Goal: Task Accomplishment & Management: Use online tool/utility

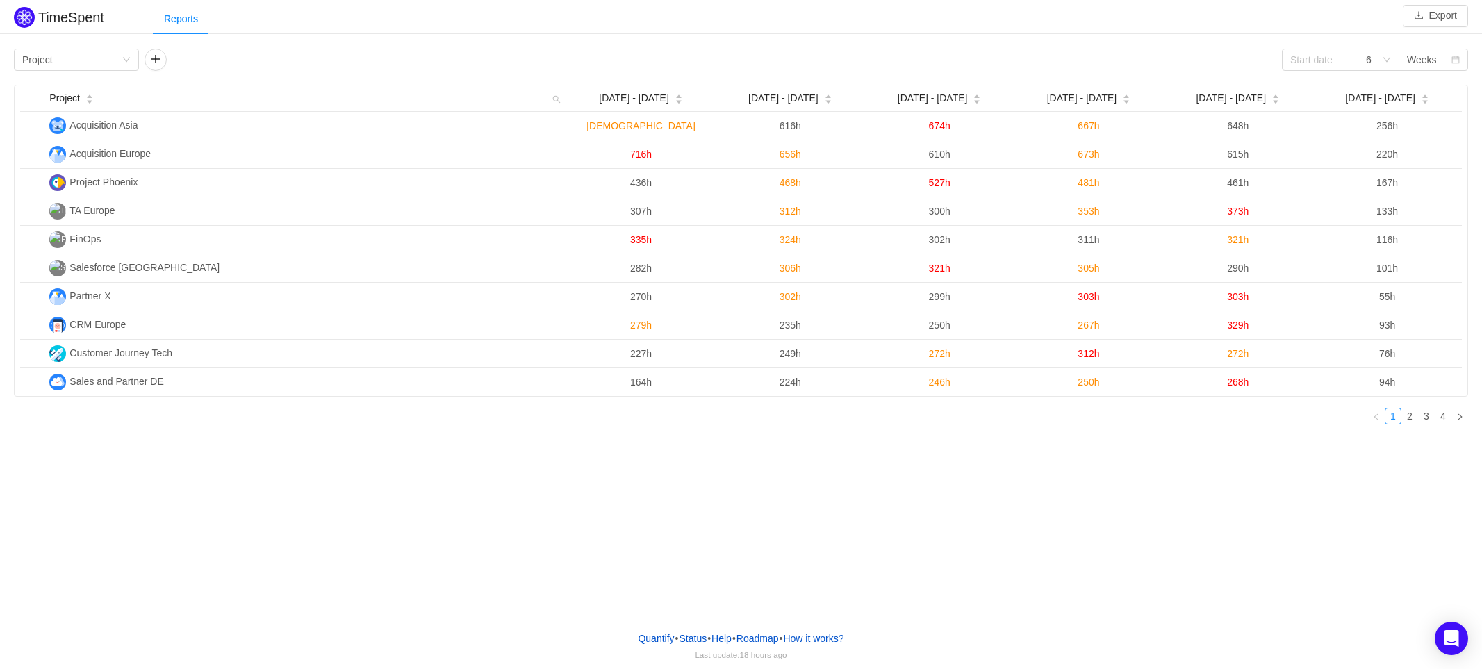
click at [355, 15] on div "Reports" at bounding box center [817, 18] width 1329 height 31
click at [276, 547] on div "TimeSpent Export Reports Group by Project 6 Weeks Project Aug [DATE] - [DATE] -…" at bounding box center [741, 310] width 1482 height 620
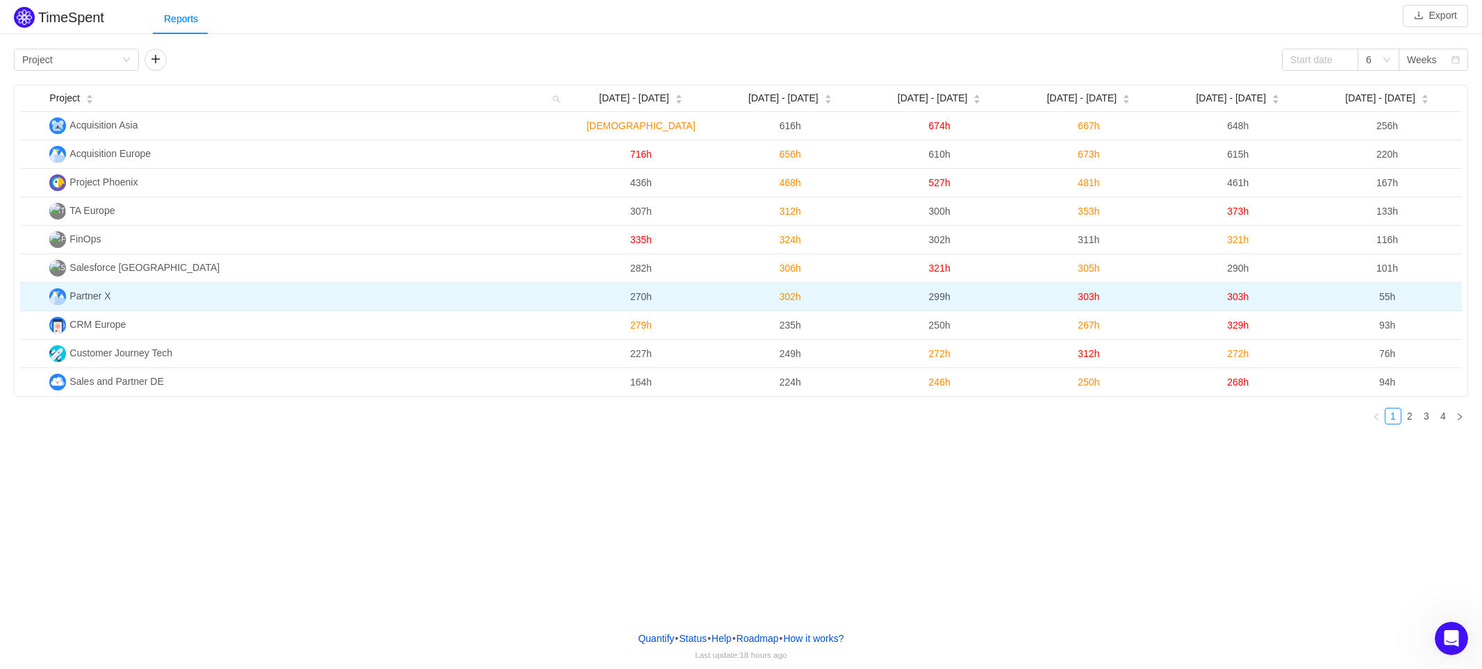
click at [87, 290] on span "Partner X" at bounding box center [89, 295] width 41 height 11
click at [57, 298] on img at bounding box center [57, 296] width 17 height 17
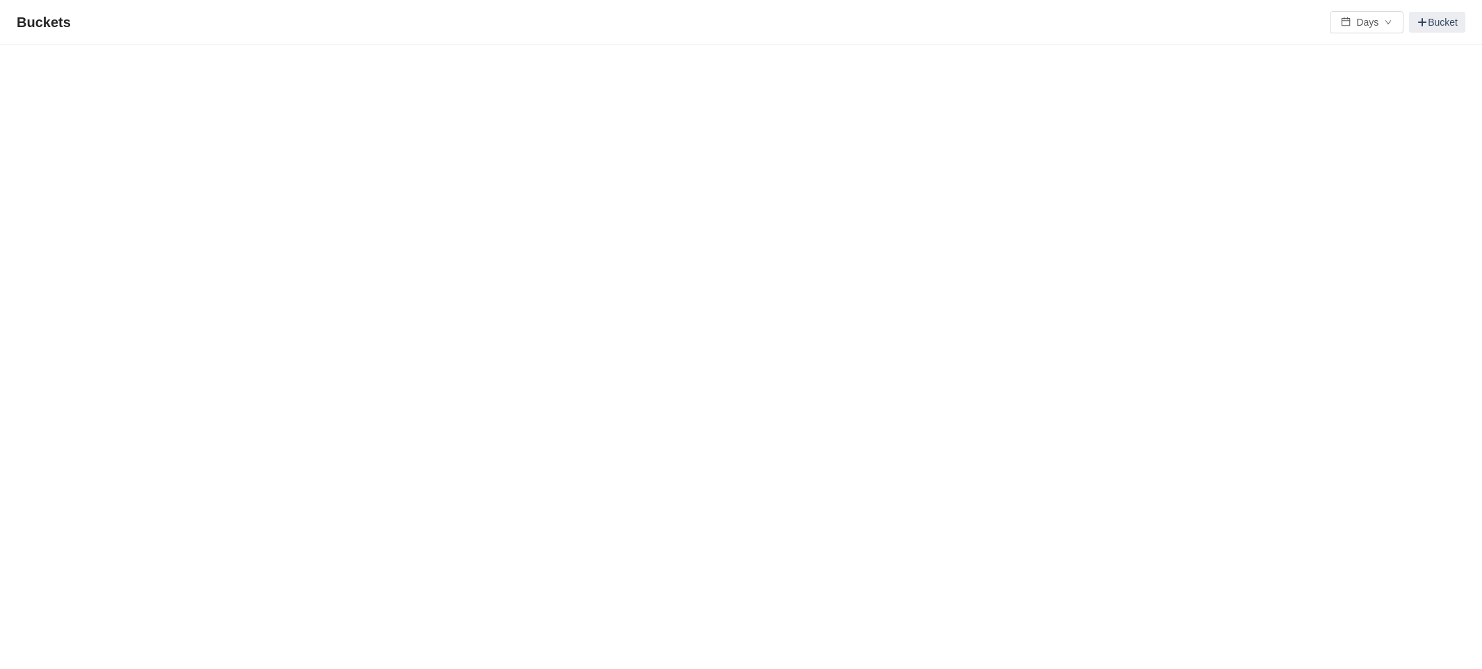
click at [335, 16] on div "Buckets Days Bucket" at bounding box center [741, 22] width 1448 height 22
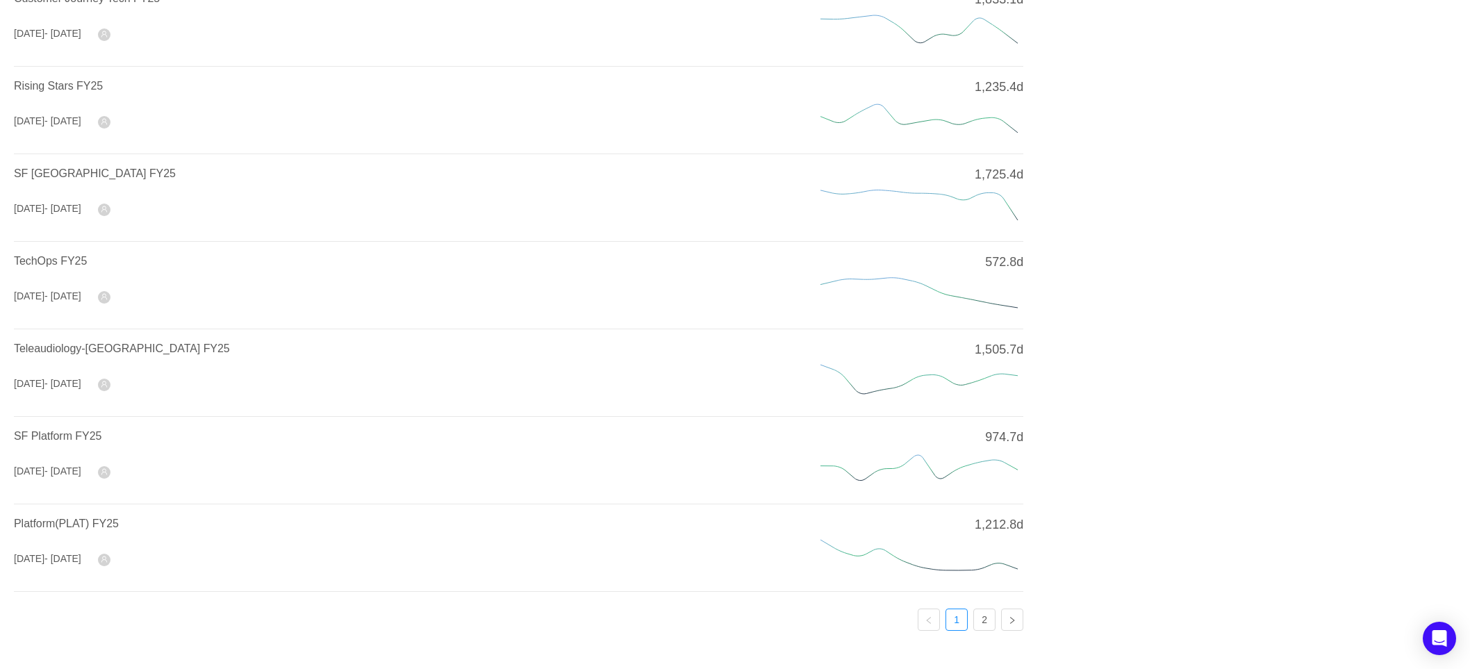
scroll to position [386, 0]
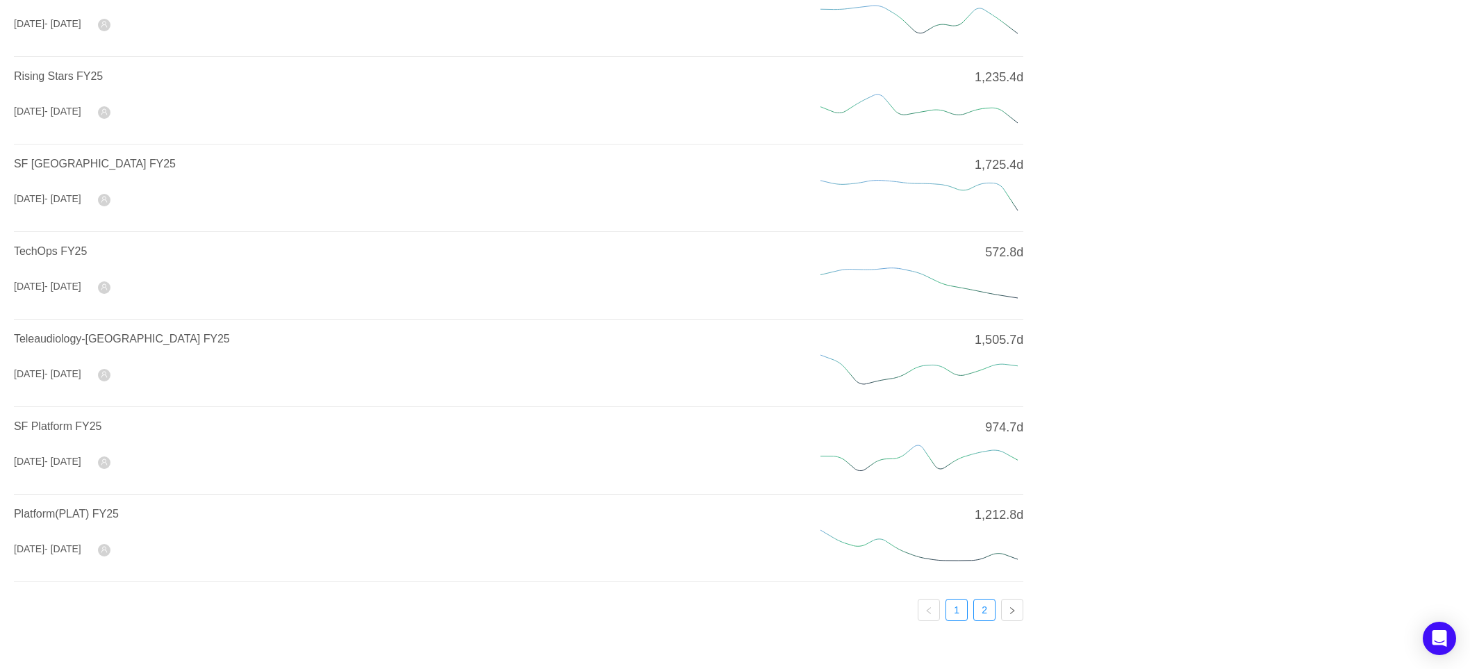
click at [988, 599] on link "2" at bounding box center [984, 609] width 21 height 21
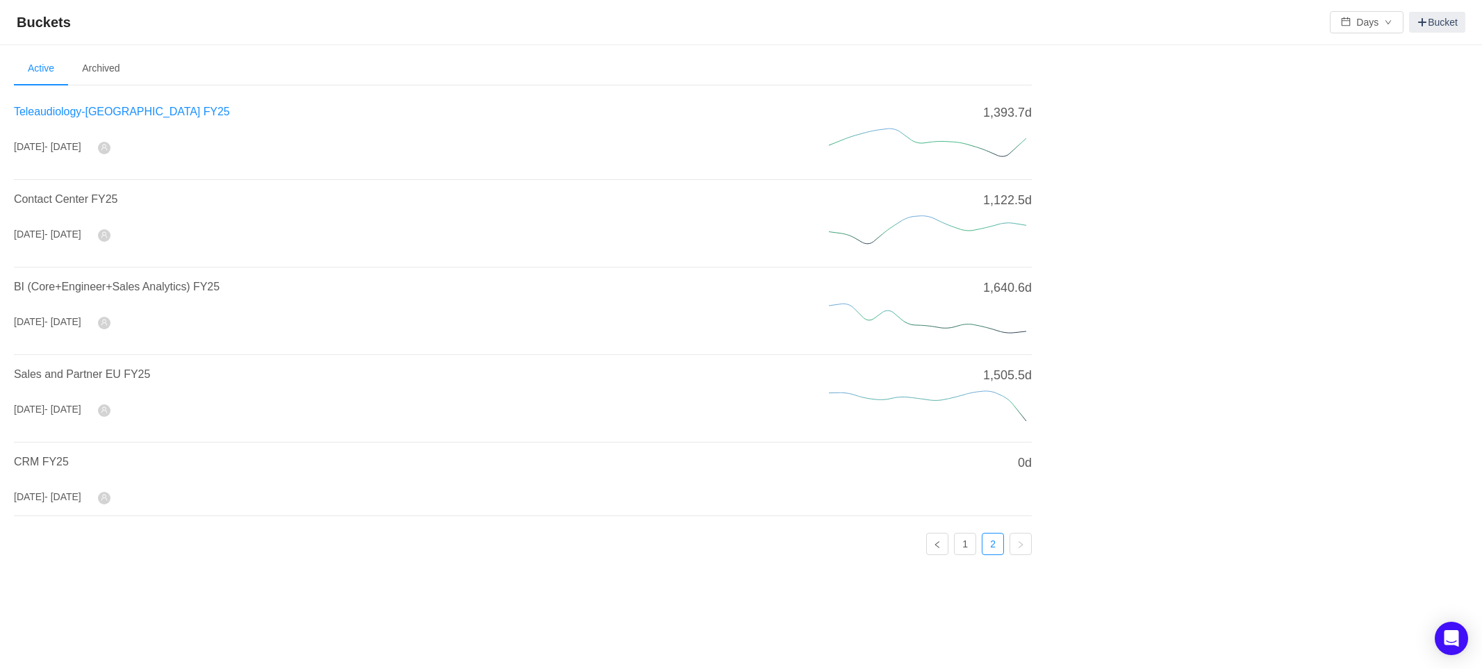
click at [150, 114] on span "Teleaudiology-[GEOGRAPHIC_DATA] FY25" at bounding box center [122, 112] width 216 height 12
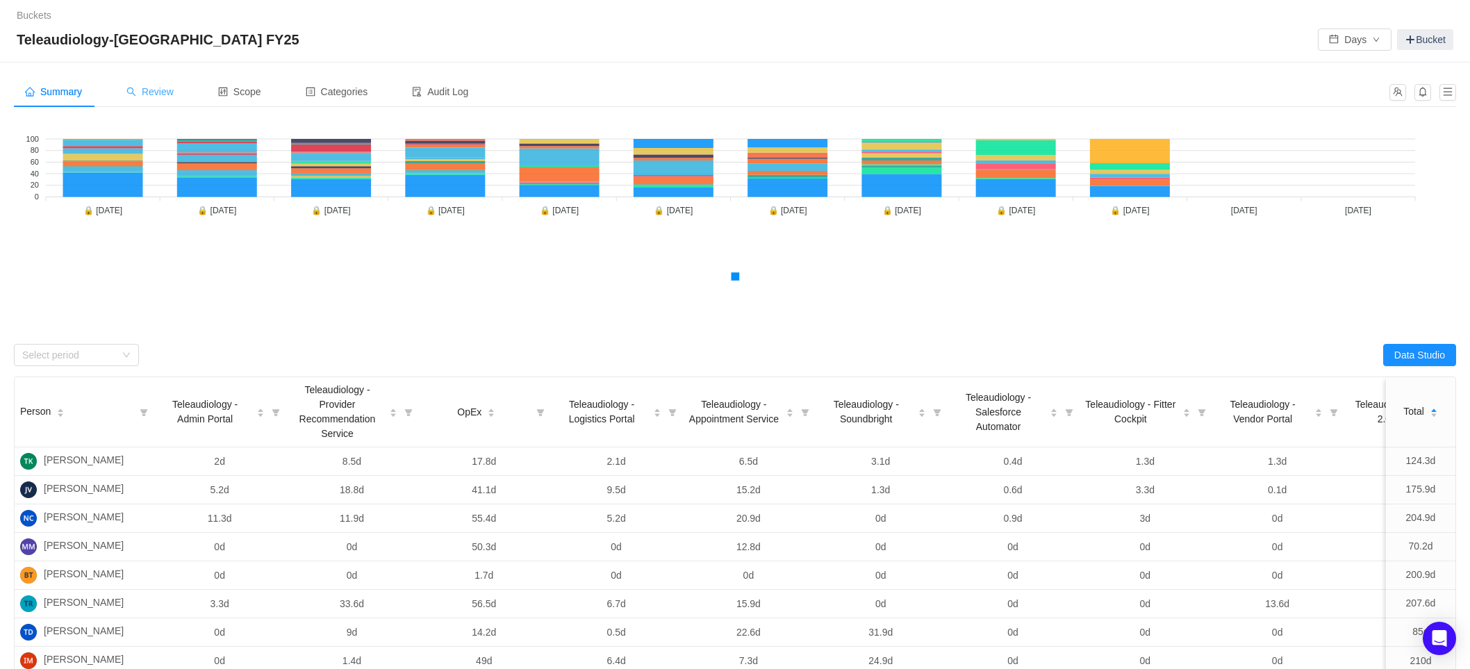
click at [167, 83] on div "Review" at bounding box center [149, 91] width 69 height 31
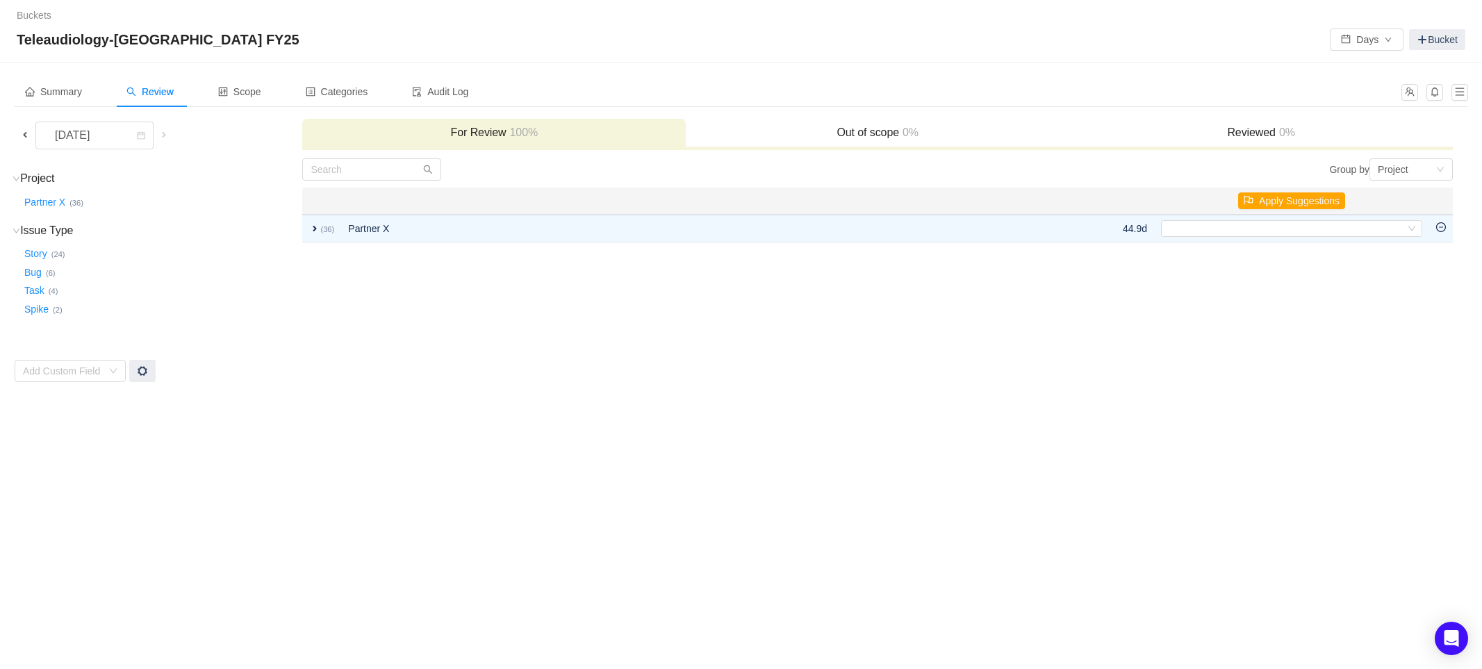
click at [22, 133] on span at bounding box center [24, 134] width 11 height 11
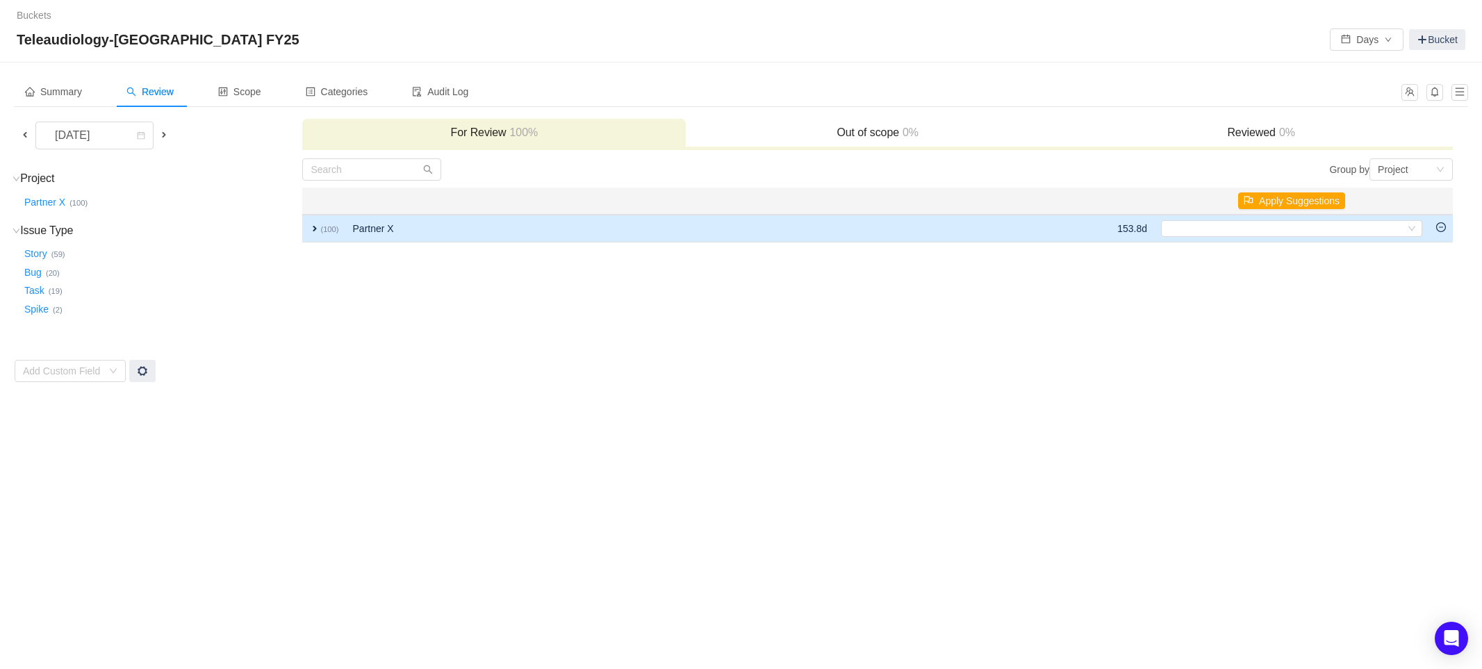
click at [309, 224] on span "expand" at bounding box center [314, 228] width 11 height 11
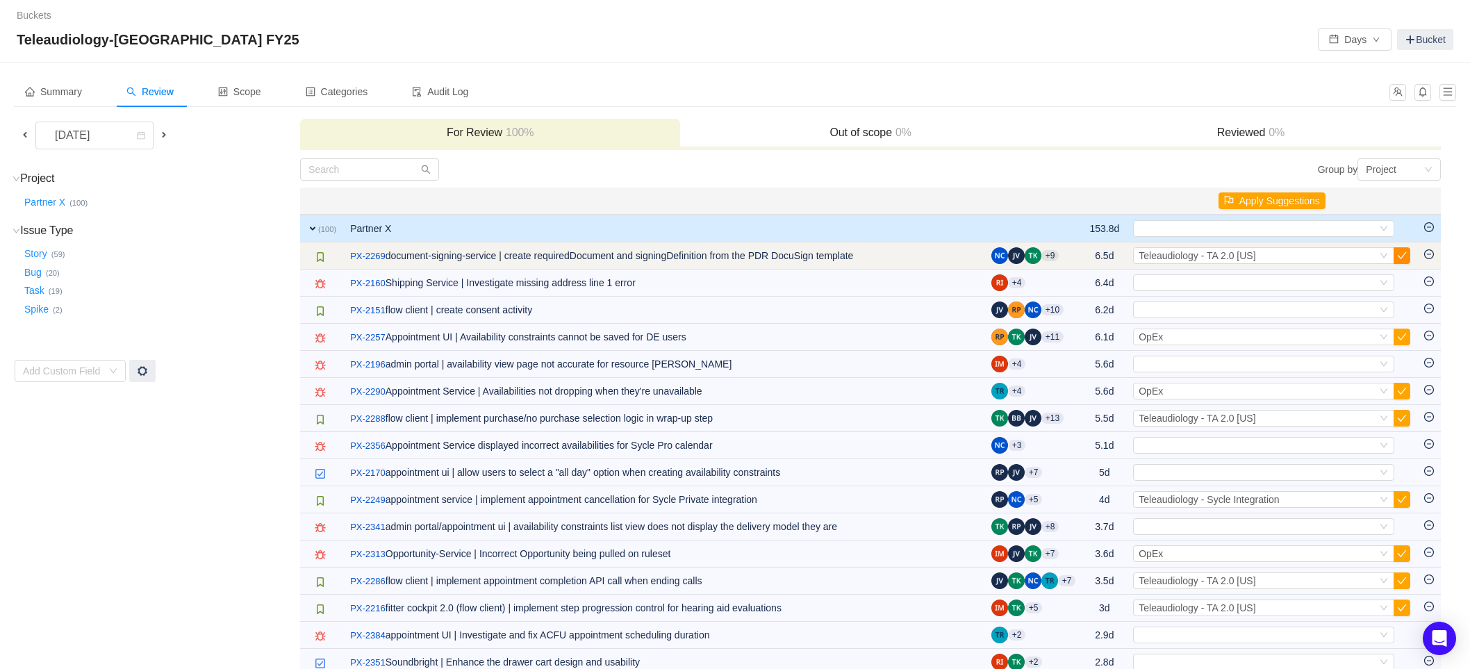
click at [1408, 255] on button "button" at bounding box center [1401, 255] width 17 height 17
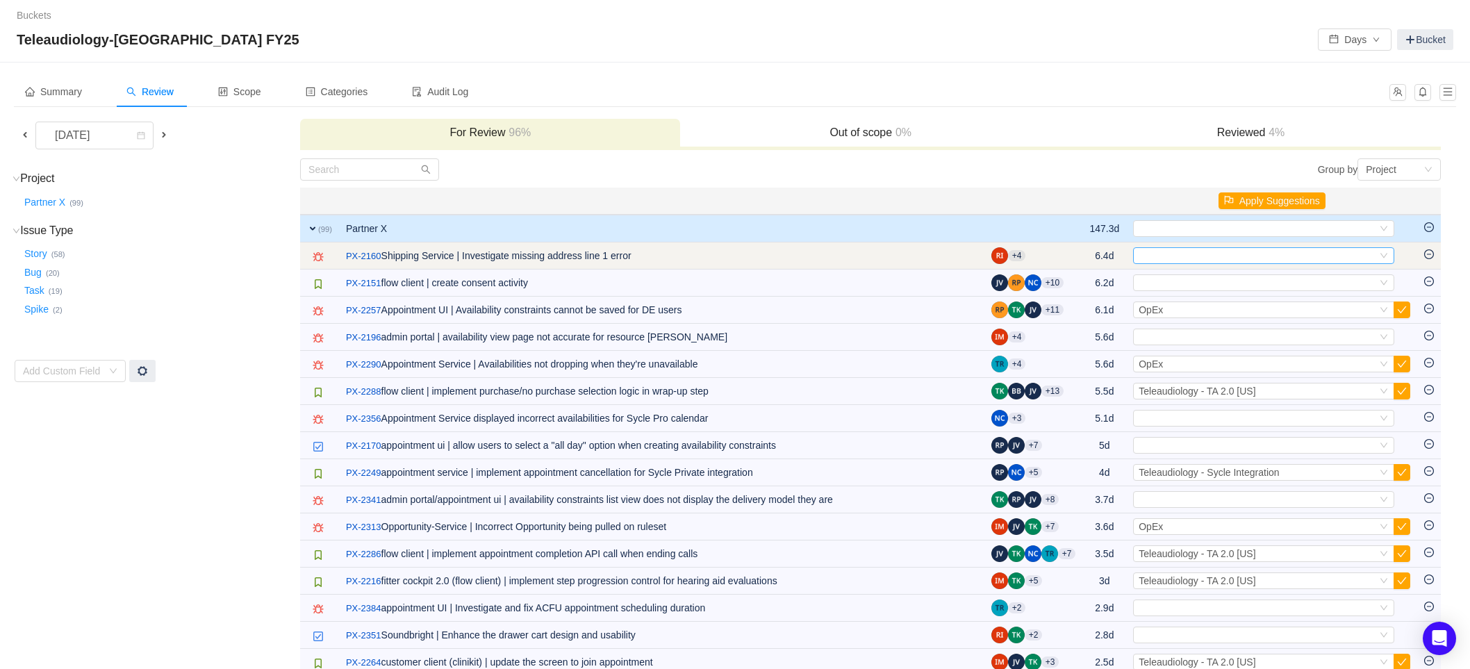
click at [1191, 257] on div "Select" at bounding box center [1257, 255] width 238 height 15
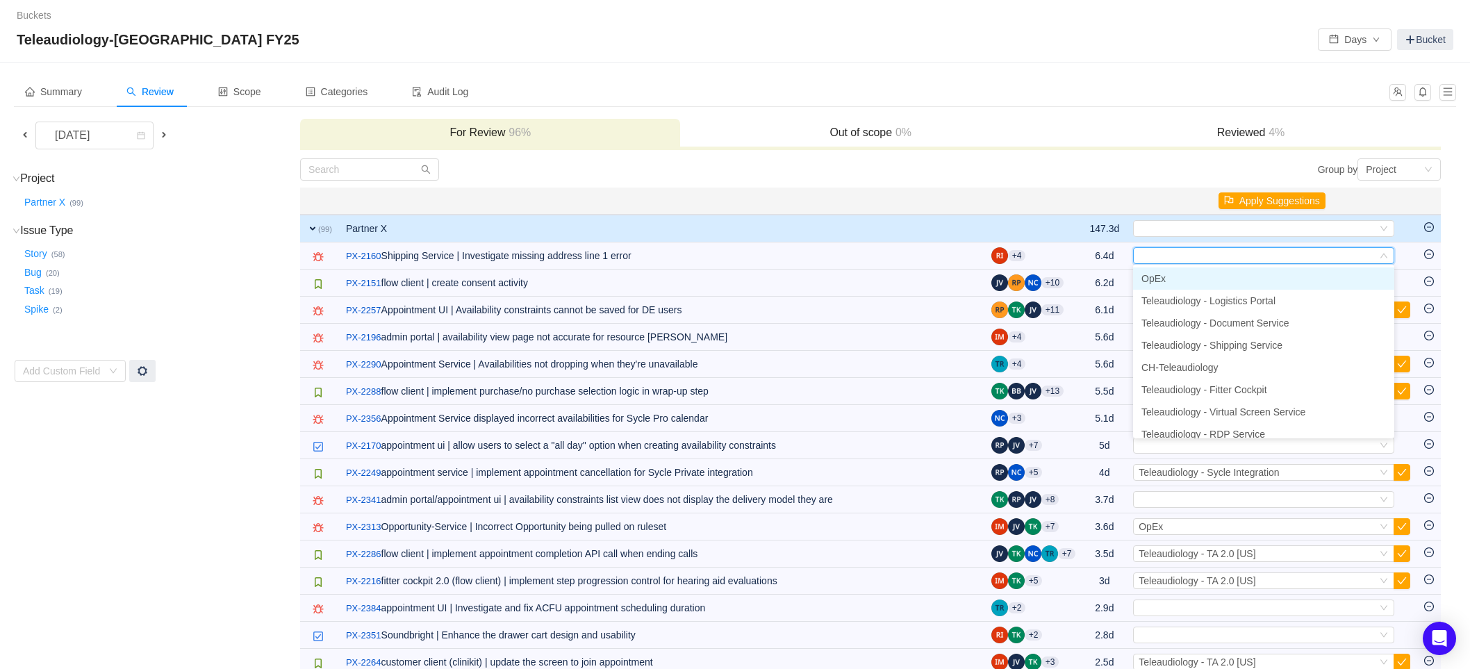
click at [1181, 280] on li "OpEx" at bounding box center [1263, 278] width 261 height 22
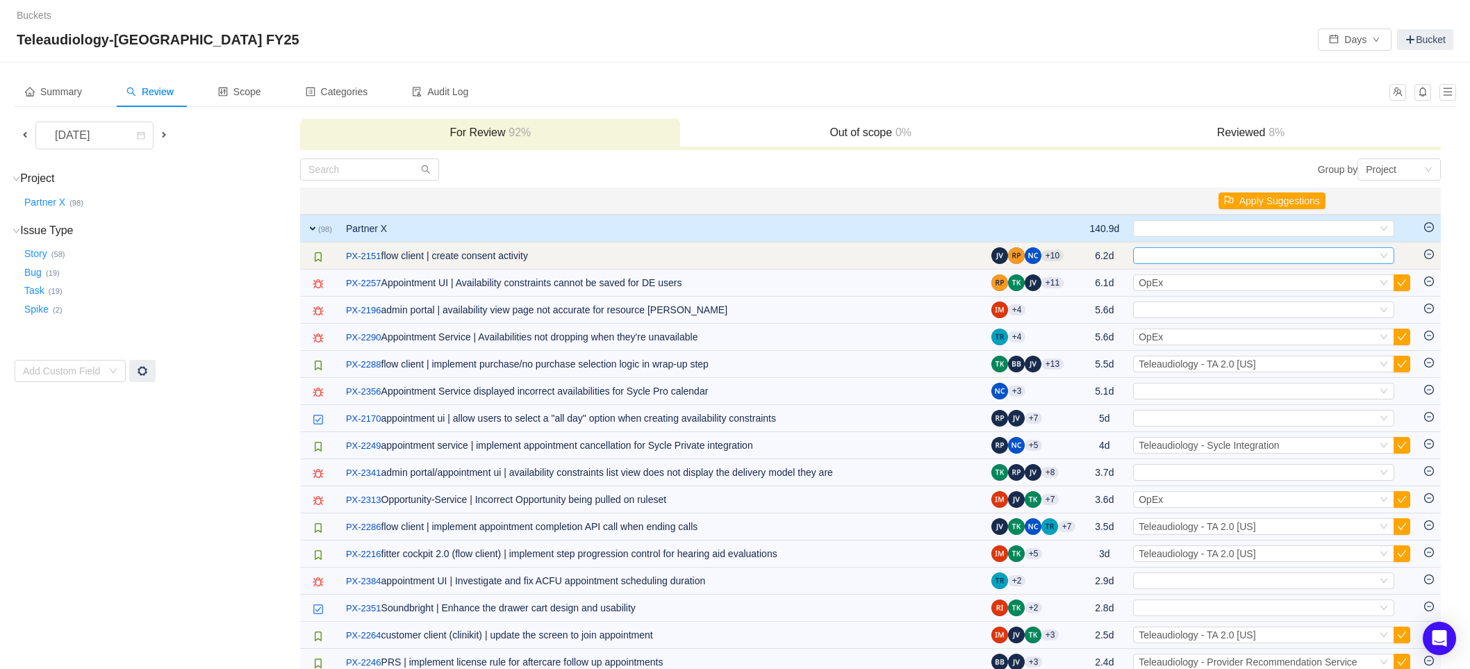
click at [1278, 250] on div "Select" at bounding box center [1257, 255] width 238 height 15
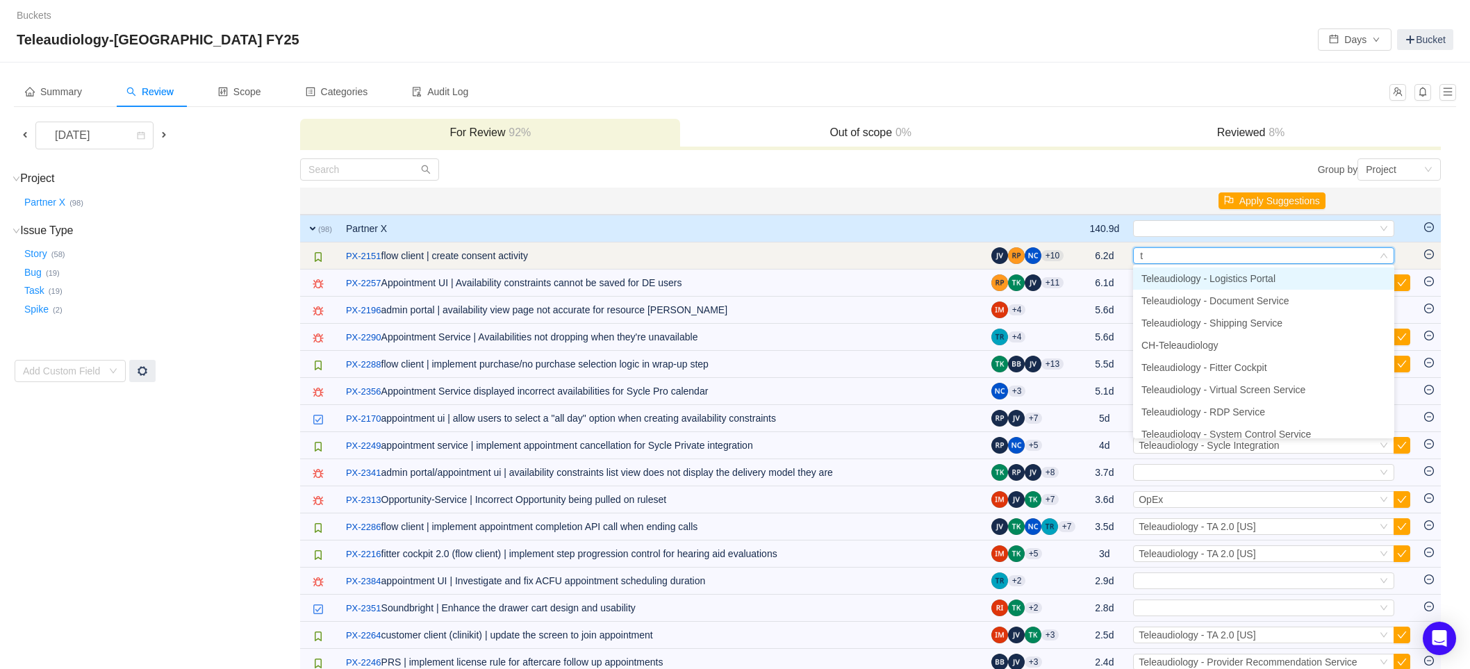
type input "ta"
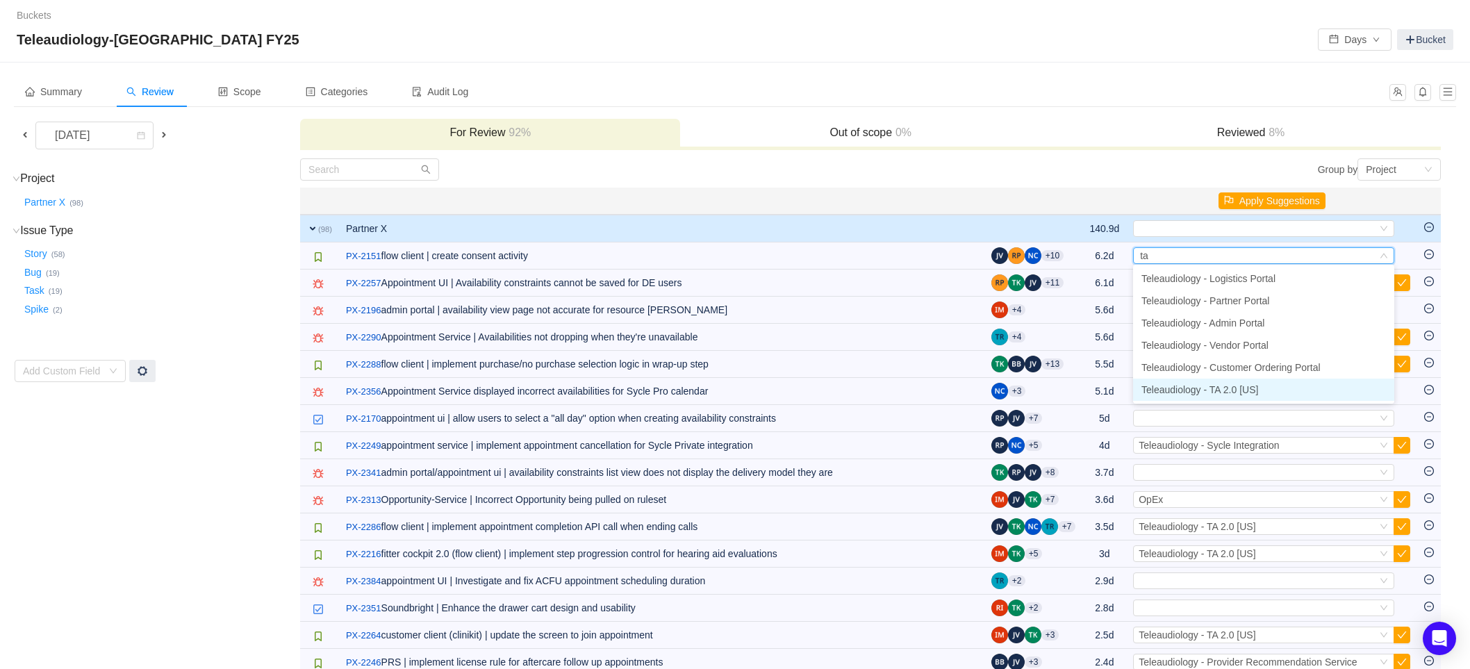
click at [1240, 392] on span "Teleaudiology - TA 2.0 [US]" at bounding box center [1199, 389] width 117 height 11
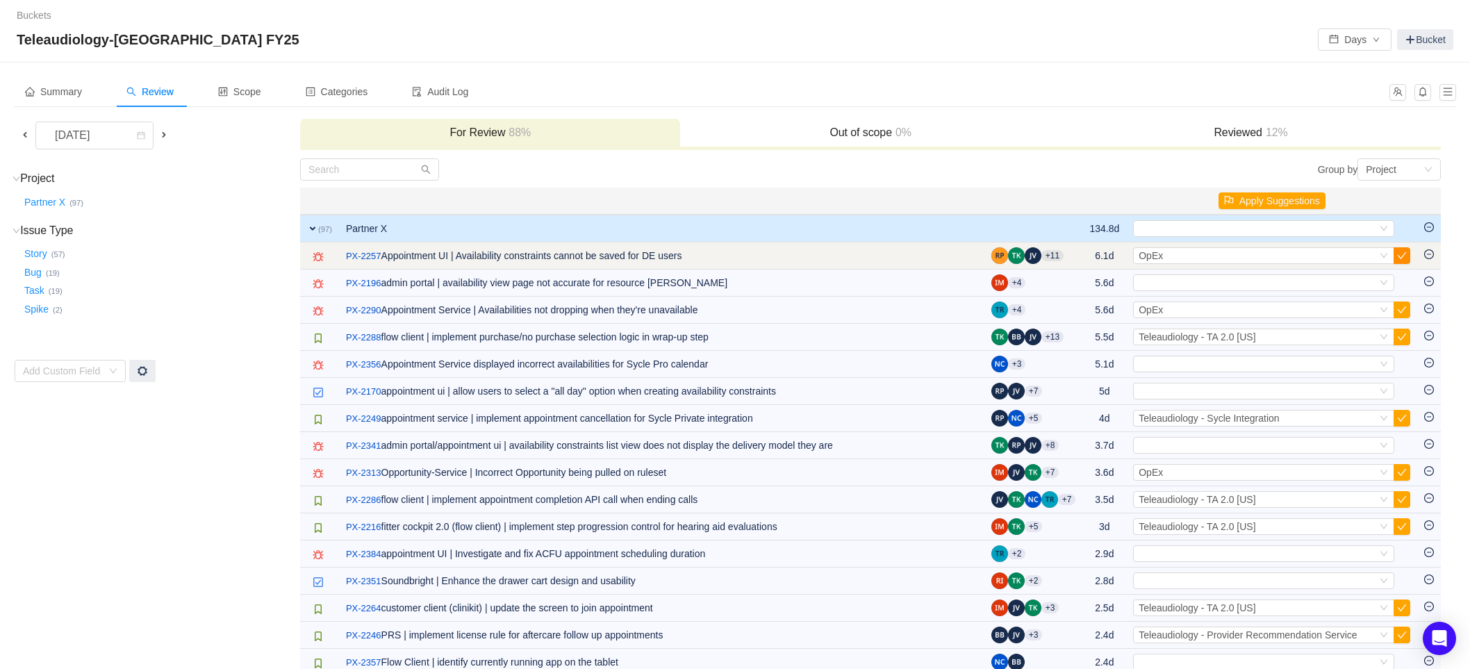
click at [1407, 252] on button "button" at bounding box center [1401, 255] width 17 height 17
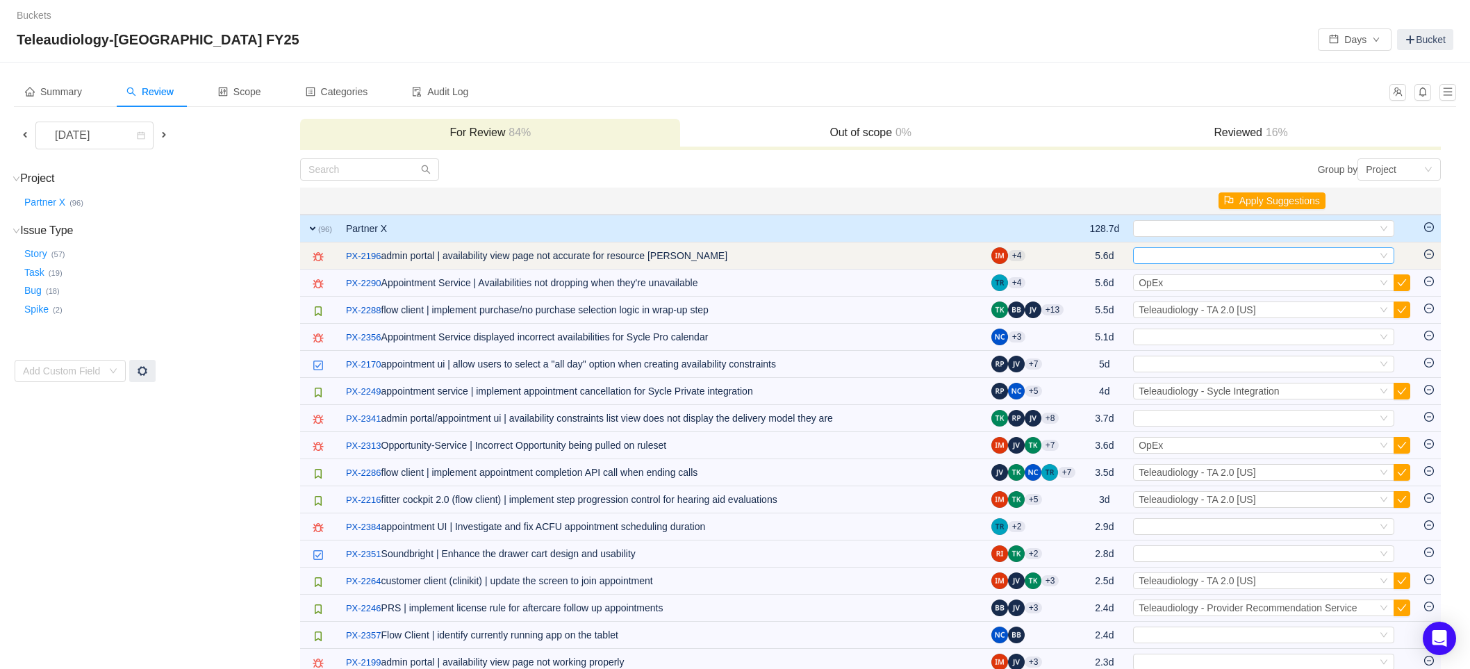
click at [1167, 260] on div "Select" at bounding box center [1257, 255] width 238 height 15
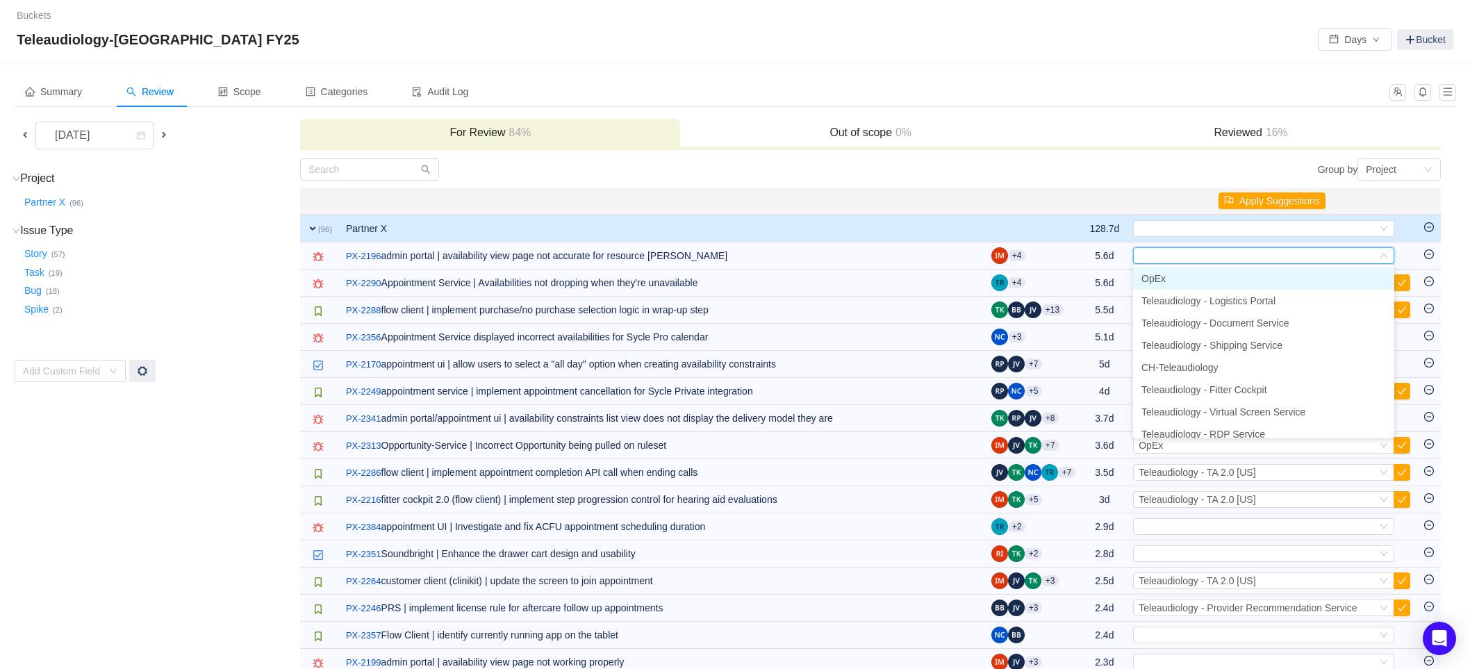
click at [1167, 281] on li "OpEx" at bounding box center [1263, 278] width 261 height 22
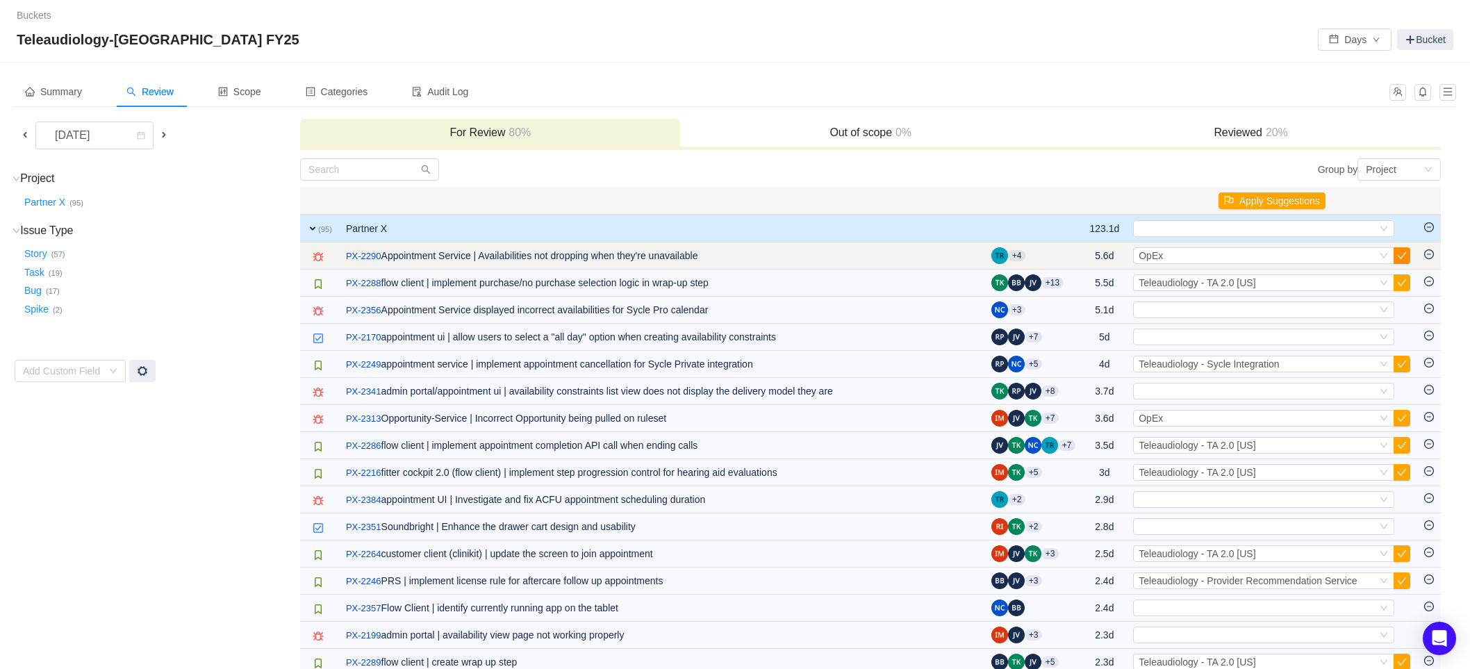
click at [1407, 252] on button "button" at bounding box center [1401, 255] width 17 height 17
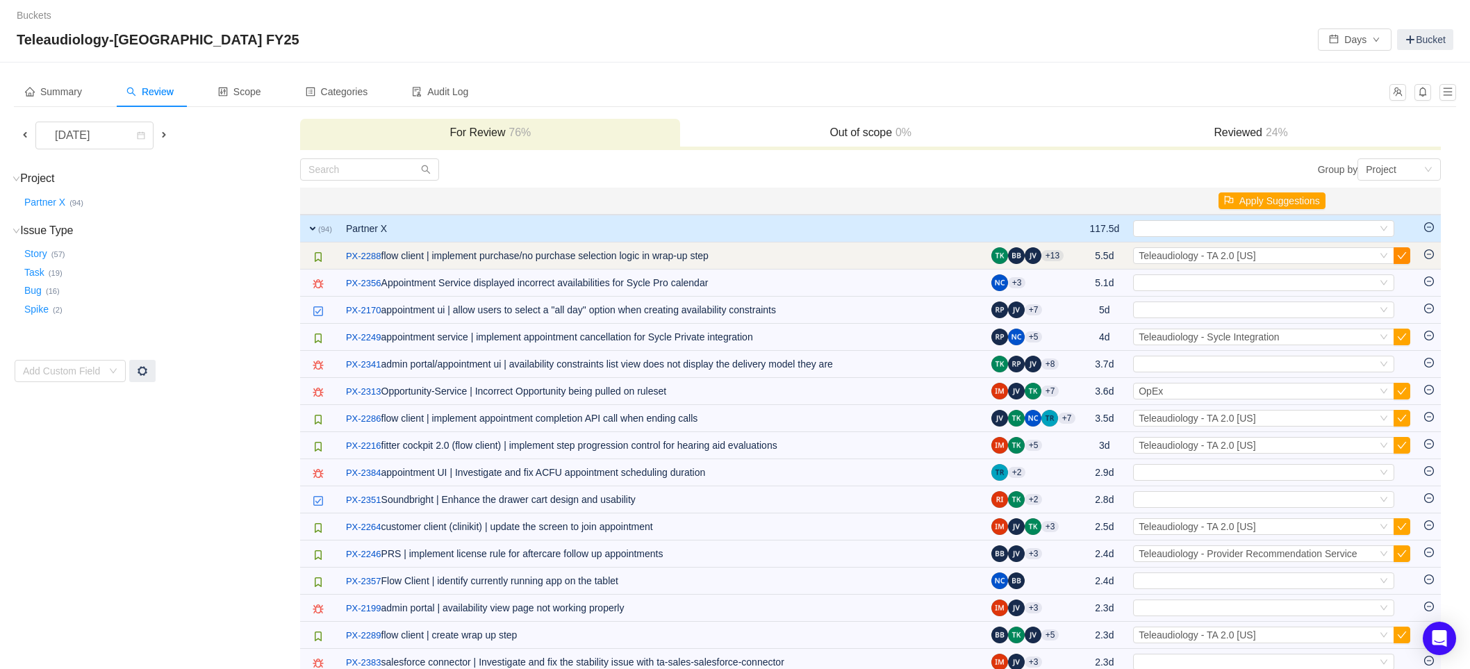
click at [1405, 254] on button "button" at bounding box center [1401, 255] width 17 height 17
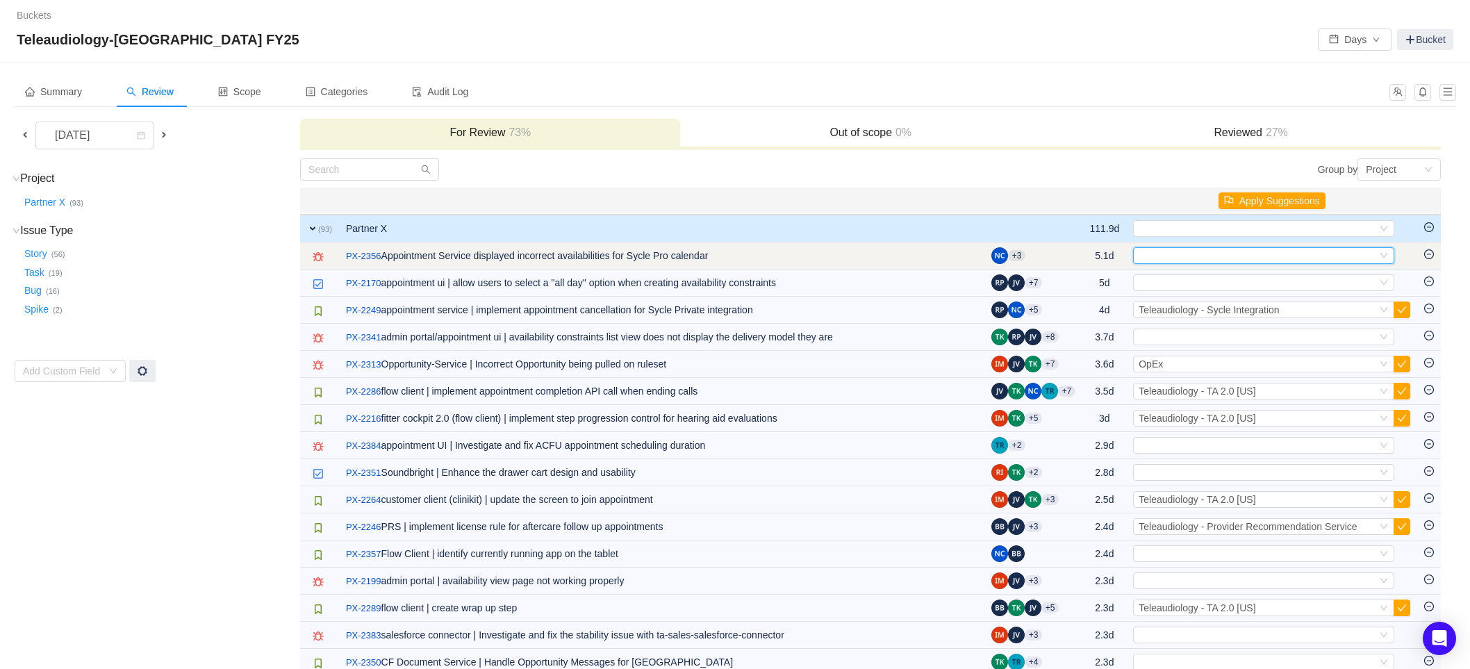
click at [1364, 254] on div "Select" at bounding box center [1257, 255] width 238 height 15
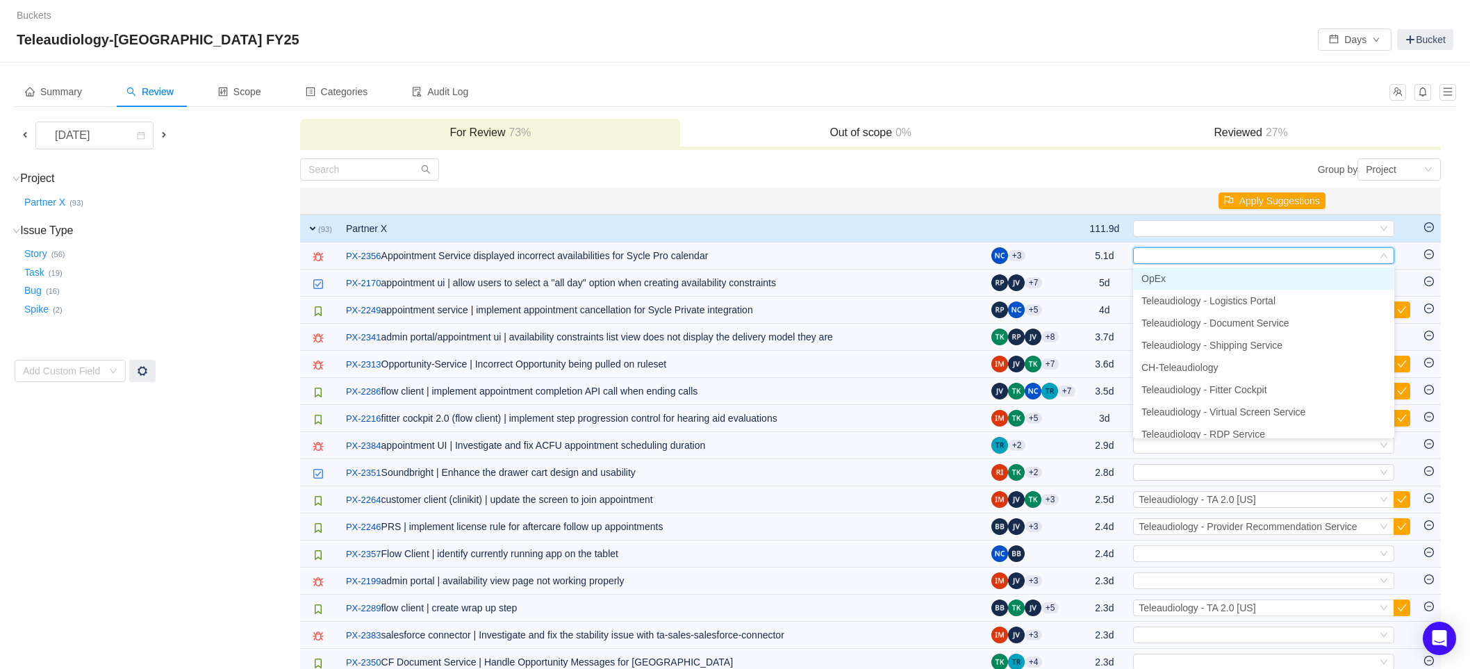
click at [1259, 274] on li "OpEx" at bounding box center [1263, 278] width 261 height 22
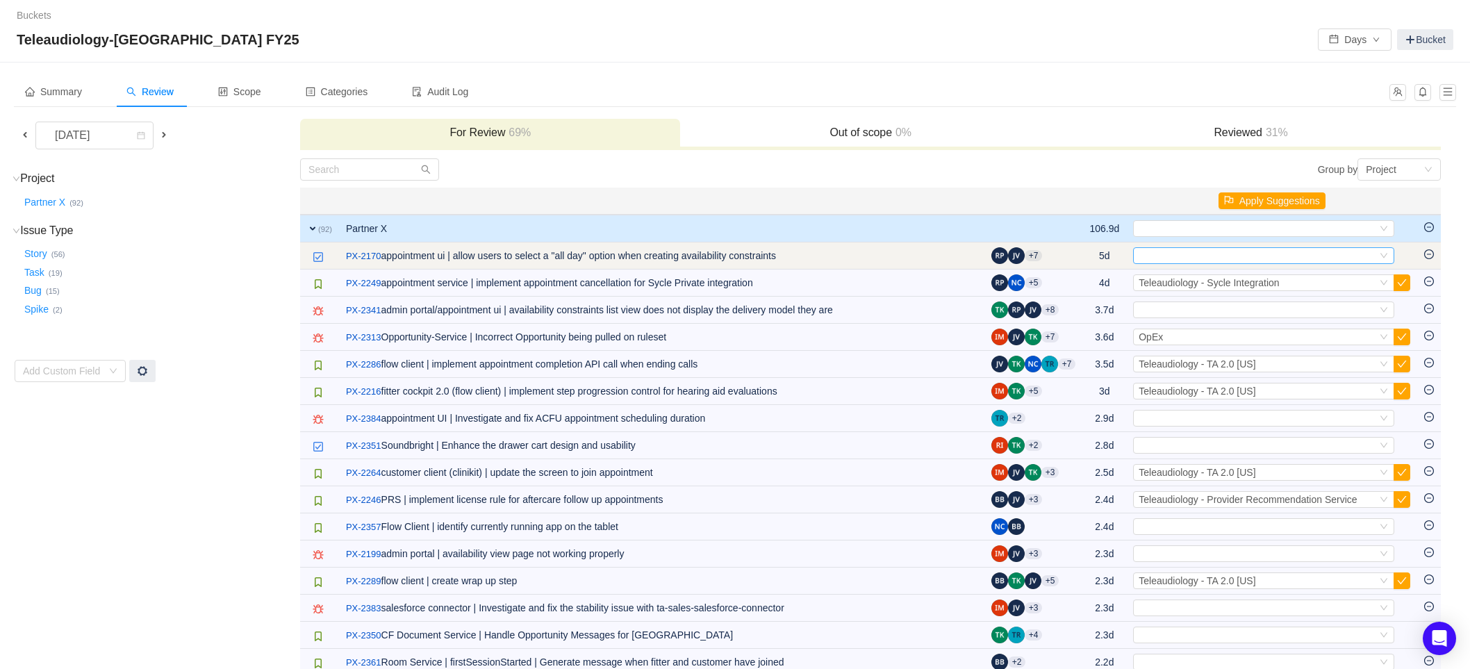
click at [1327, 254] on div "Select" at bounding box center [1257, 255] width 238 height 15
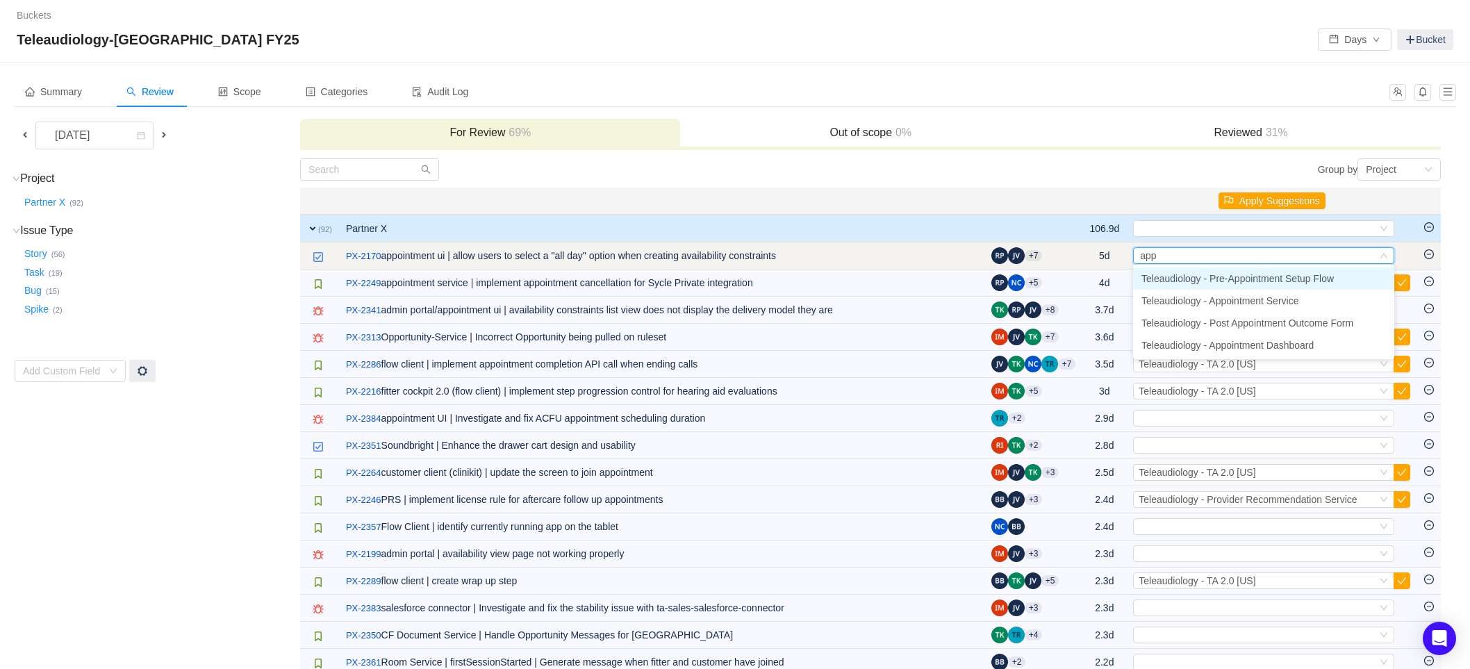
type input "appo"
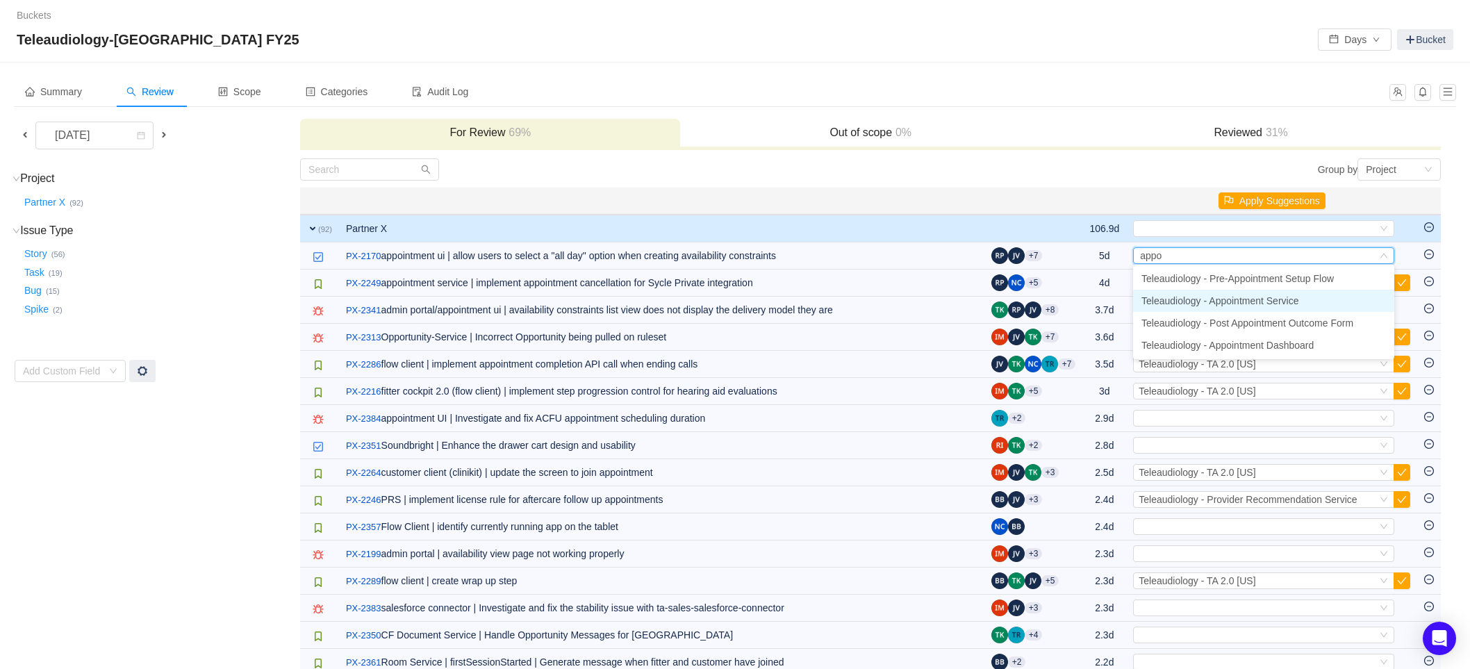
click at [1279, 301] on span "Teleaudiology - Appointment Service" at bounding box center [1219, 300] width 157 height 11
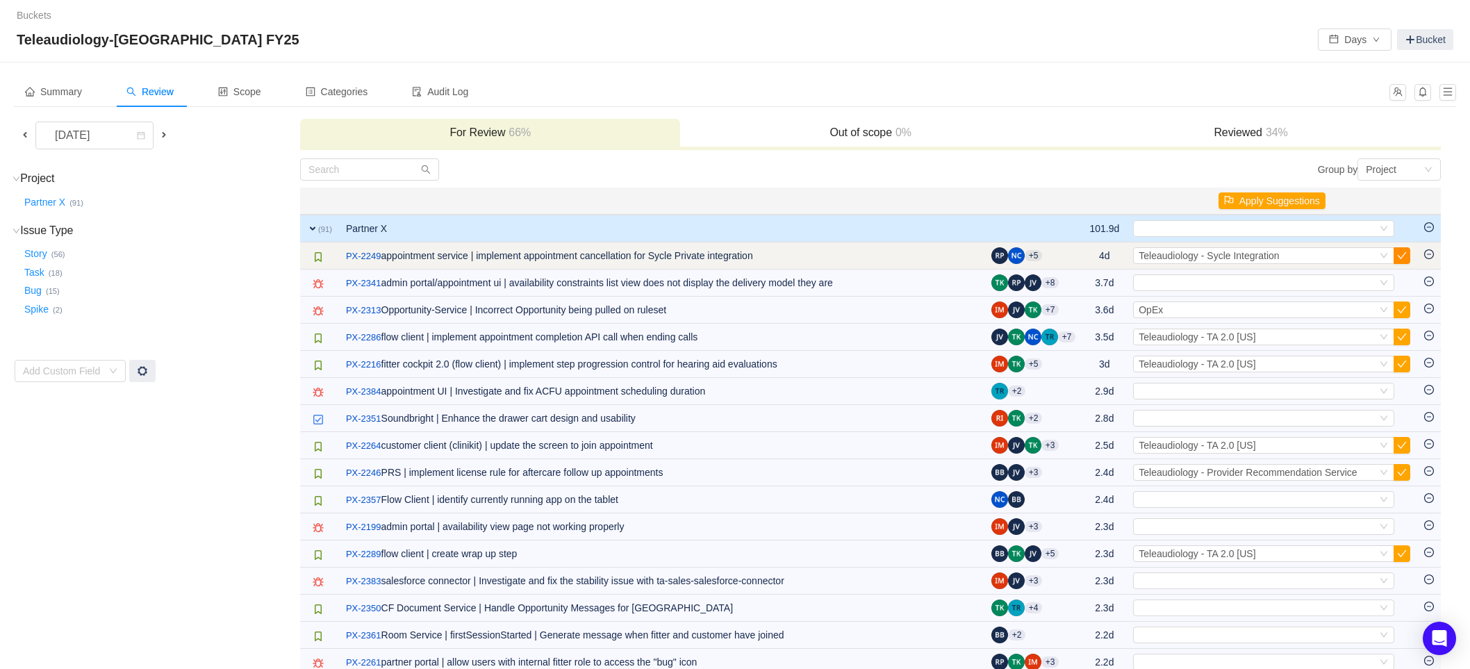
click at [1407, 255] on button "button" at bounding box center [1401, 255] width 17 height 17
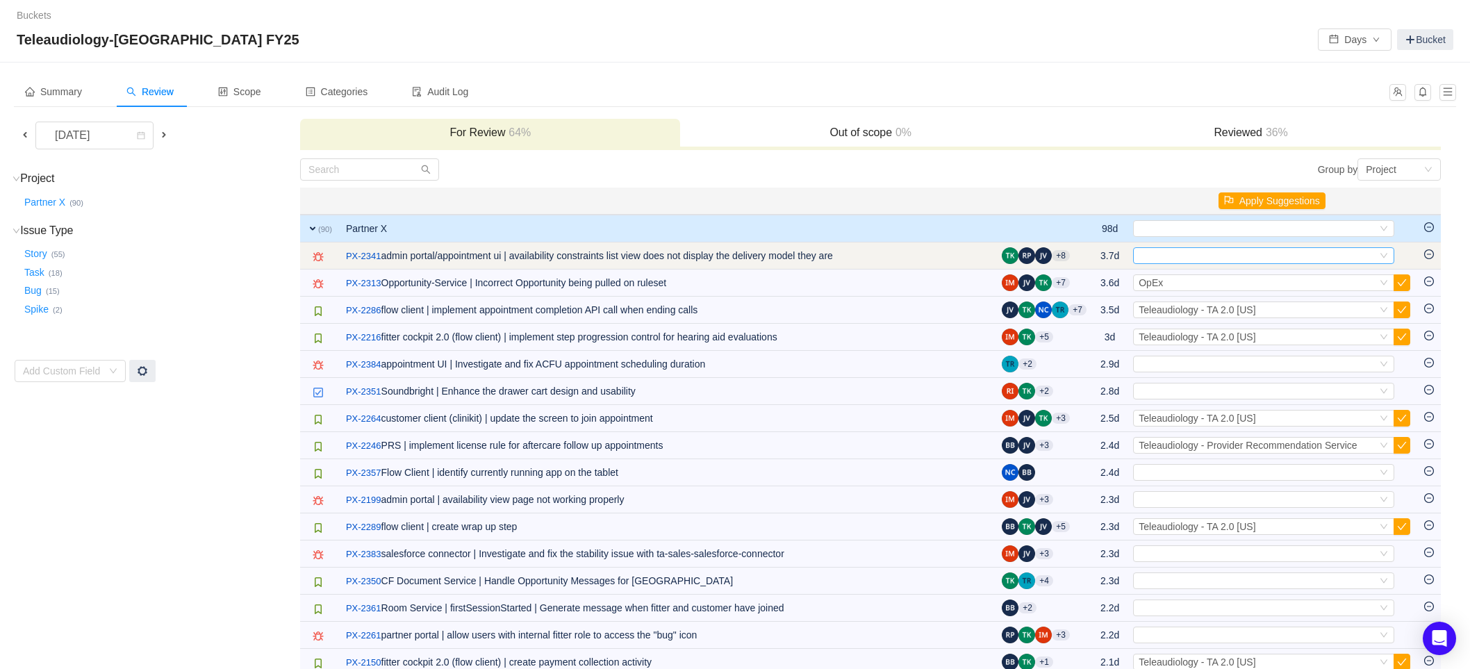
click at [1163, 251] on div "Select" at bounding box center [1257, 255] width 238 height 15
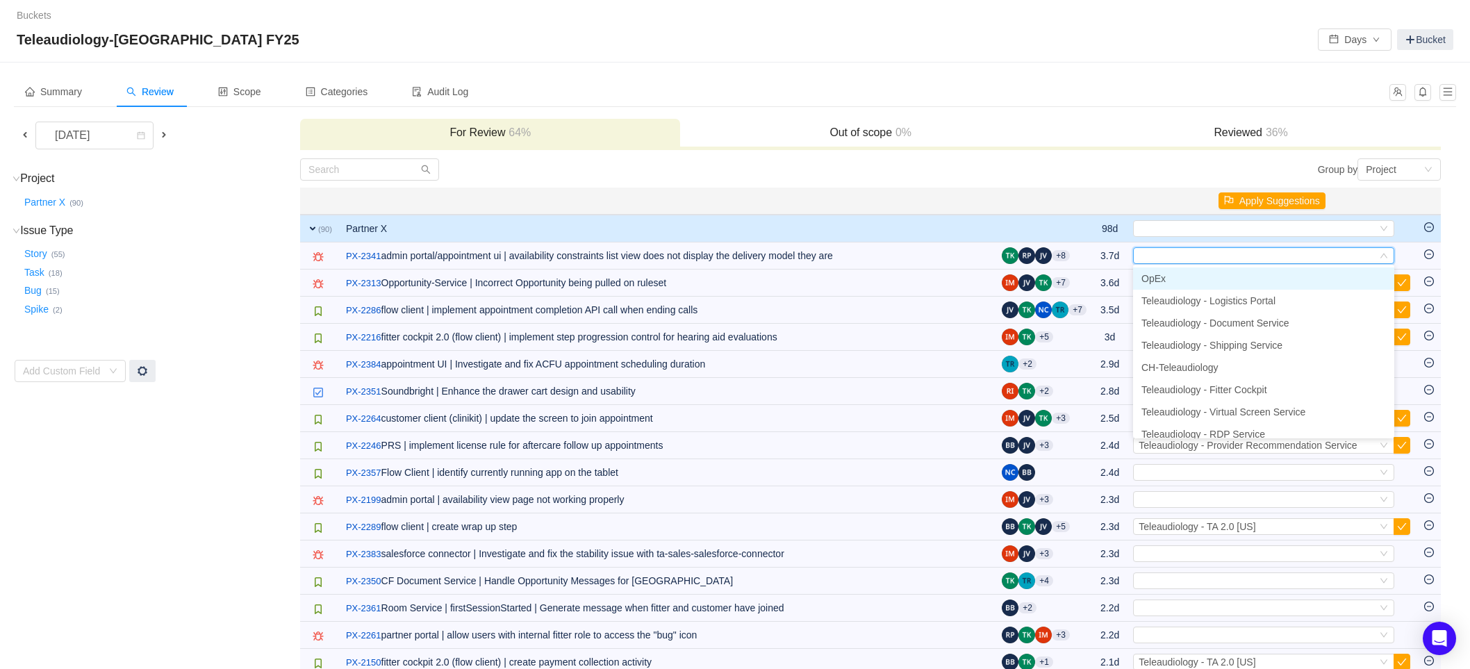
click at [1177, 274] on li "OpEx" at bounding box center [1263, 278] width 261 height 22
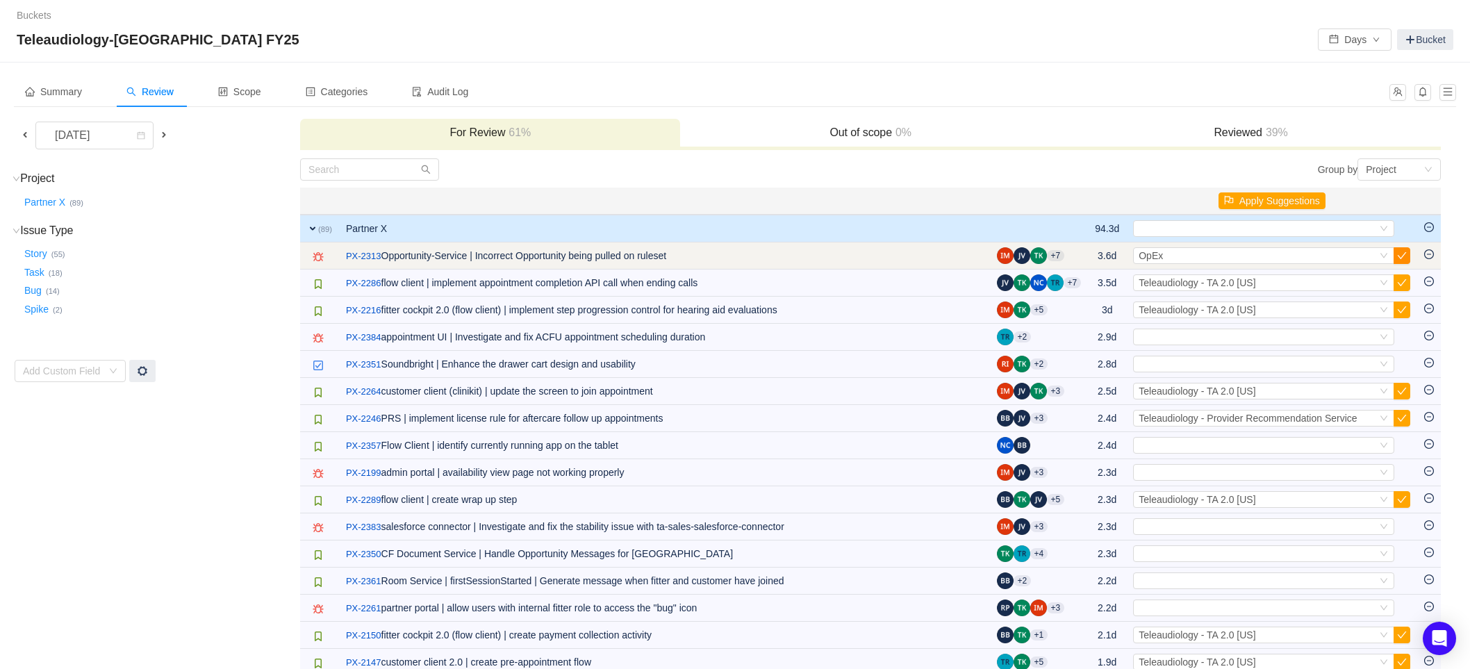
click at [1398, 256] on button "button" at bounding box center [1401, 255] width 17 height 17
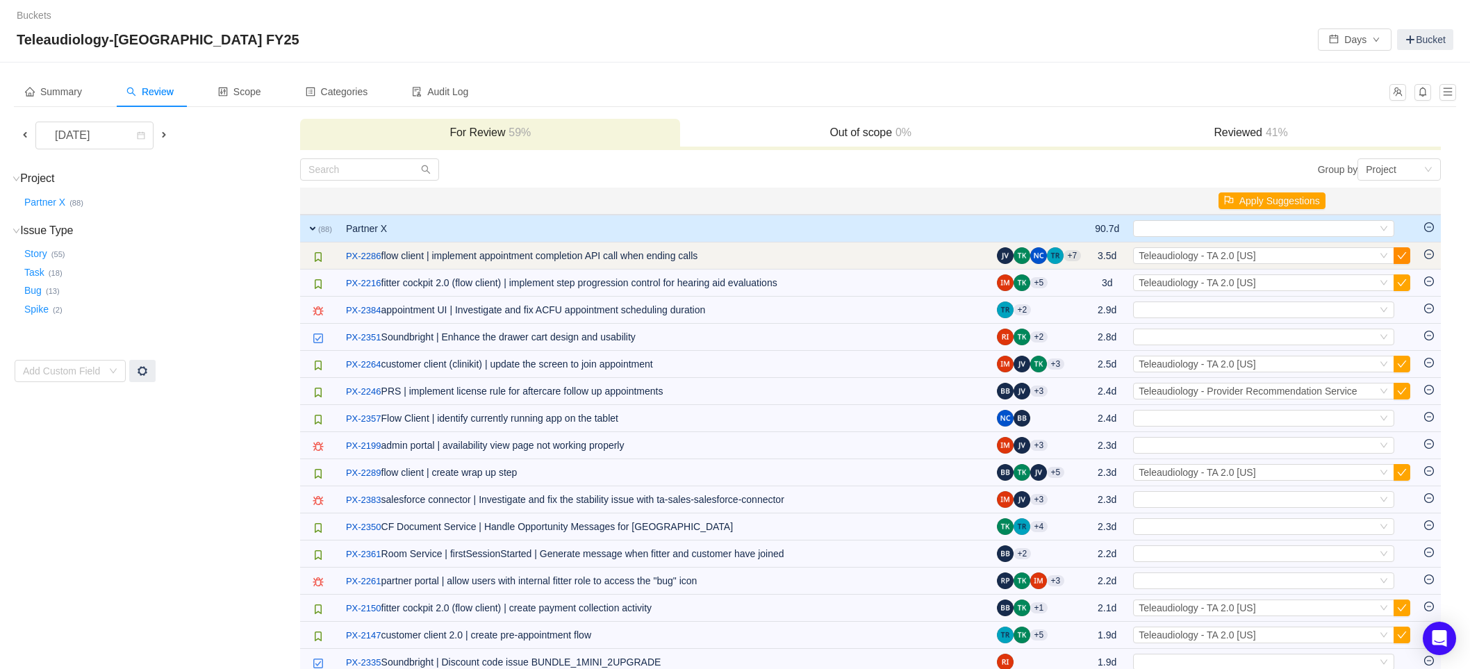
click at [1404, 255] on button "button" at bounding box center [1401, 255] width 17 height 17
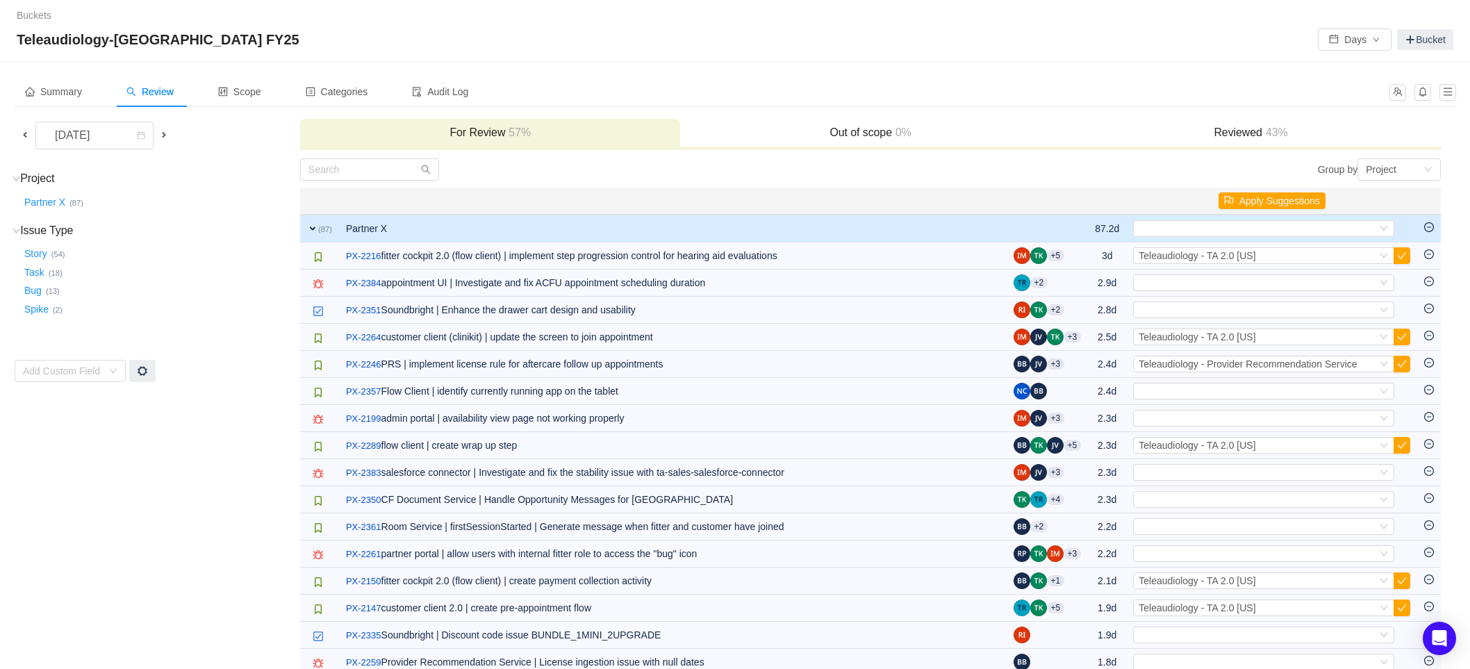
click at [1404, 255] on button "button" at bounding box center [1401, 255] width 17 height 17
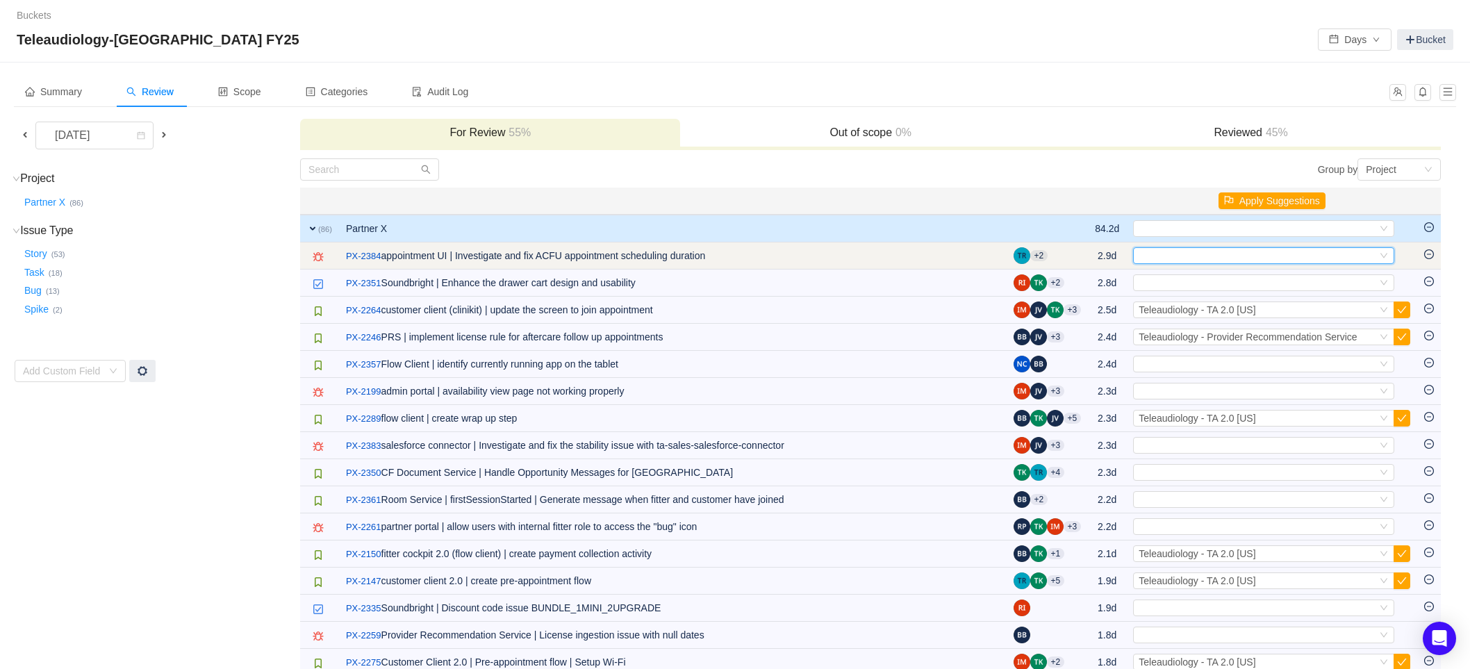
click at [1355, 252] on div "Select" at bounding box center [1257, 255] width 238 height 15
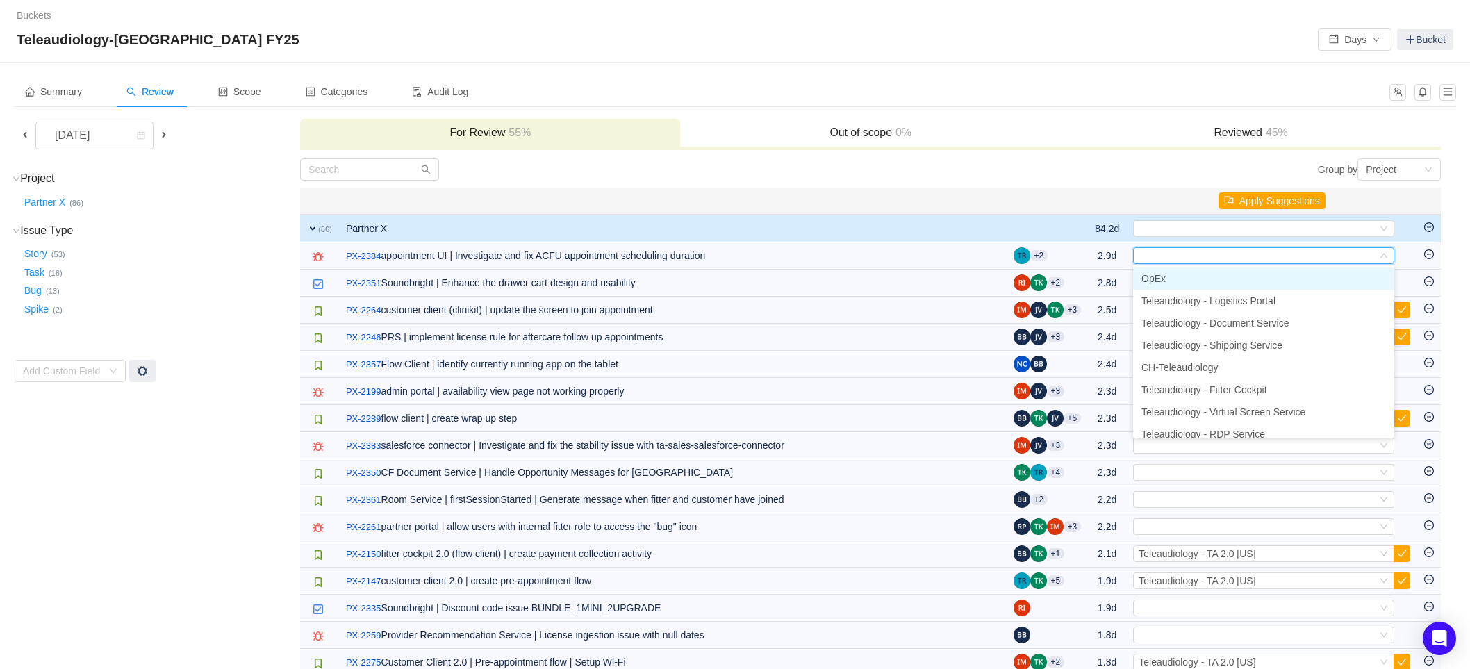
click at [1182, 276] on li "OpEx" at bounding box center [1263, 278] width 261 height 22
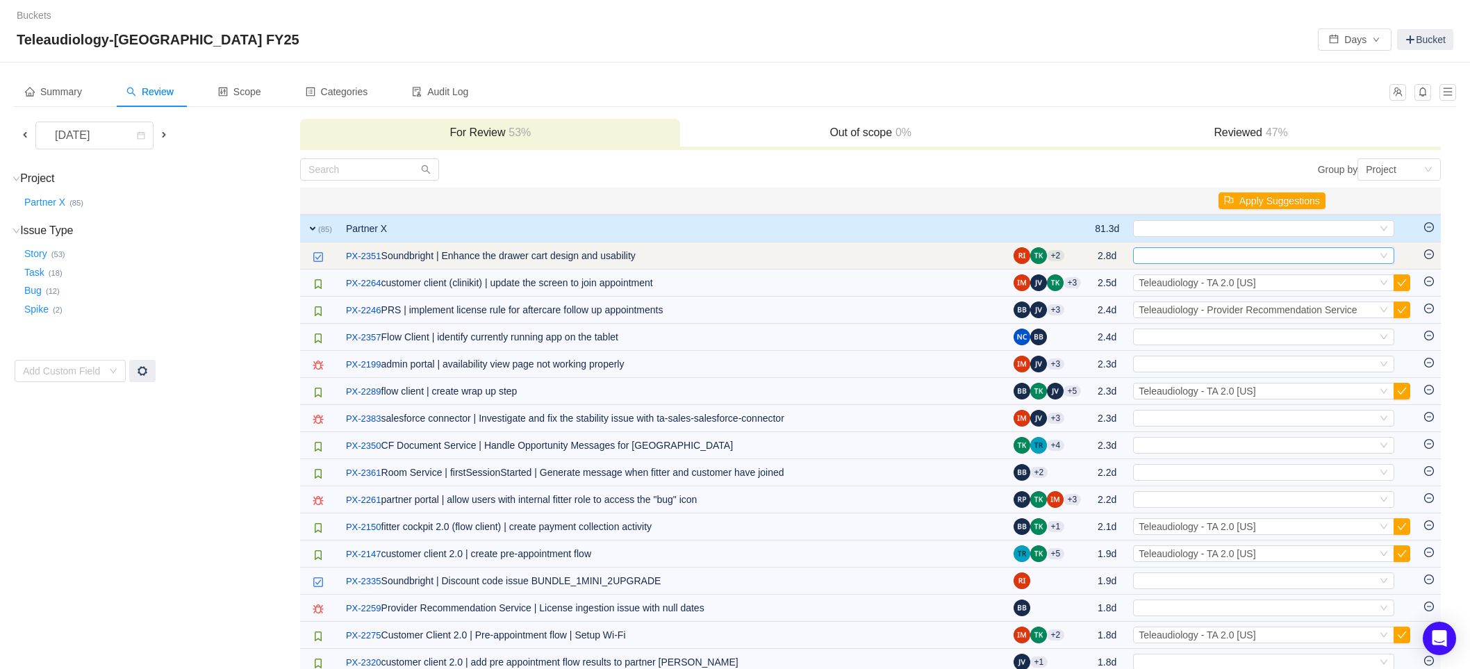
click at [1388, 254] on div "Select" at bounding box center [1263, 255] width 261 height 17
type input "soun"
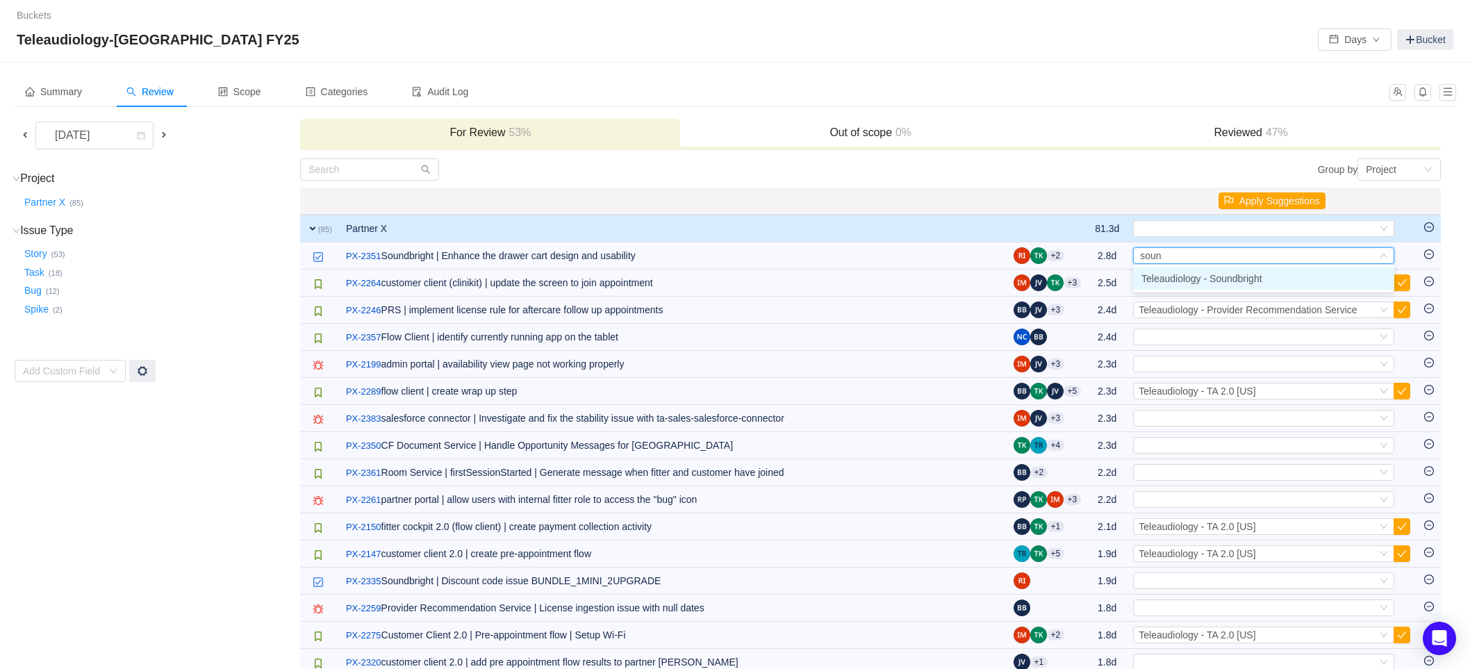
click at [1261, 274] on span "Teleaudiology - Soundbright" at bounding box center [1201, 278] width 121 height 11
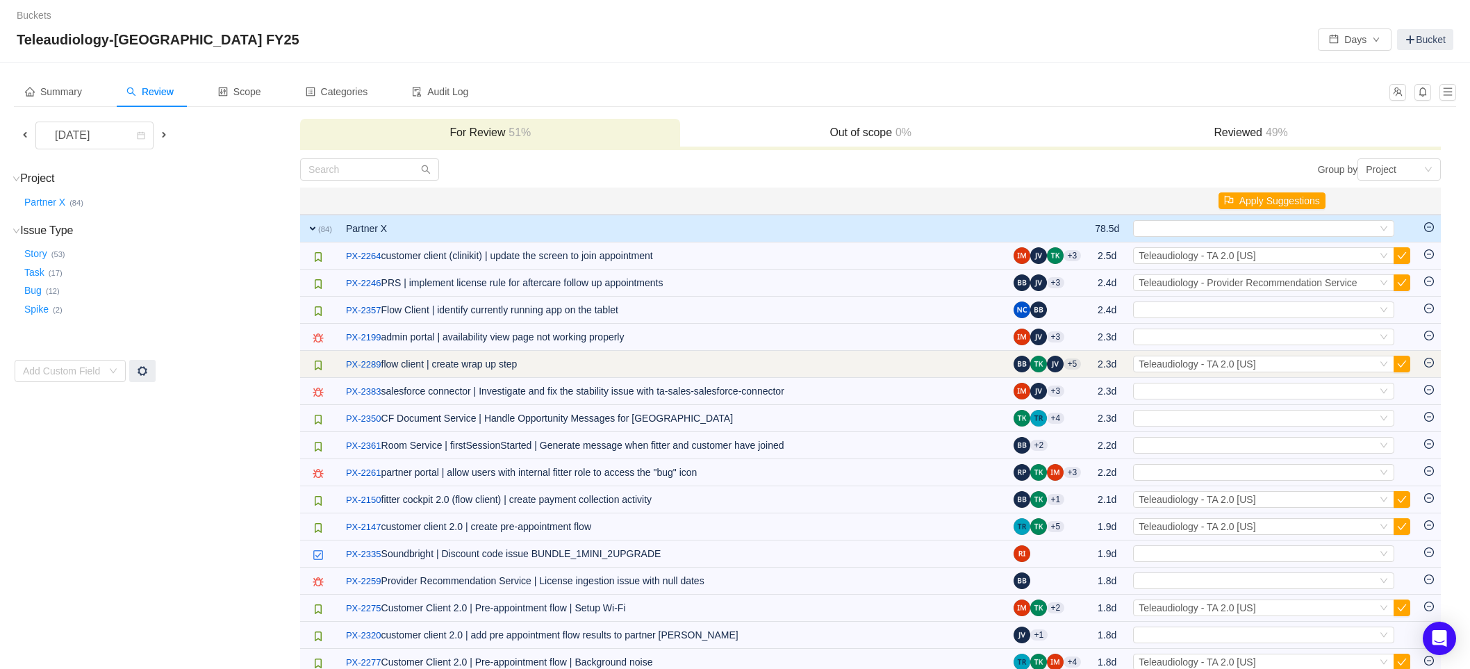
scroll to position [77, 0]
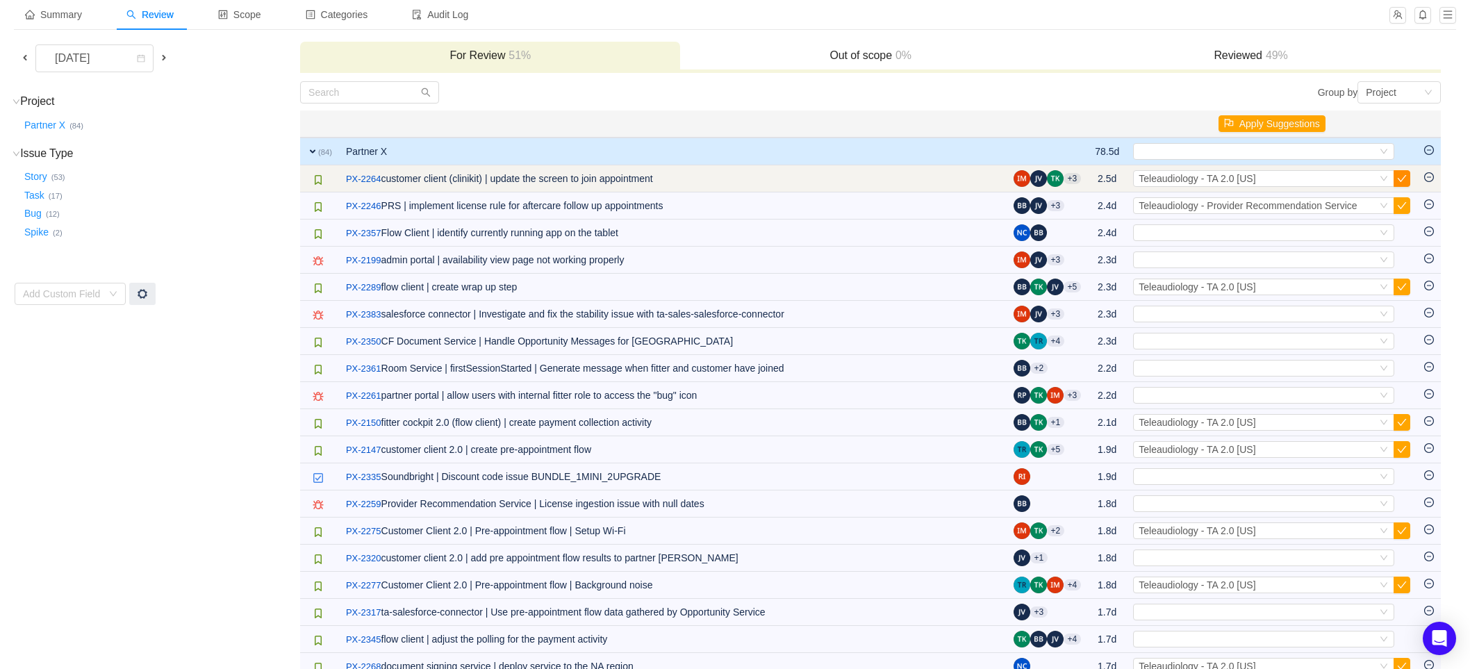
click at [1405, 179] on button "button" at bounding box center [1401, 178] width 17 height 17
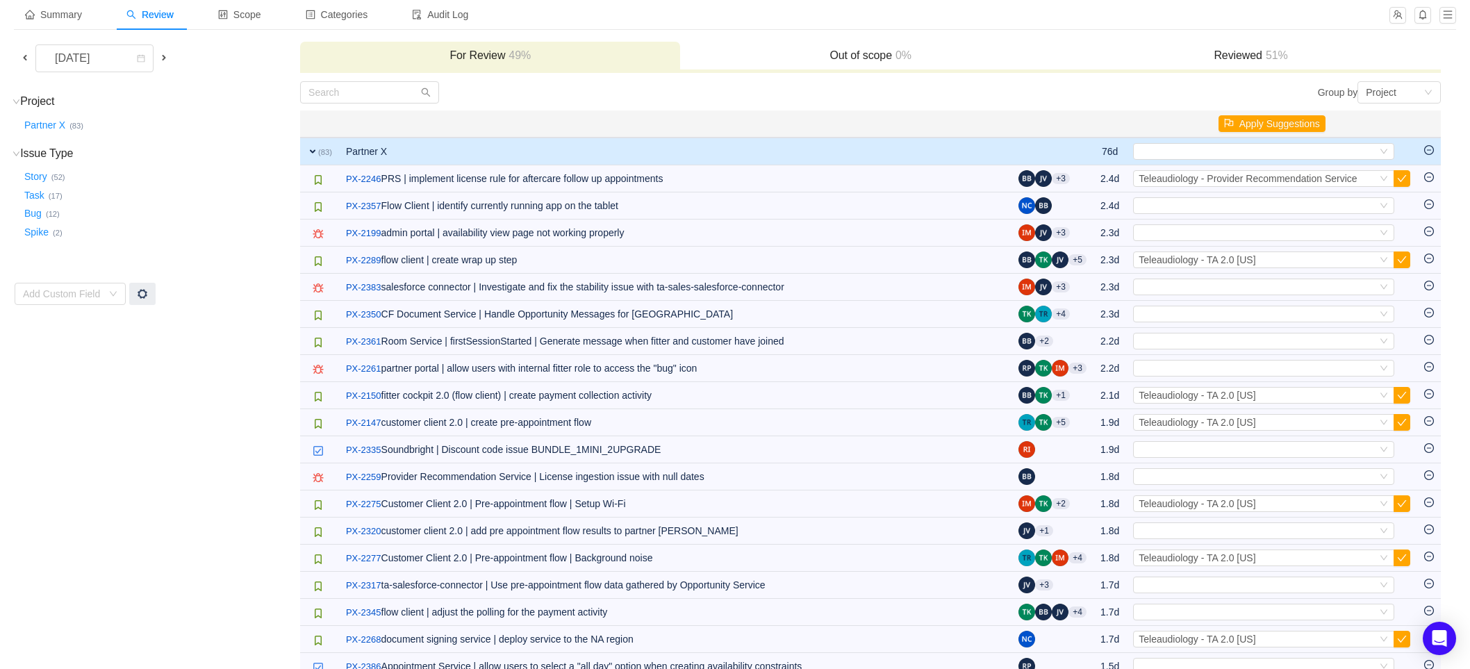
click at [1405, 179] on button "button" at bounding box center [1401, 178] width 17 height 17
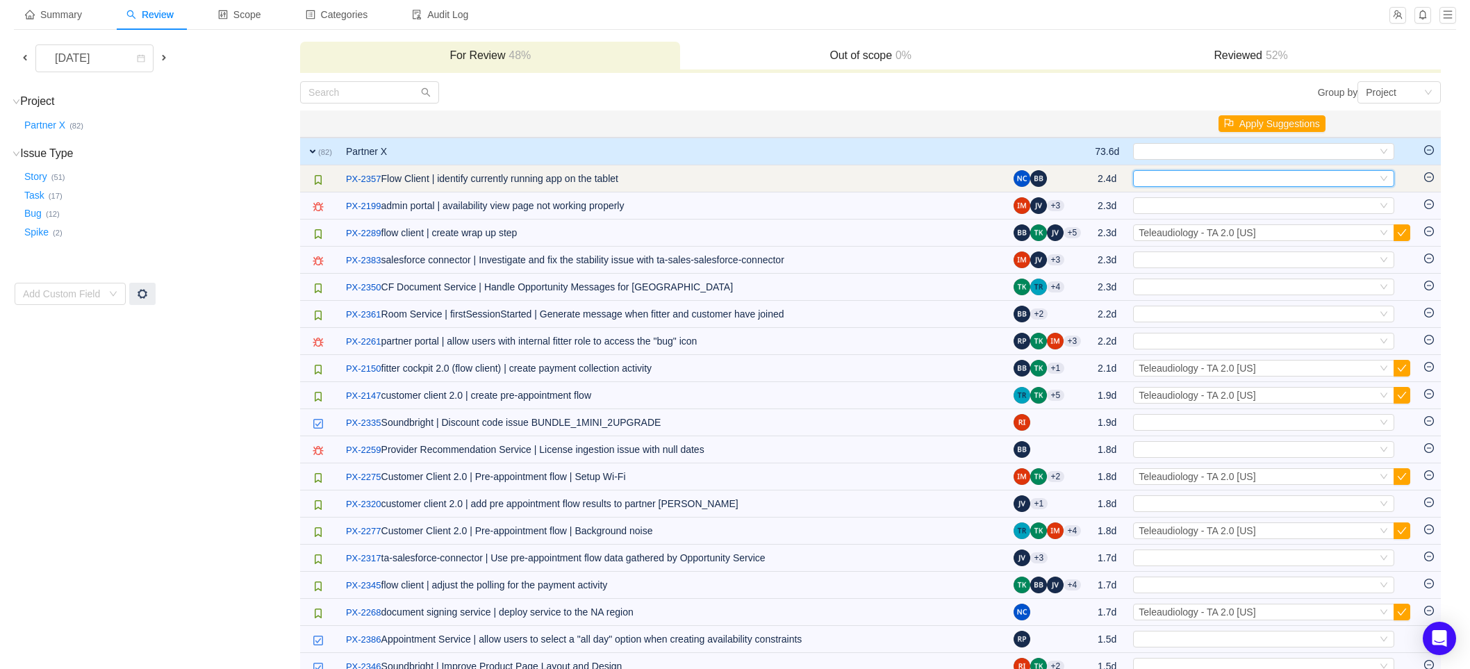
click at [1188, 178] on div "Select" at bounding box center [1257, 178] width 238 height 15
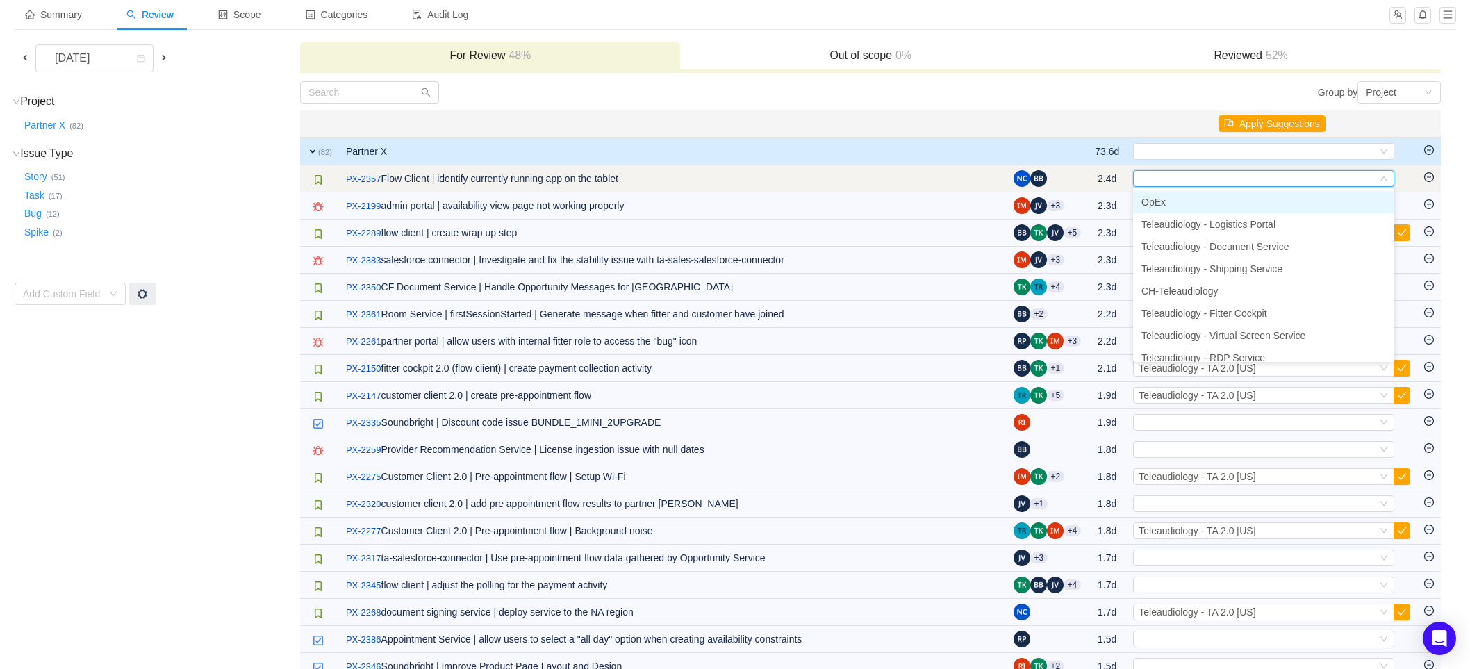
type input "2"
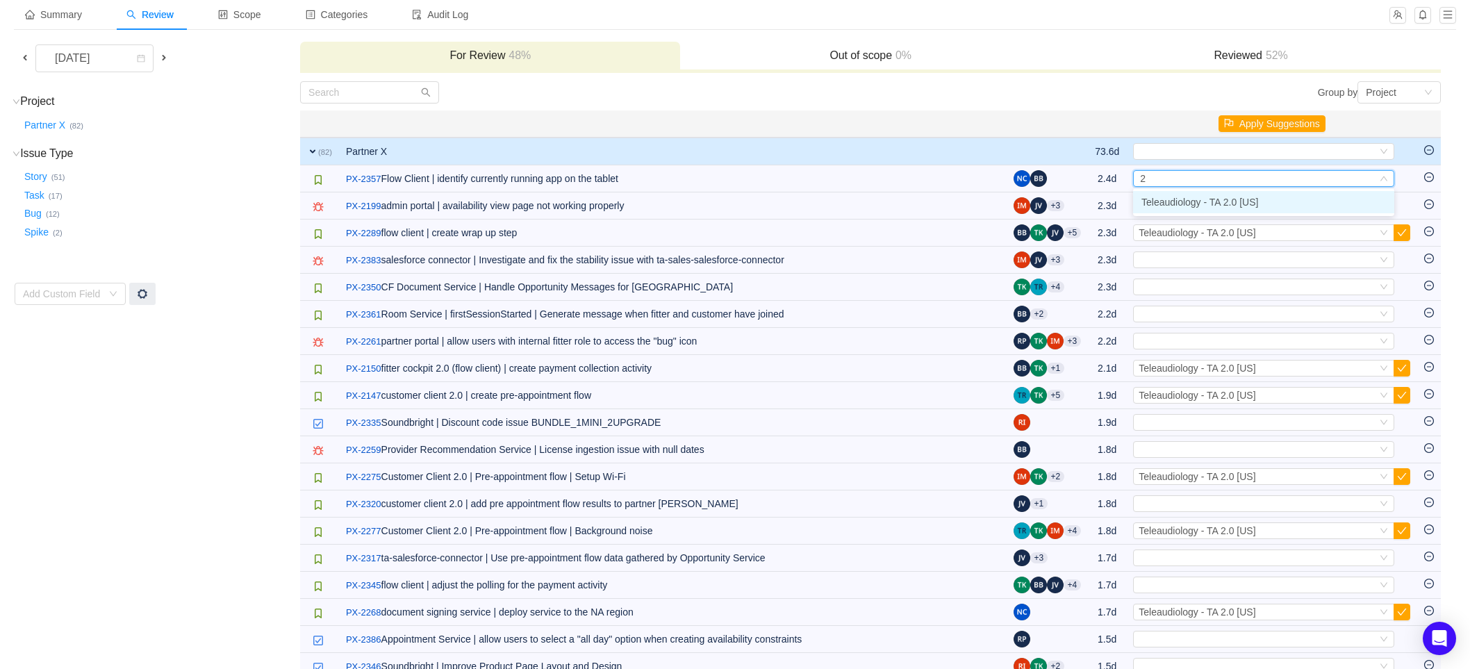
click at [1239, 201] on span "Teleaudiology - TA 2.0 [US]" at bounding box center [1199, 202] width 117 height 11
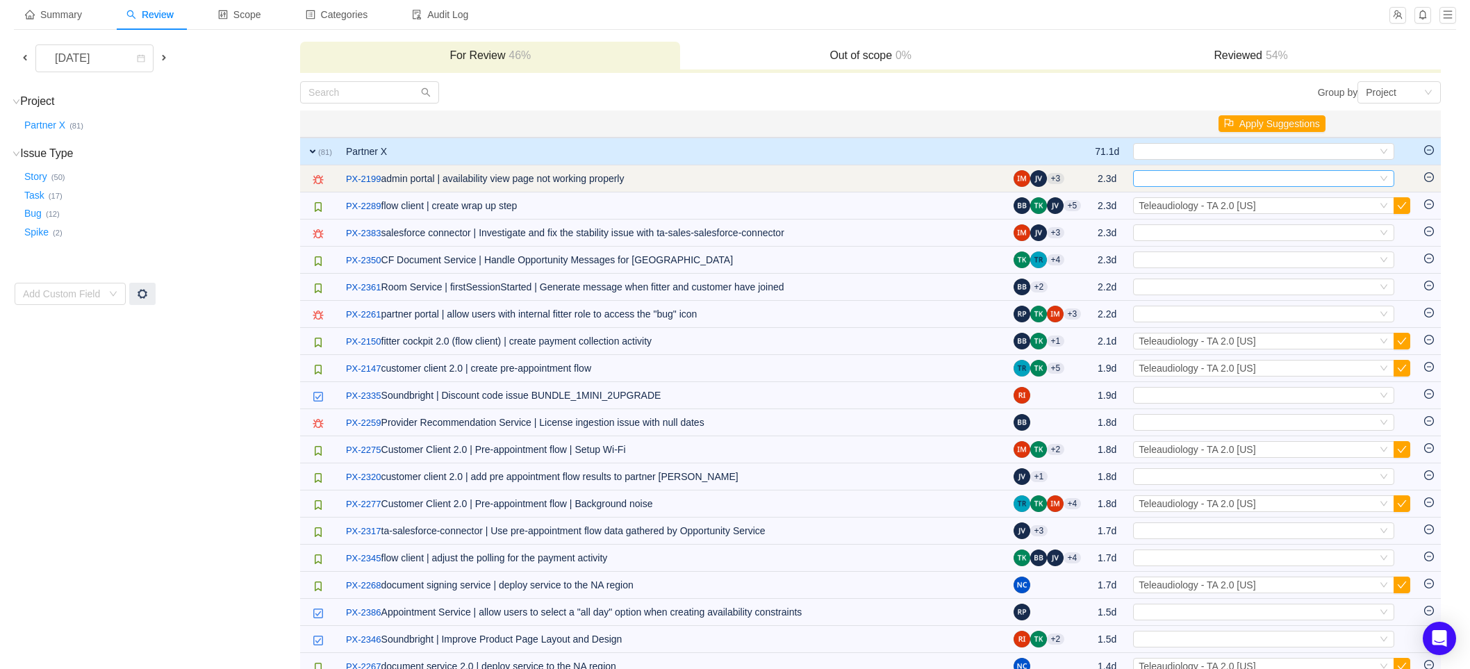
click at [1380, 178] on icon "icon: down" at bounding box center [1384, 178] width 8 height 8
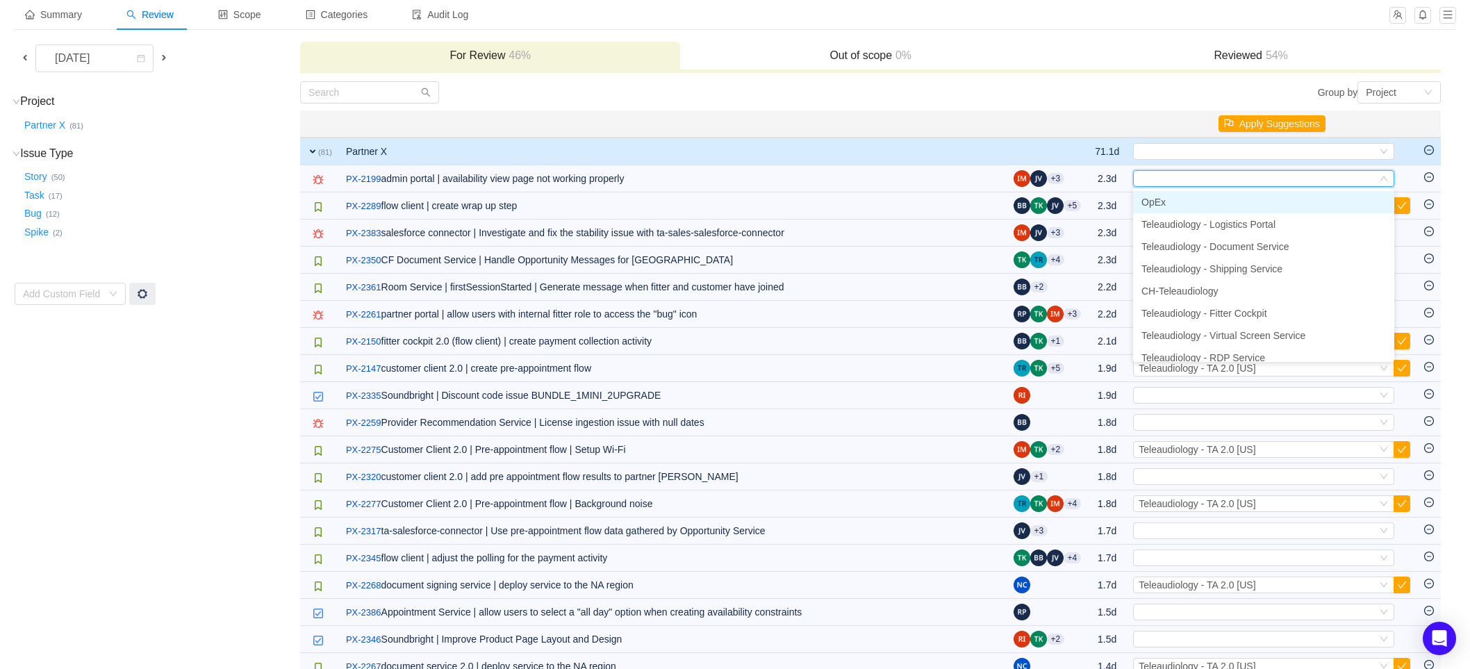
click at [1168, 198] on li "OpEx" at bounding box center [1263, 202] width 261 height 22
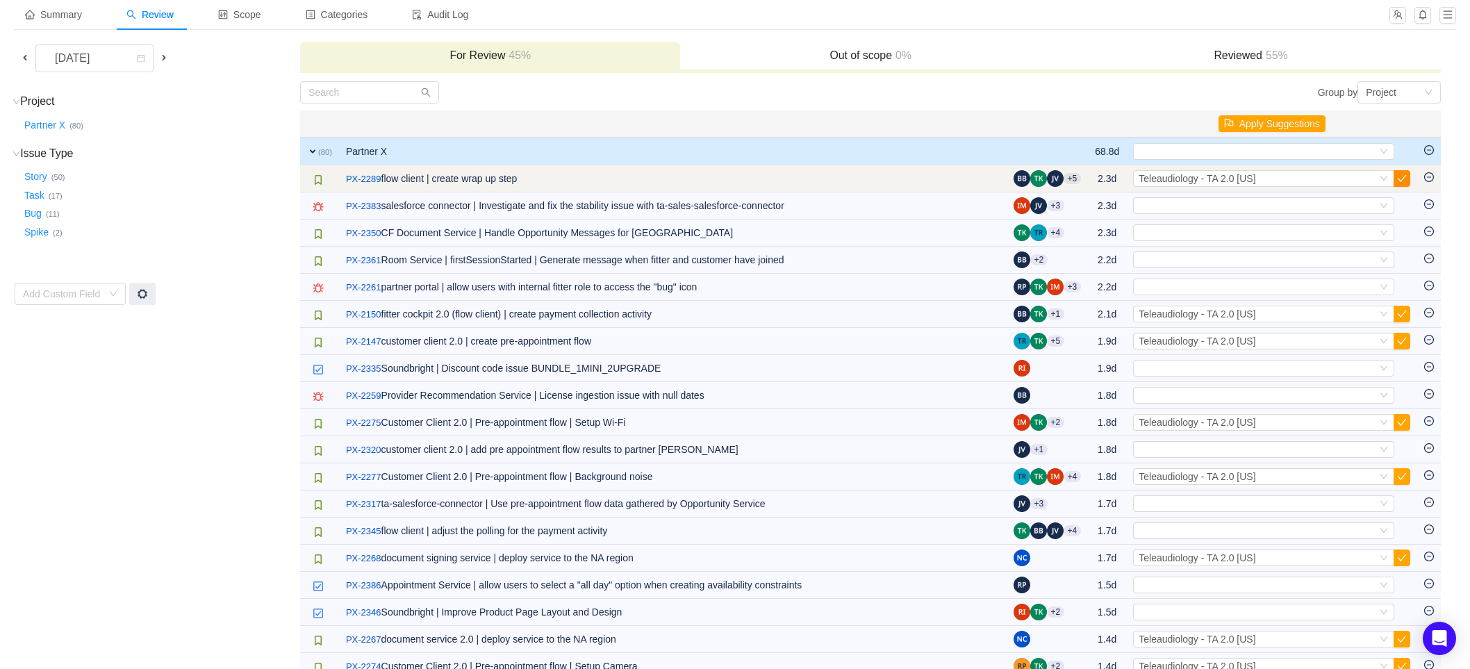
click at [1400, 175] on button "button" at bounding box center [1401, 178] width 17 height 17
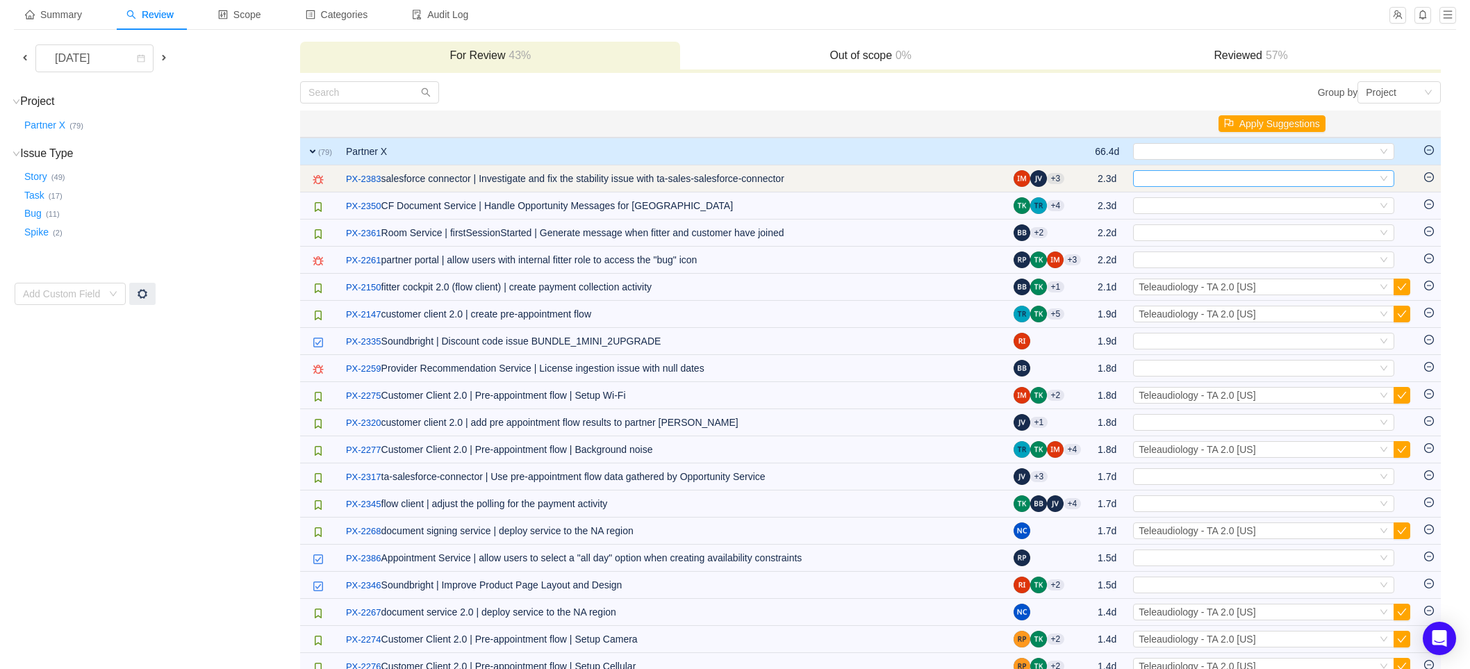
click at [1197, 182] on div "Select" at bounding box center [1257, 178] width 238 height 15
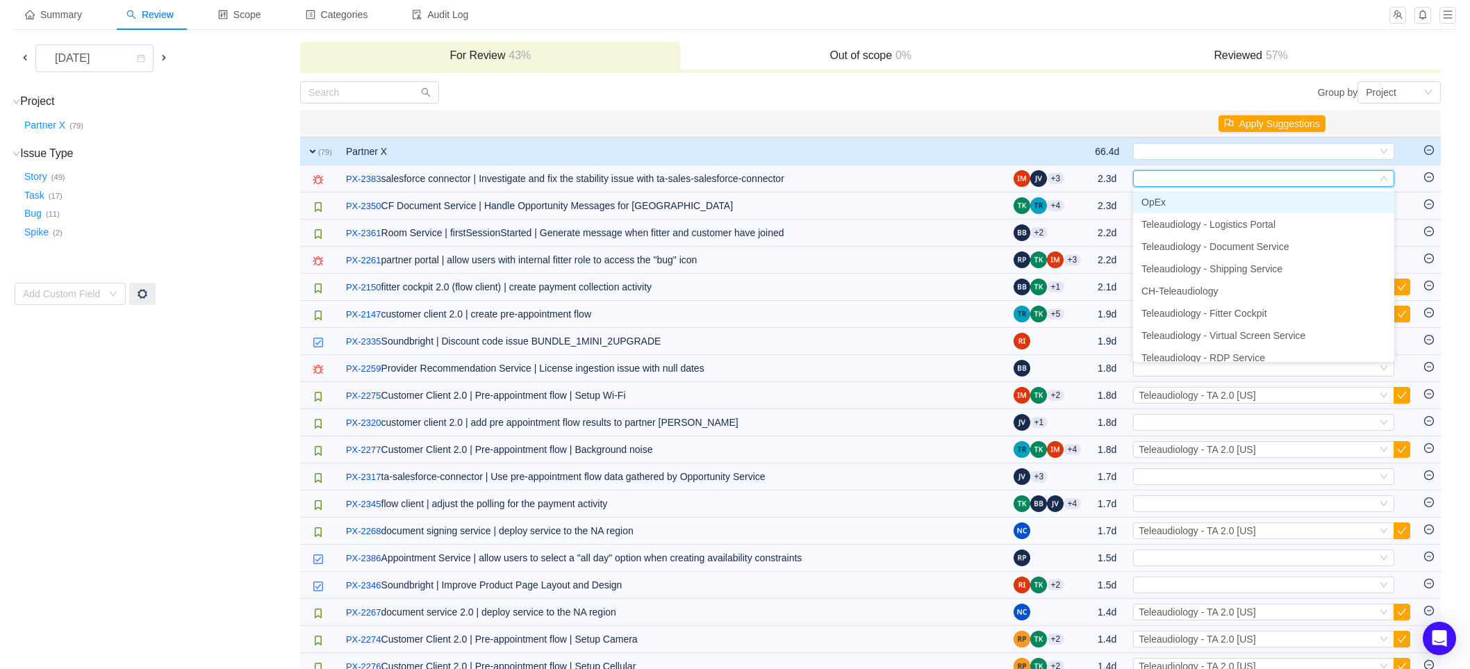
click at [1163, 203] on span "OpEx" at bounding box center [1153, 202] width 24 height 11
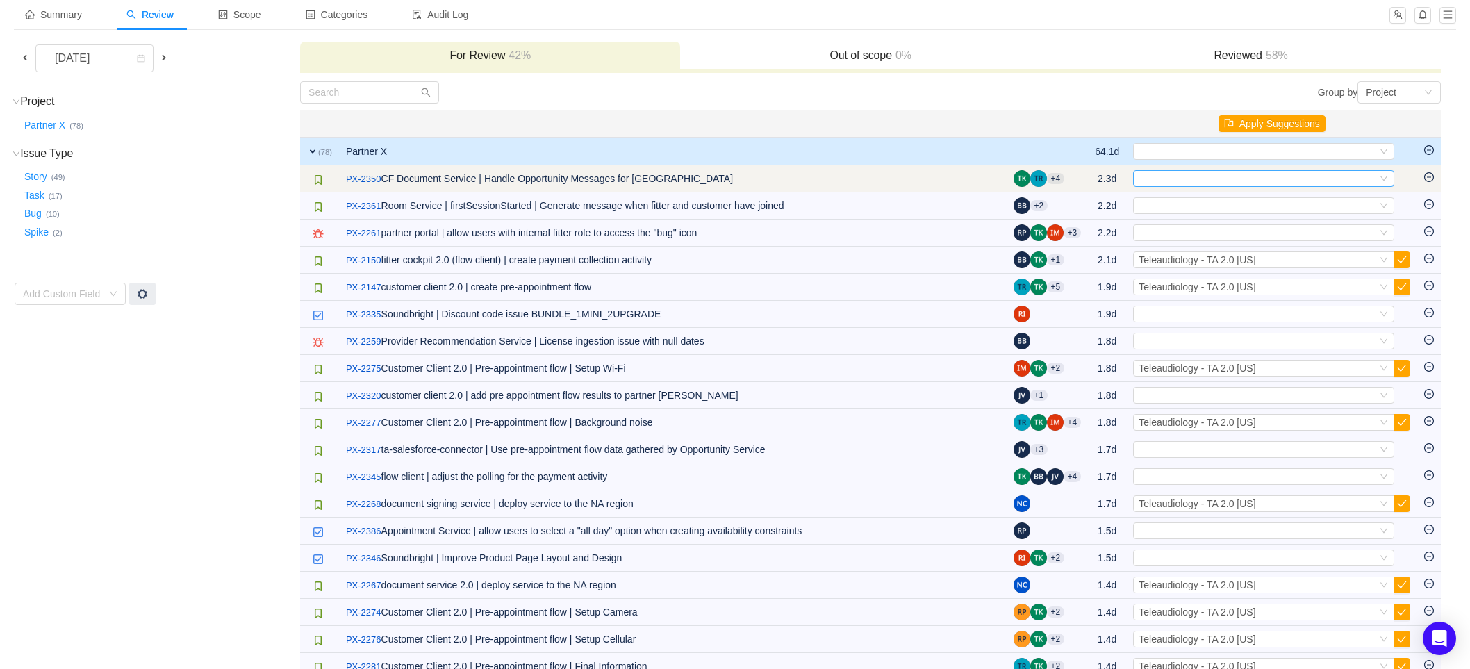
click at [1186, 177] on div "Select" at bounding box center [1257, 178] width 238 height 15
type input "2"
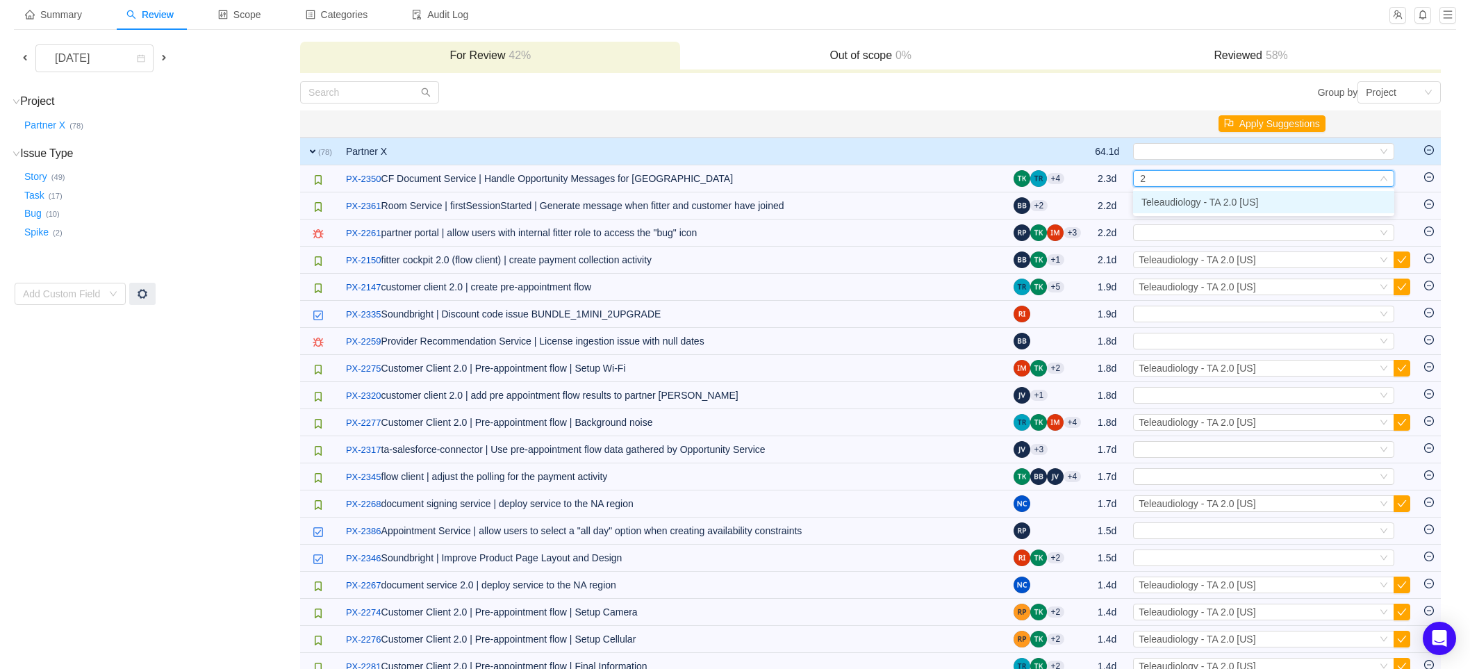
click at [1191, 198] on span "Teleaudiology - TA 2.0 [US]" at bounding box center [1199, 202] width 117 height 11
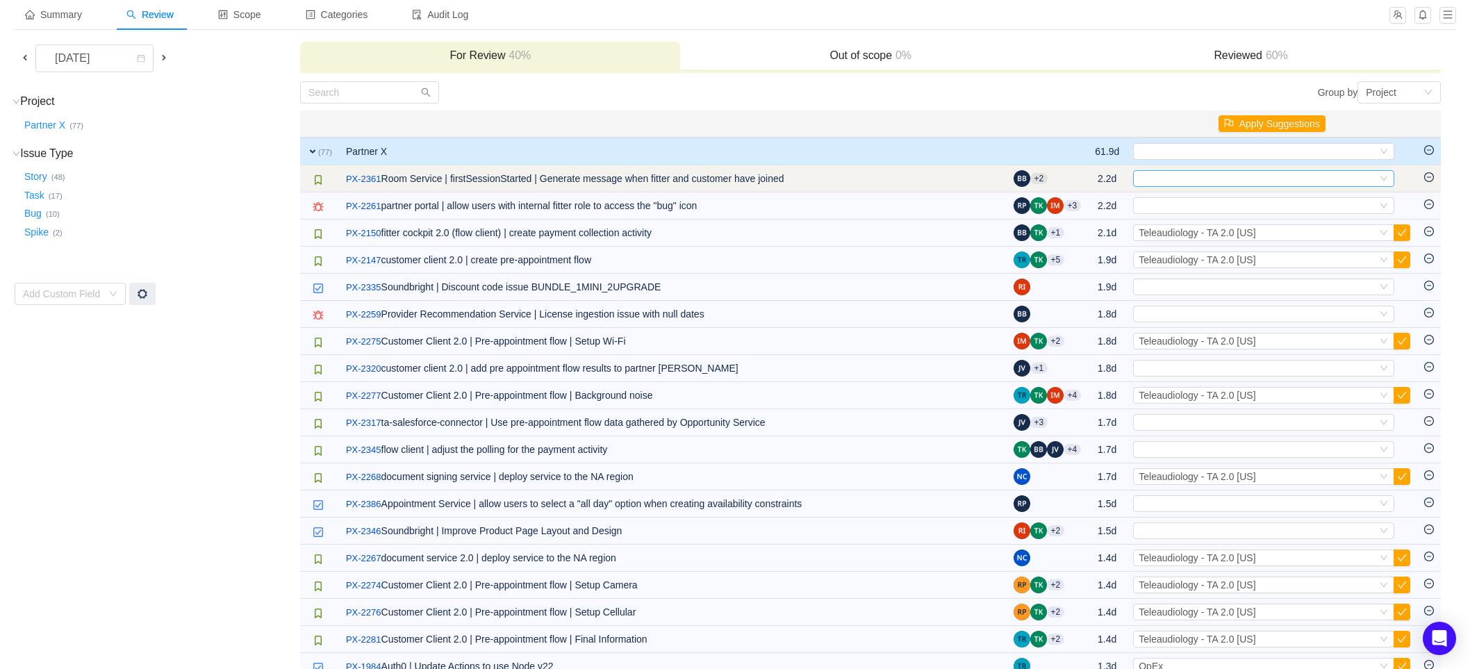
click at [1193, 180] on div "Select" at bounding box center [1257, 178] width 238 height 15
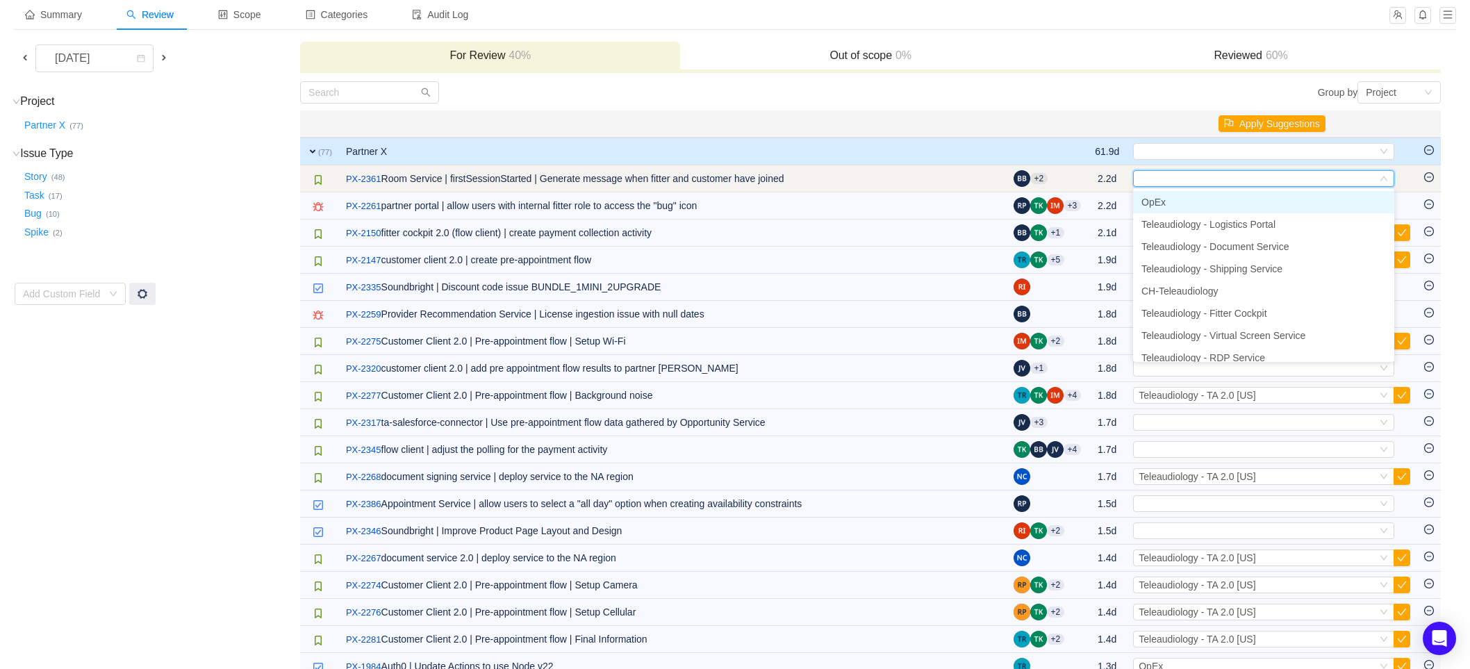
type input "2"
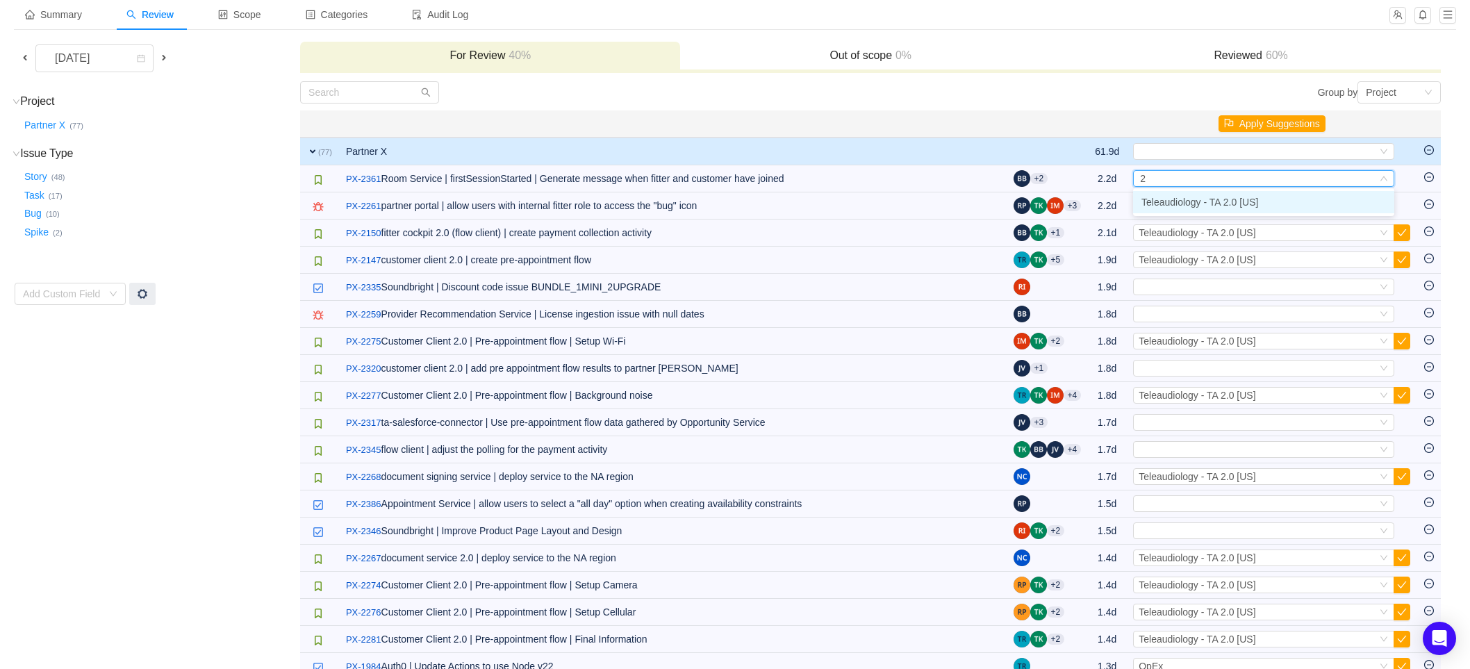
click at [1193, 197] on span "Teleaudiology - TA 2.0 [US]" at bounding box center [1199, 202] width 117 height 11
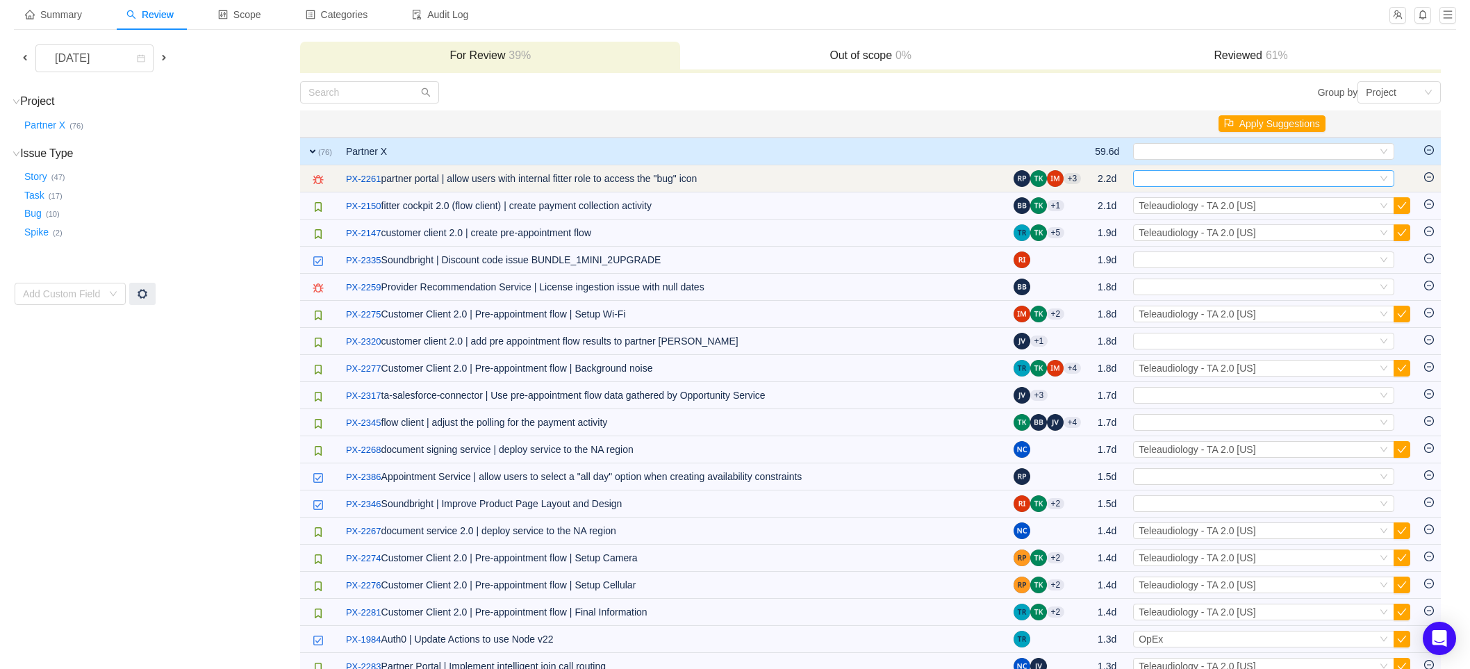
click at [1219, 175] on div "Select" at bounding box center [1257, 178] width 238 height 15
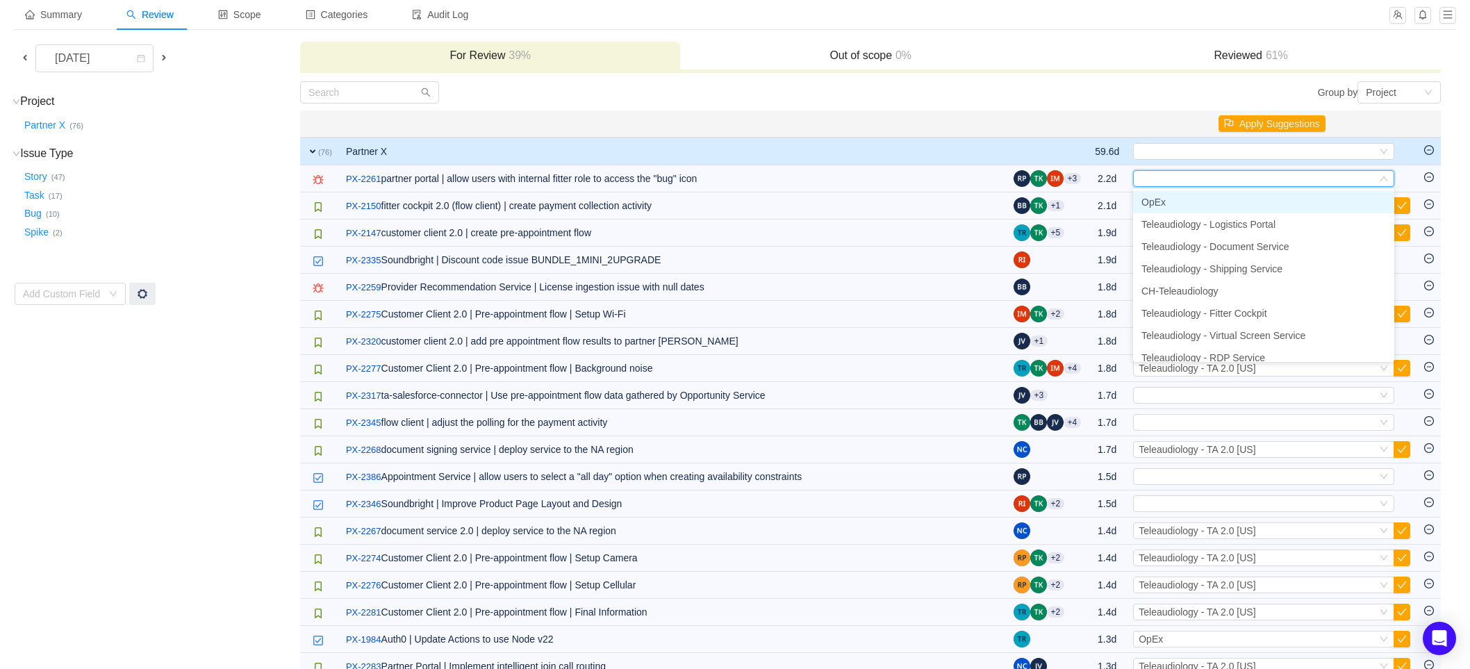
click at [1161, 197] on span "OpEx" at bounding box center [1153, 202] width 24 height 11
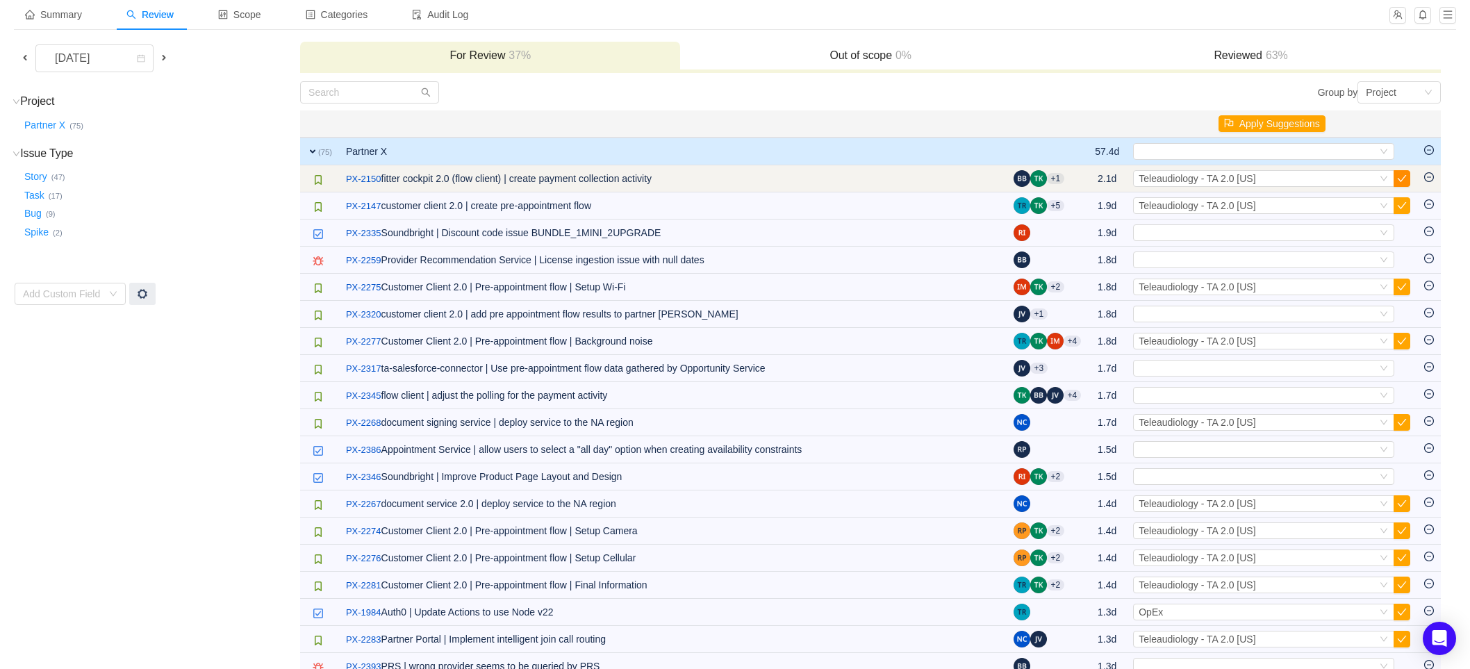
click at [1402, 176] on button "button" at bounding box center [1401, 178] width 17 height 17
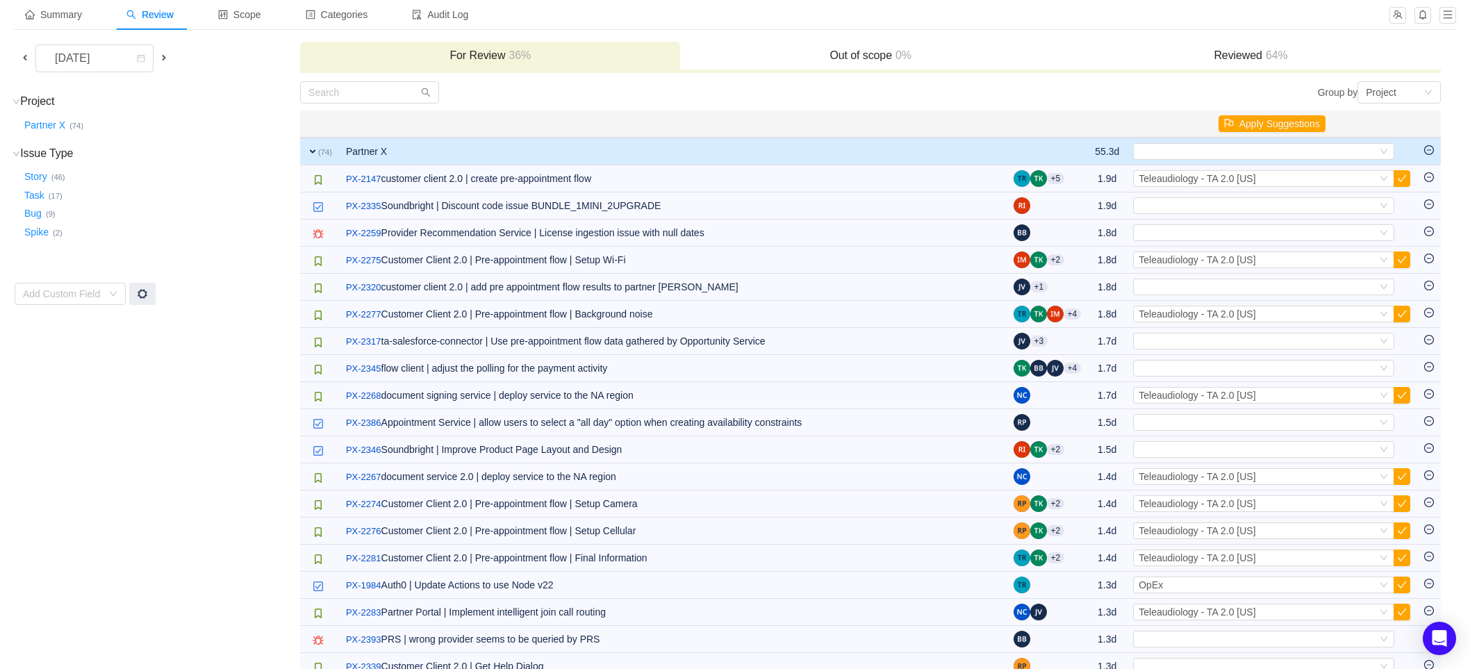
click at [1402, 176] on button "button" at bounding box center [1401, 178] width 17 height 17
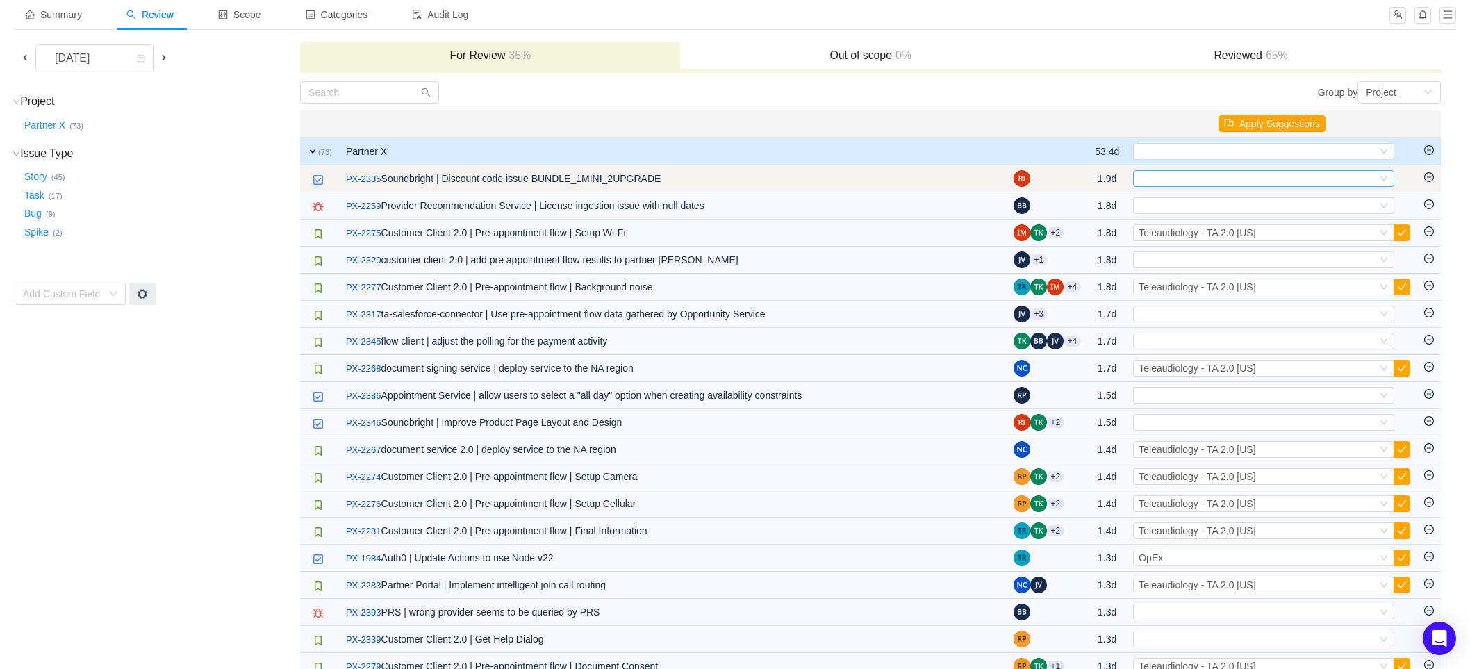
click at [1259, 176] on div "Select" at bounding box center [1257, 178] width 238 height 15
type input "sound"
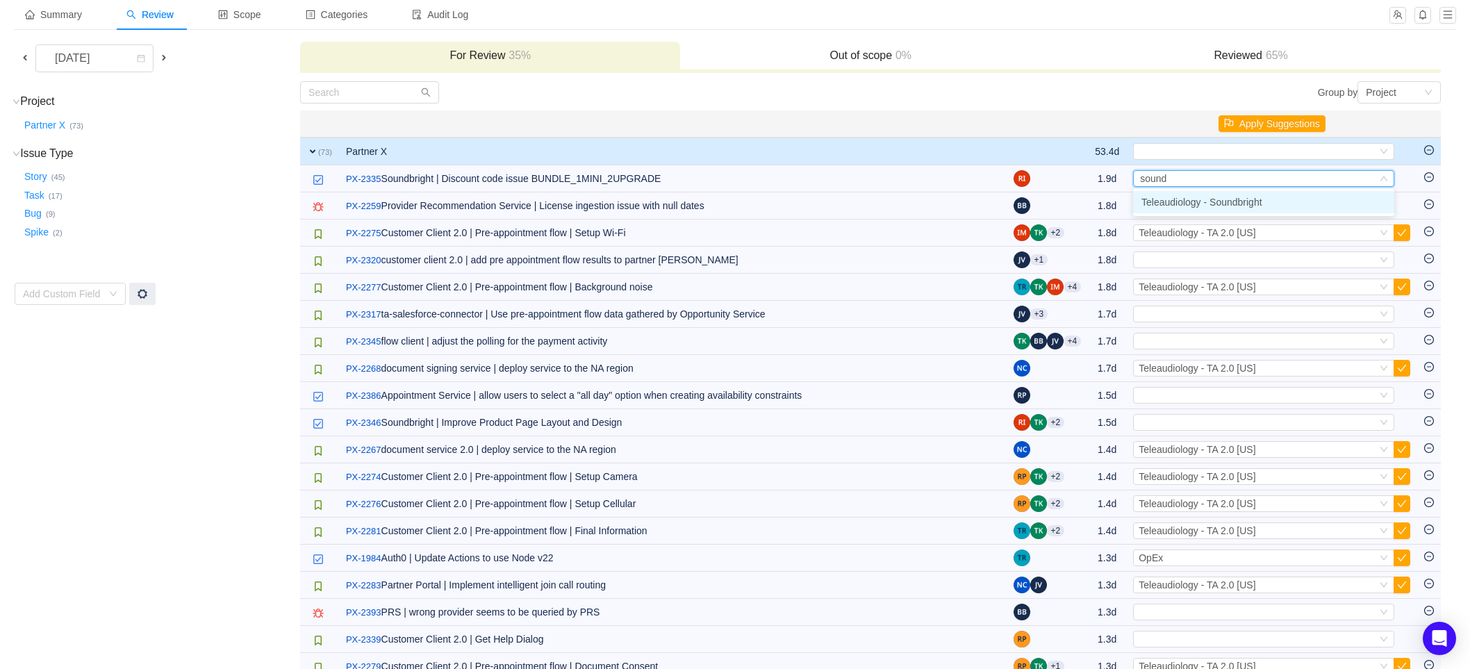
click at [1245, 203] on span "Teleaudiology - Soundbright" at bounding box center [1201, 202] width 121 height 11
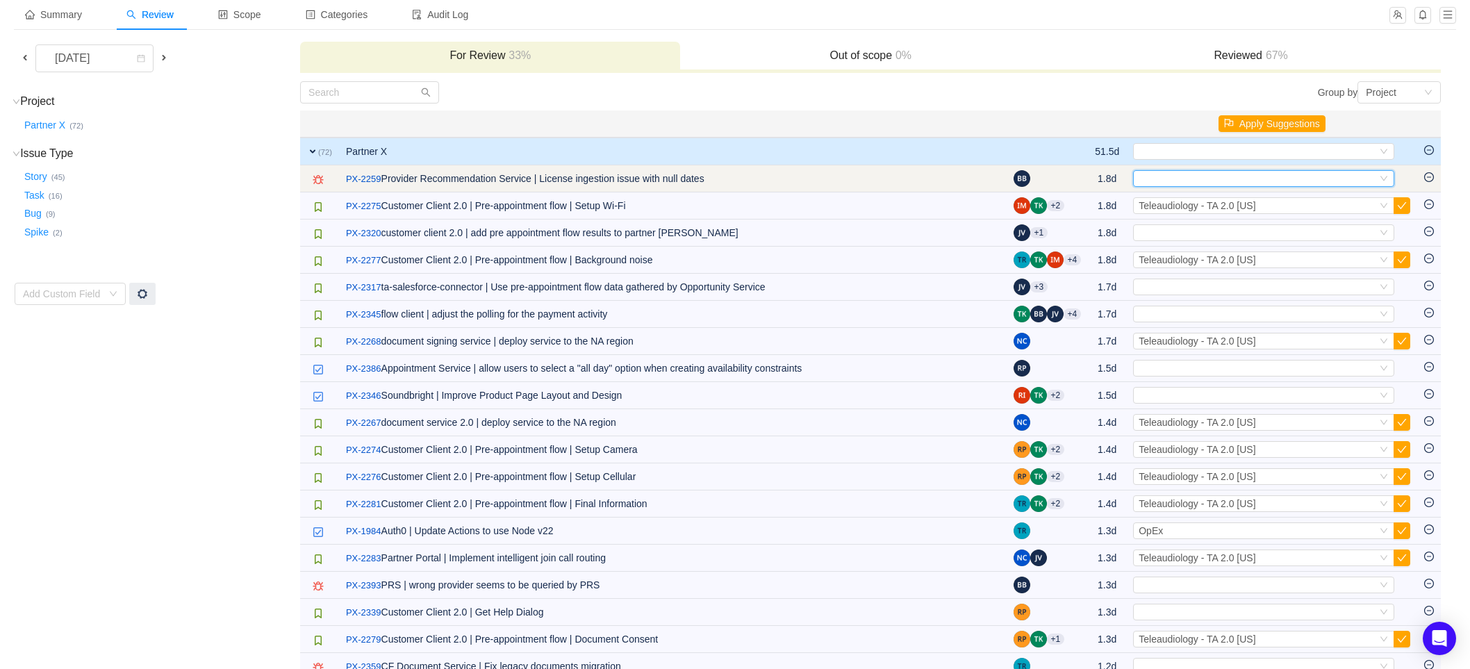
click at [1197, 177] on div "Select" at bounding box center [1257, 178] width 238 height 15
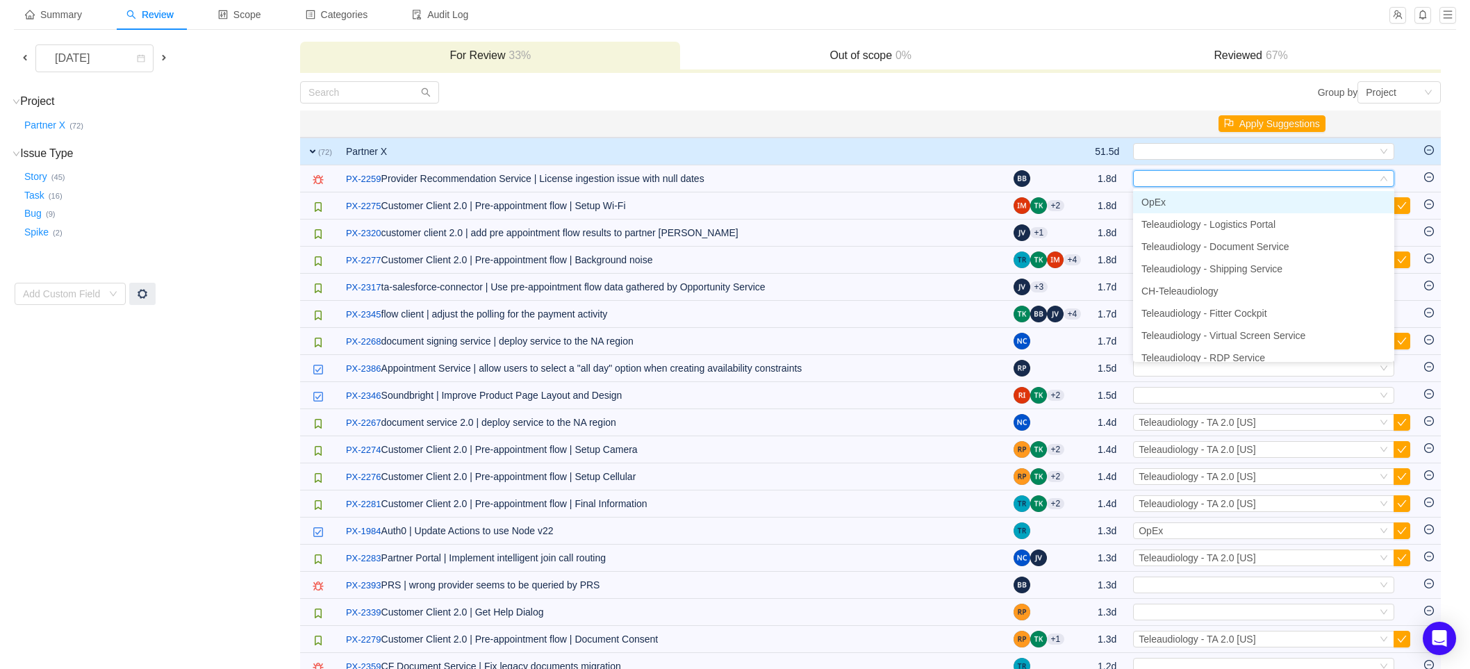
click at [1192, 196] on li "OpEx" at bounding box center [1263, 202] width 261 height 22
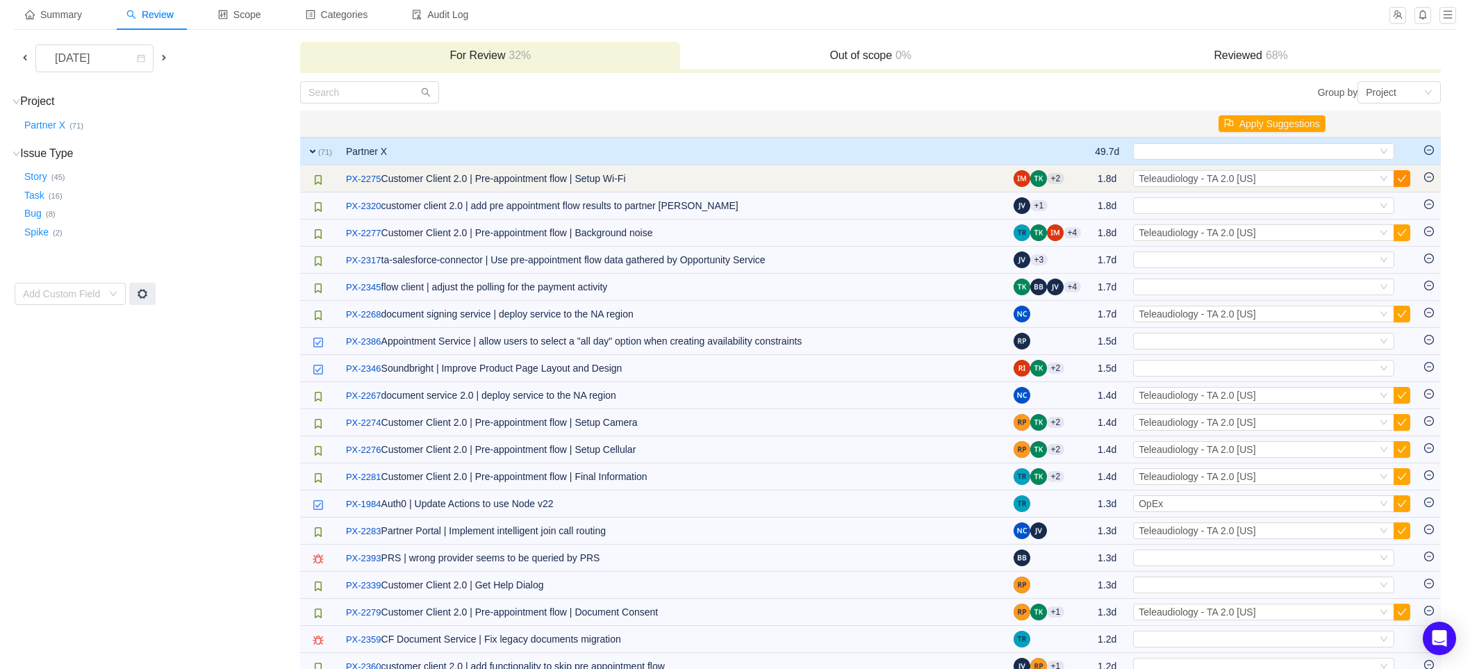
click at [1400, 177] on button "button" at bounding box center [1401, 178] width 17 height 17
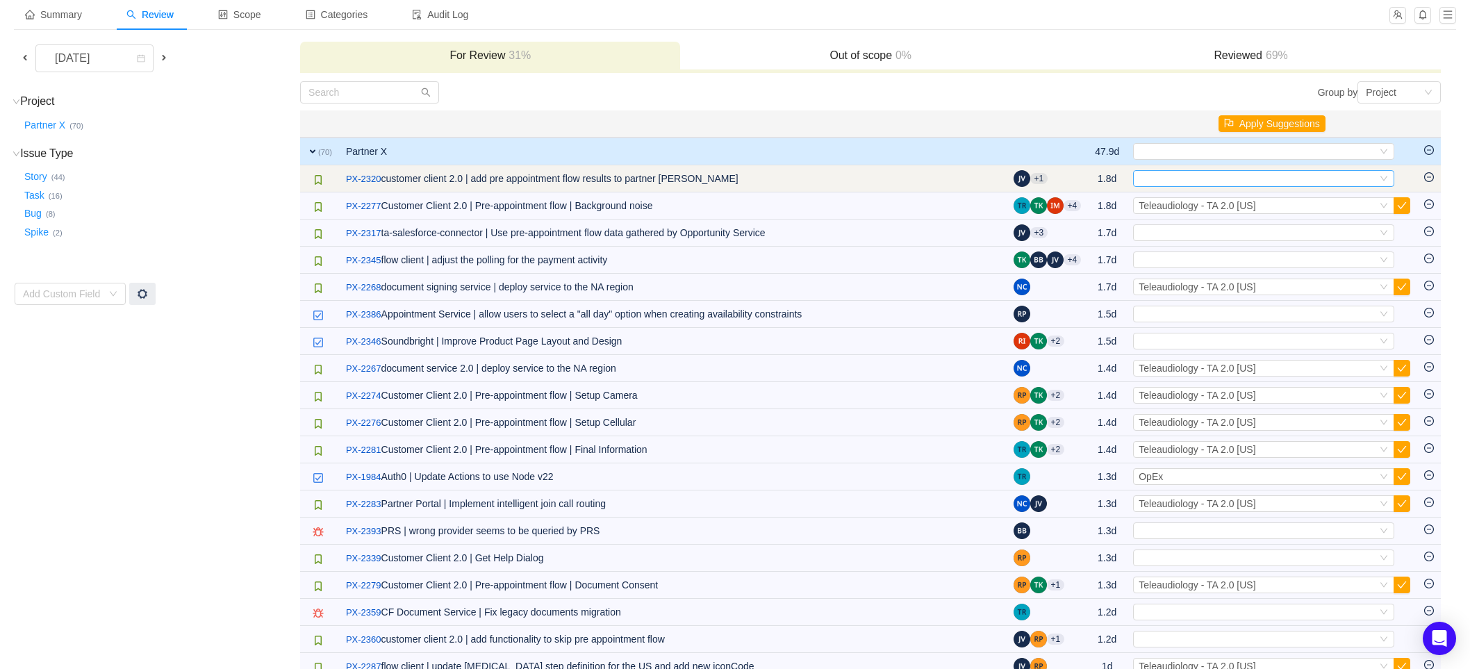
click at [1335, 177] on div "Select" at bounding box center [1257, 178] width 238 height 15
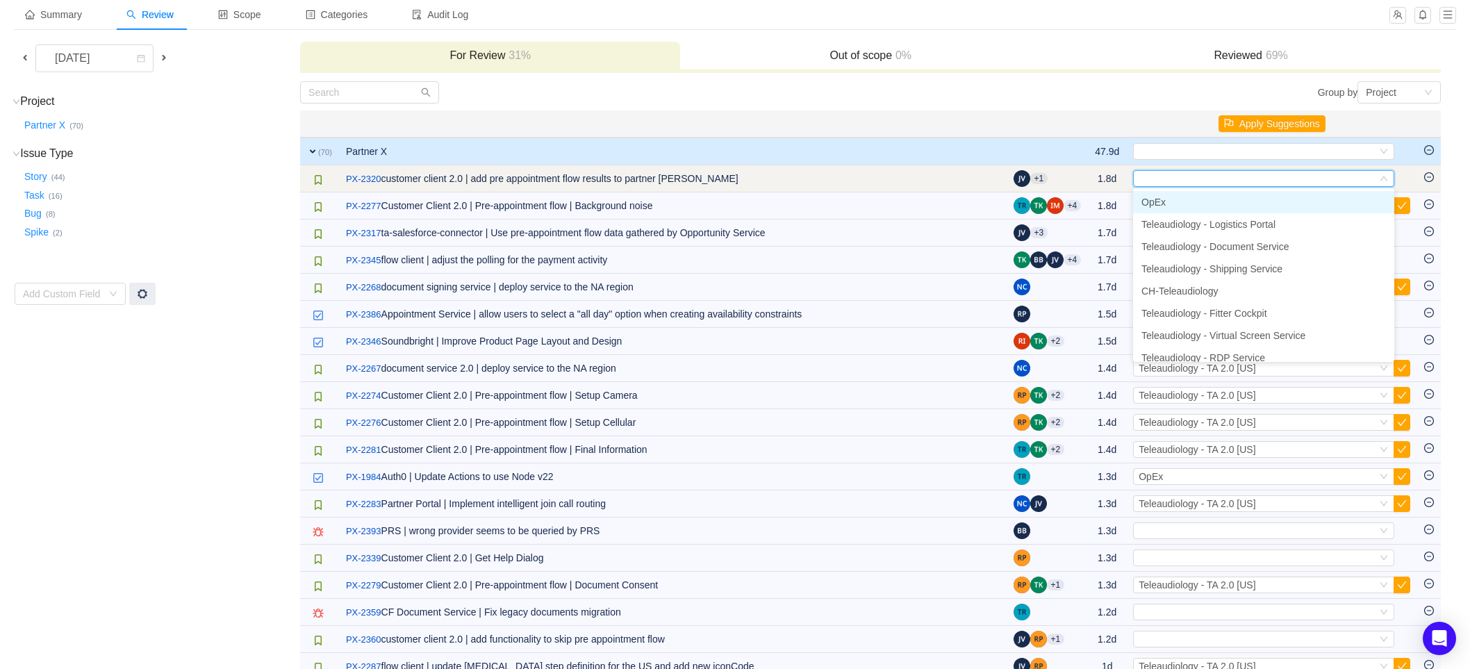
type input "2"
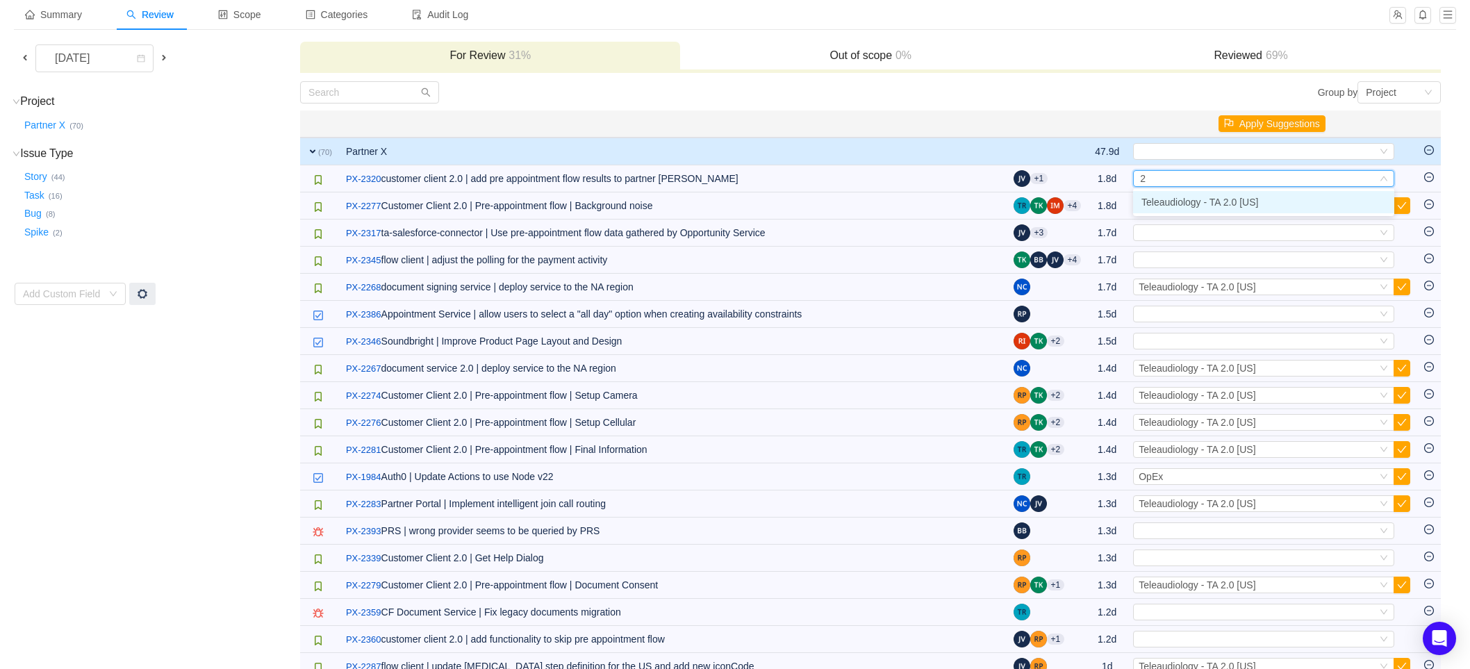
click at [1298, 199] on li "Teleaudiology - TA 2.0 [US]" at bounding box center [1263, 202] width 261 height 22
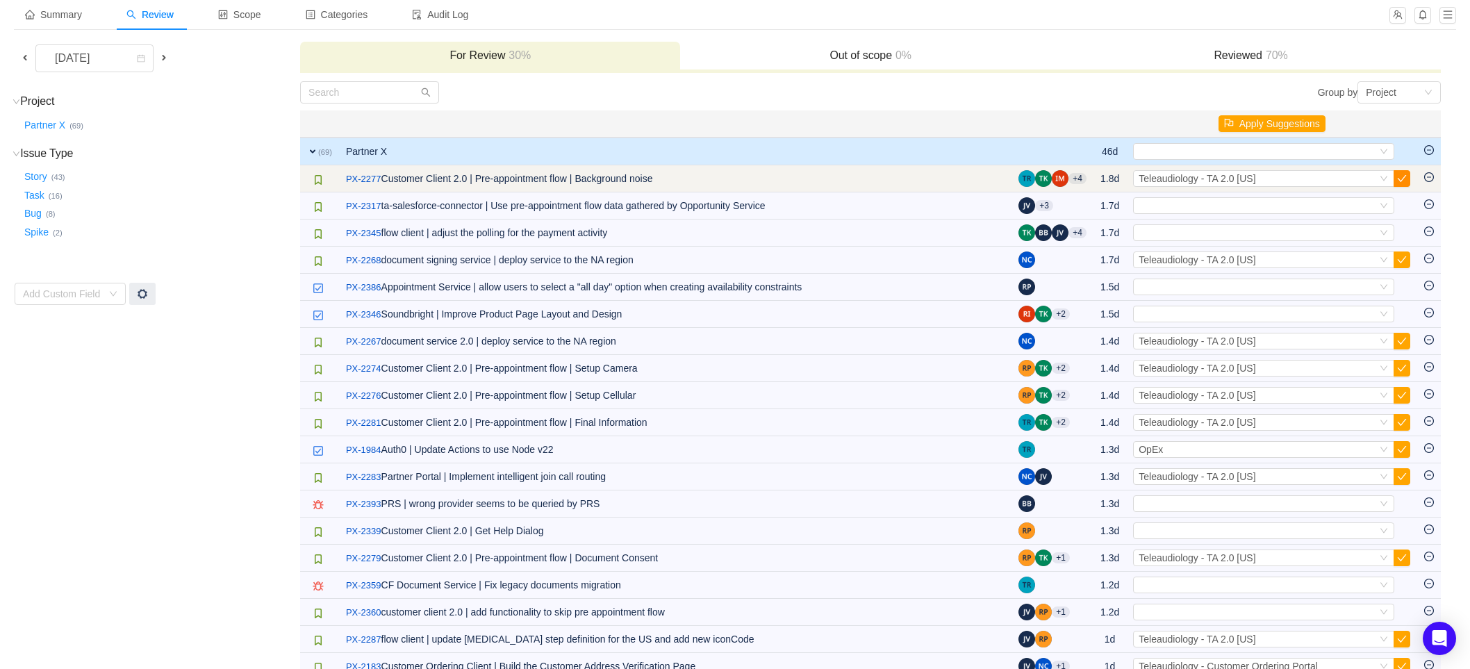
click at [1403, 179] on button "button" at bounding box center [1401, 178] width 17 height 17
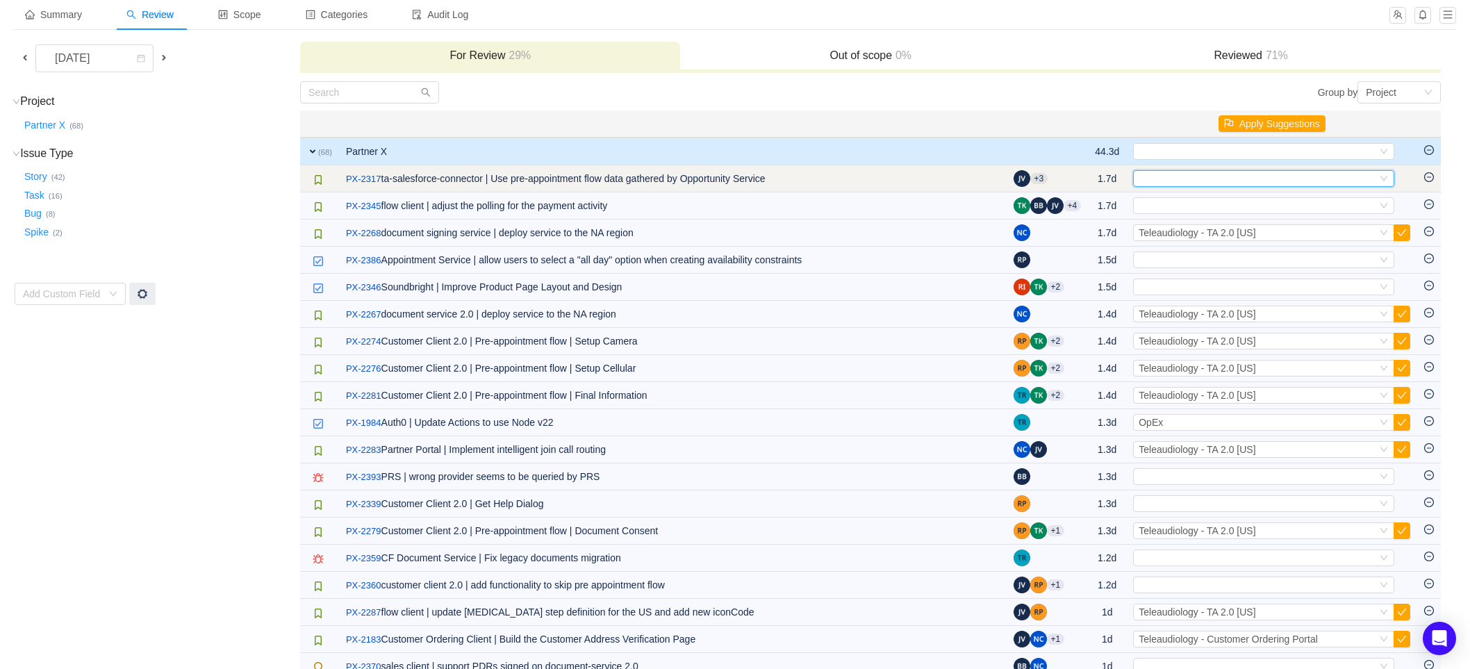
click at [1158, 176] on div "Select" at bounding box center [1257, 178] width 238 height 15
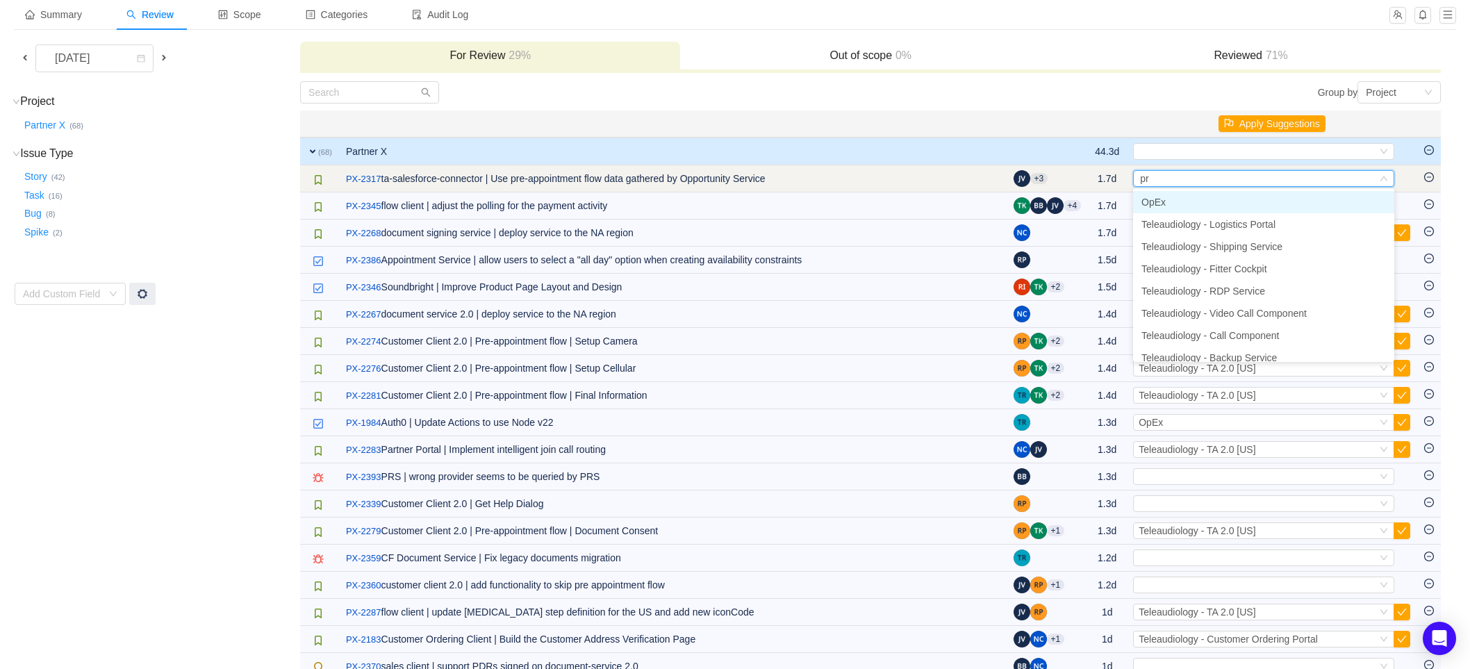
type input "pre"
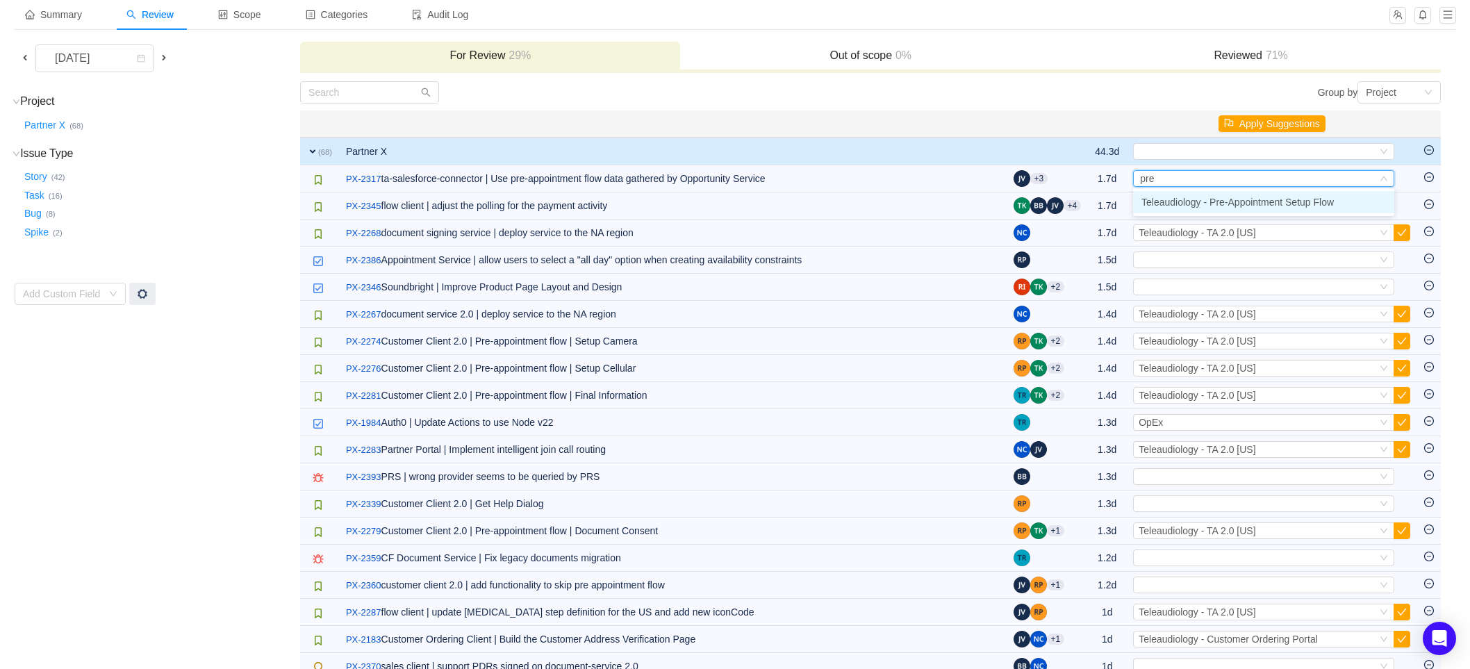
click at [1214, 197] on span "Teleaudiology - Pre-Appointment Setup Flow" at bounding box center [1237, 202] width 192 height 11
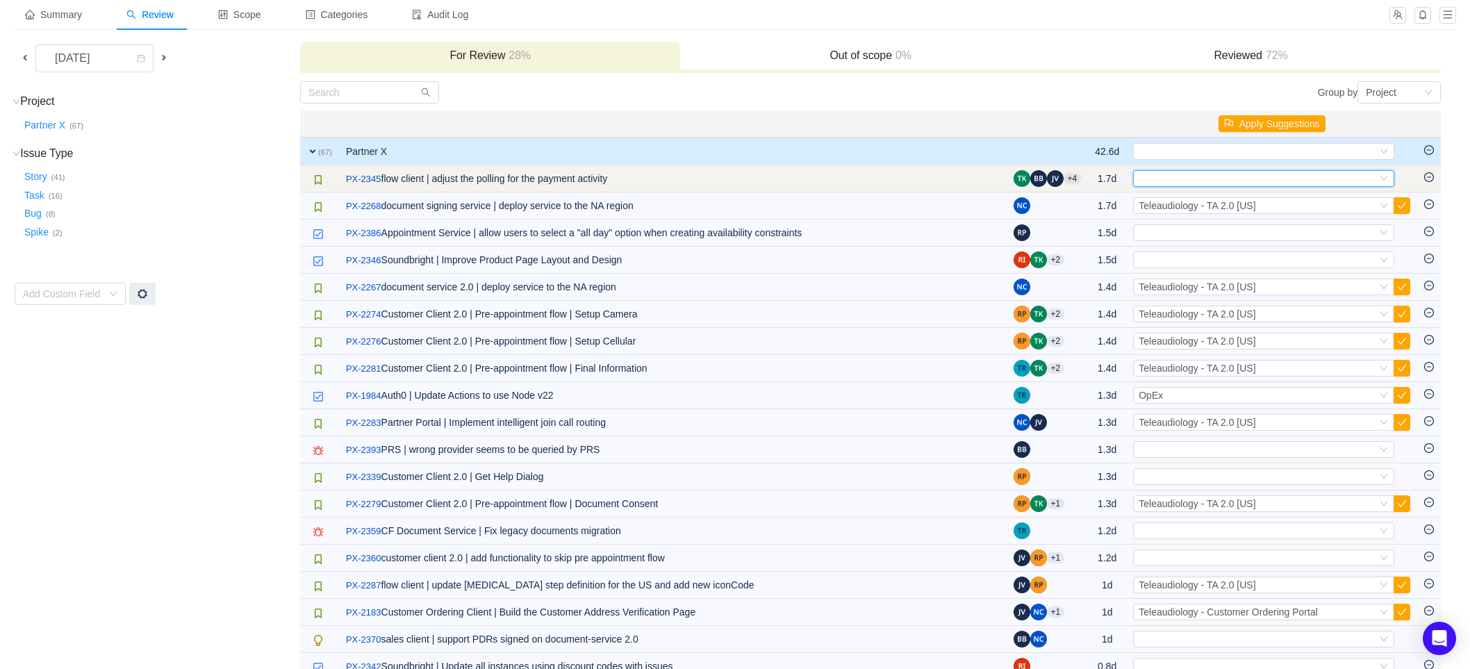
click at [1217, 174] on div "Select" at bounding box center [1257, 178] width 238 height 15
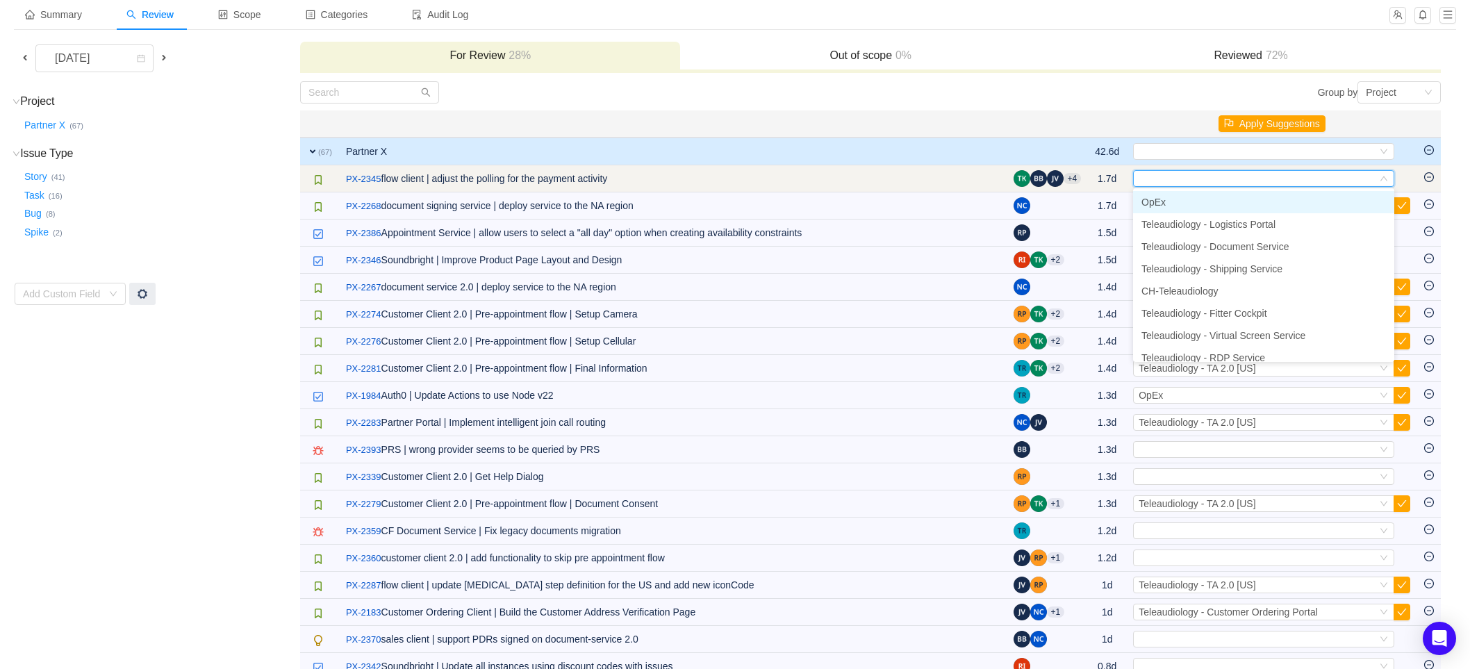
type input "2"
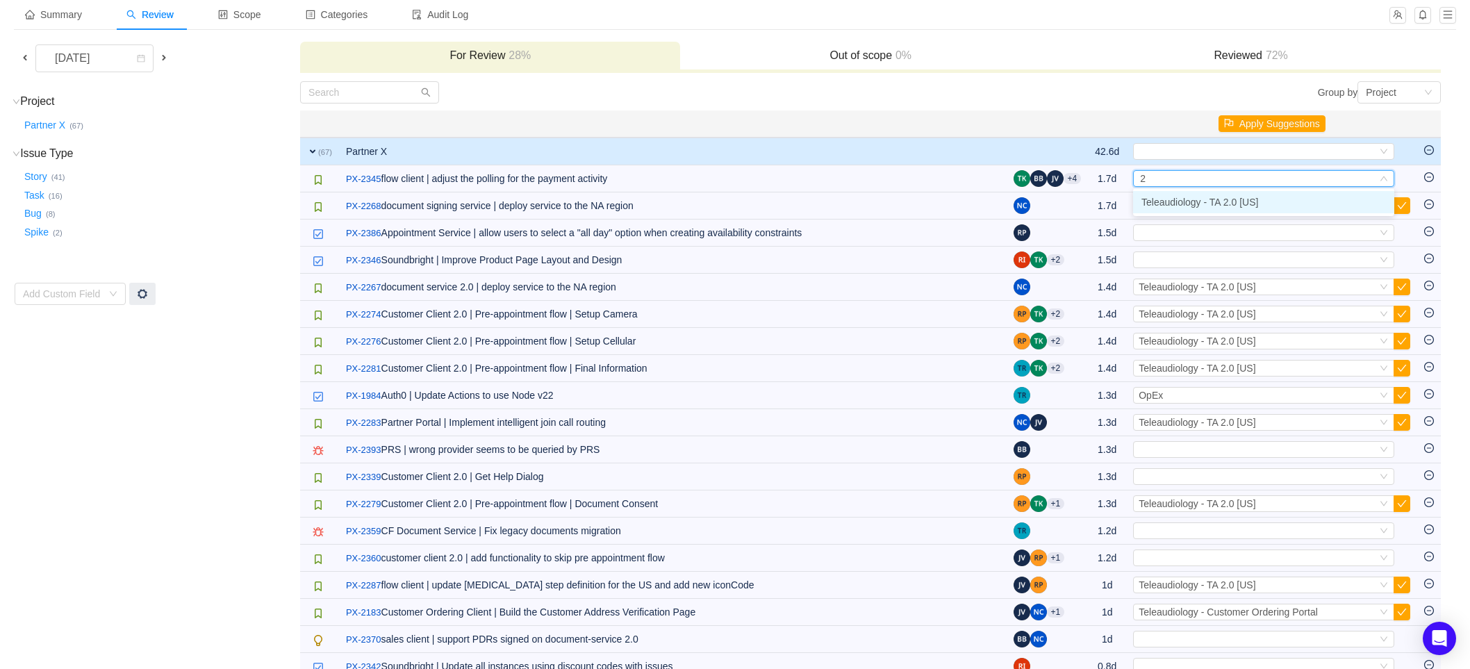
click at [1214, 197] on span "Teleaudiology - TA 2.0 [US]" at bounding box center [1199, 202] width 117 height 11
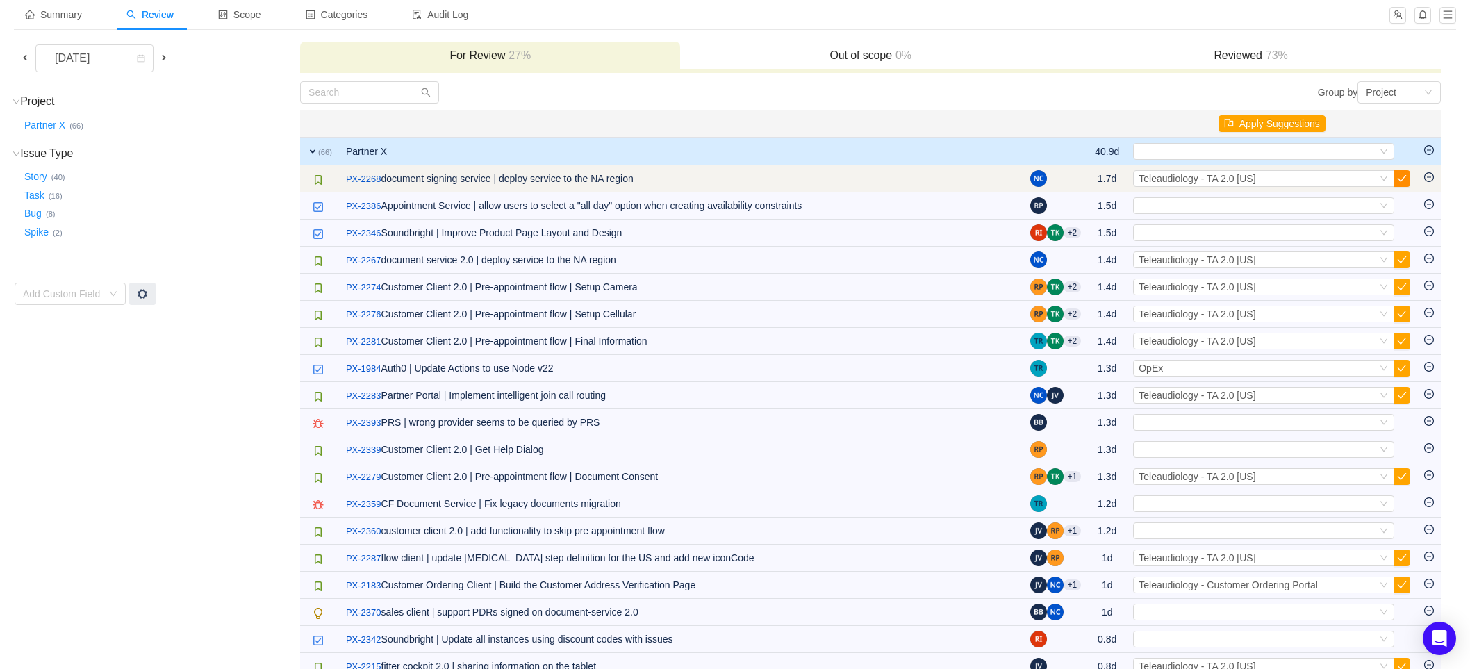
click at [1404, 179] on button "button" at bounding box center [1401, 178] width 17 height 17
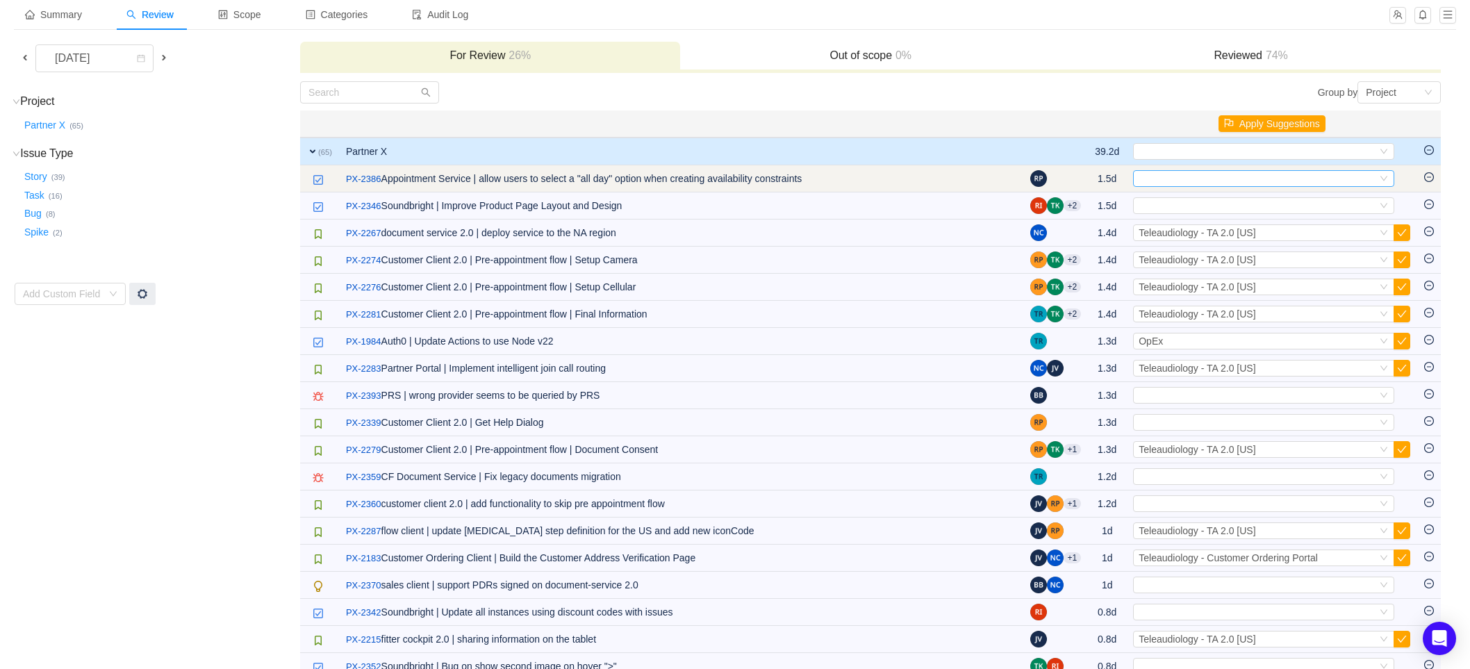
click at [1377, 175] on div "Select" at bounding box center [1263, 178] width 261 height 17
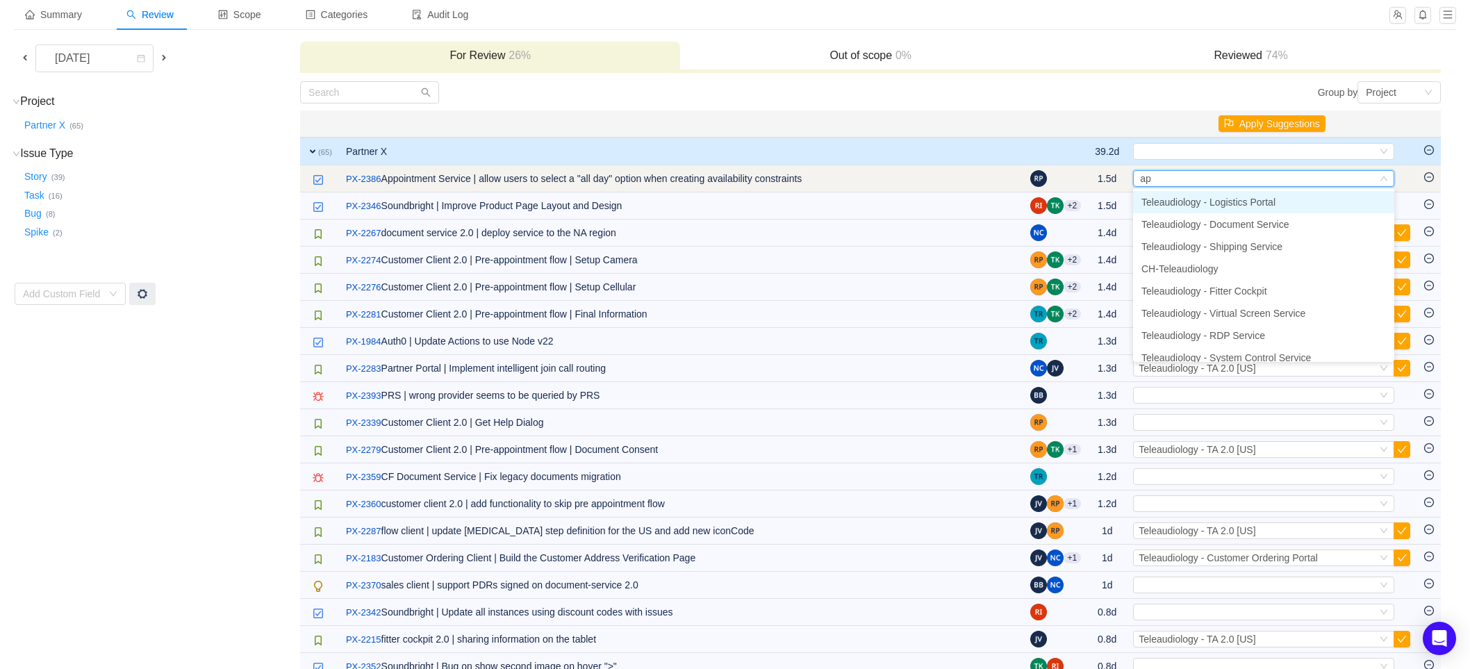
type input "app"
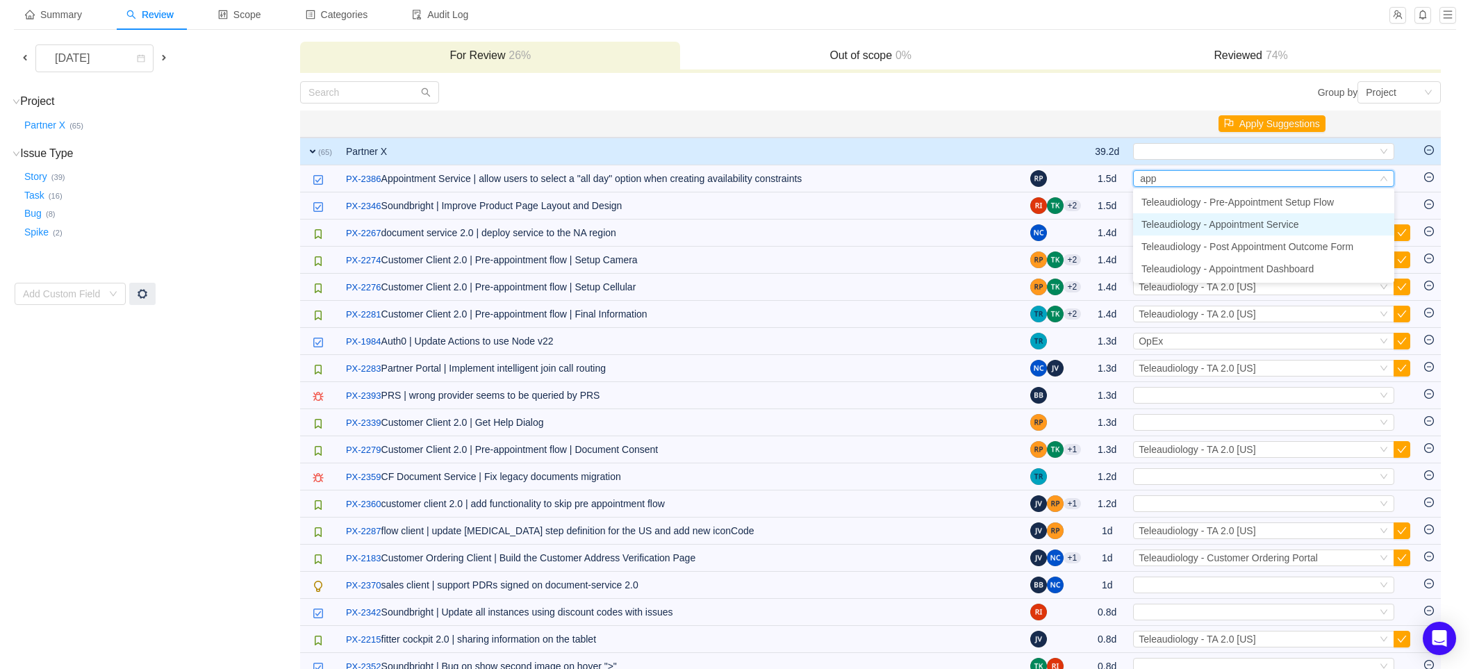
click at [1266, 229] on span "Teleaudiology - Appointment Service" at bounding box center [1219, 224] width 157 height 11
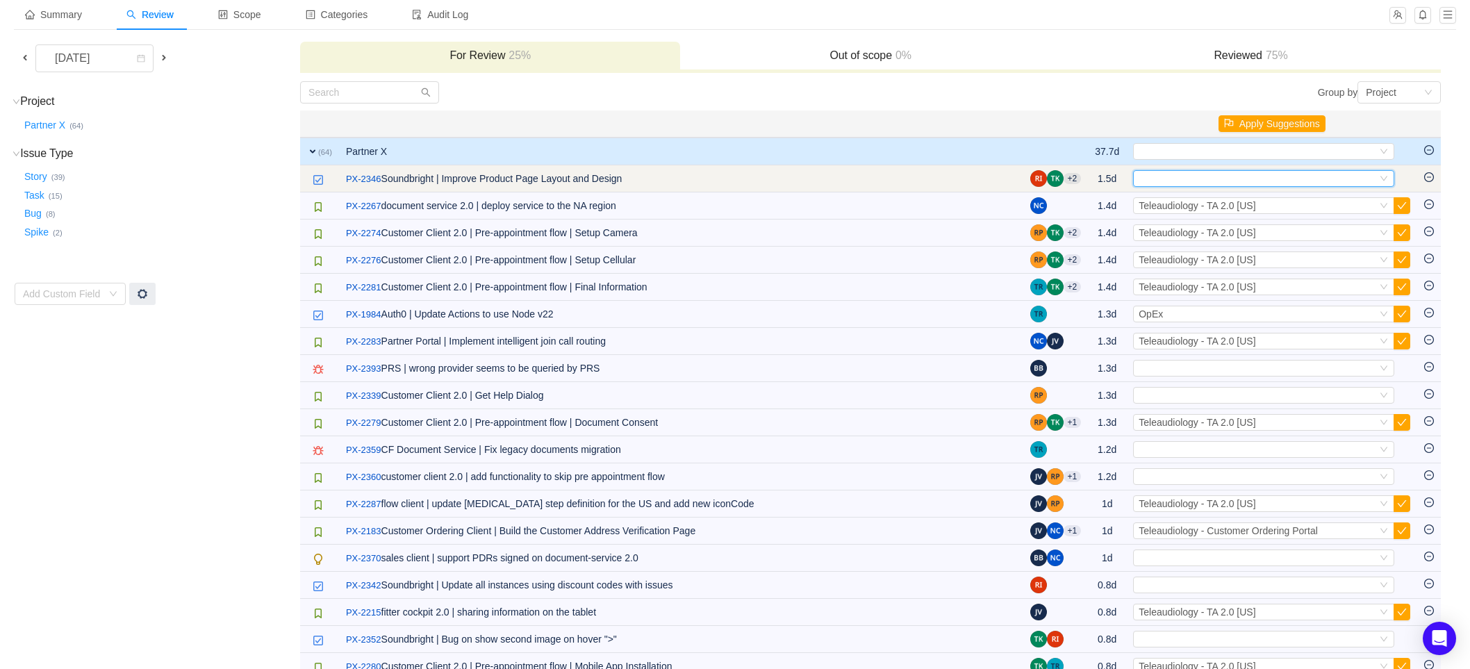
click at [1370, 173] on div "Select" at bounding box center [1257, 178] width 238 height 15
type input "sou"
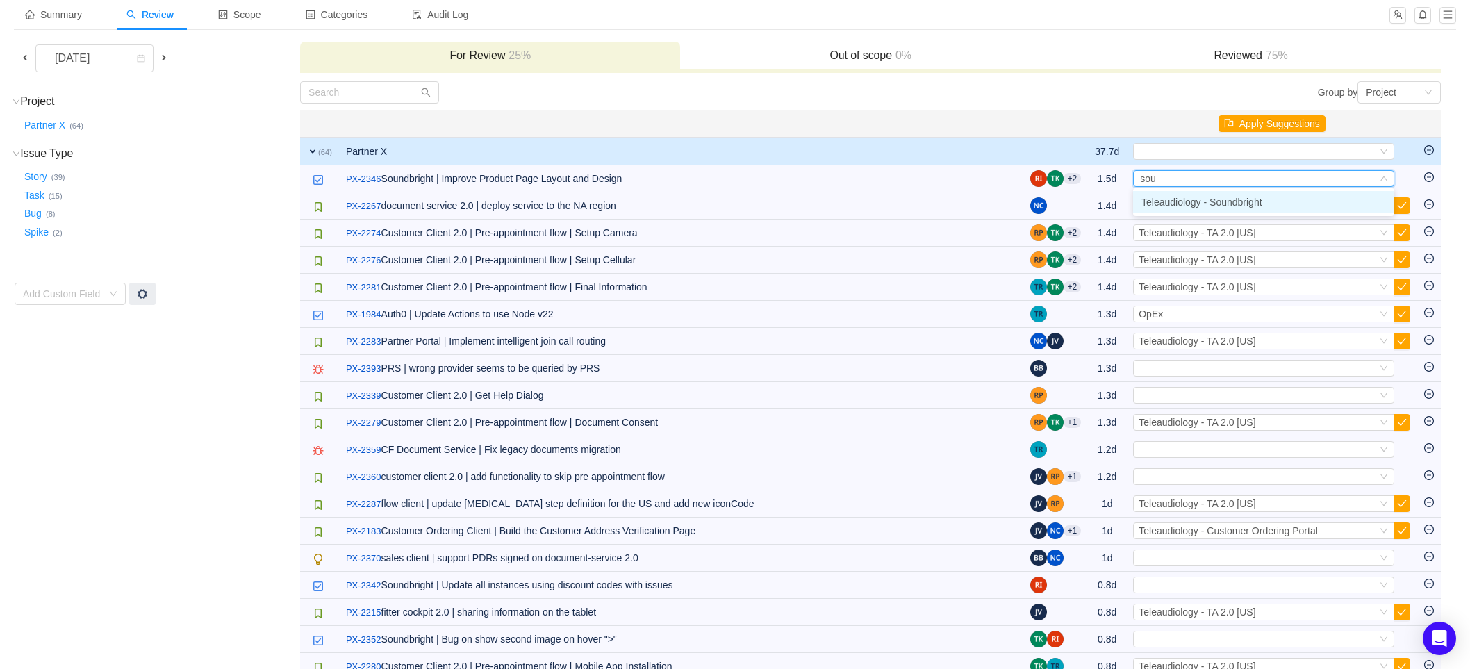
click at [1267, 199] on li "Teleaudiology - Soundbright" at bounding box center [1263, 202] width 261 height 22
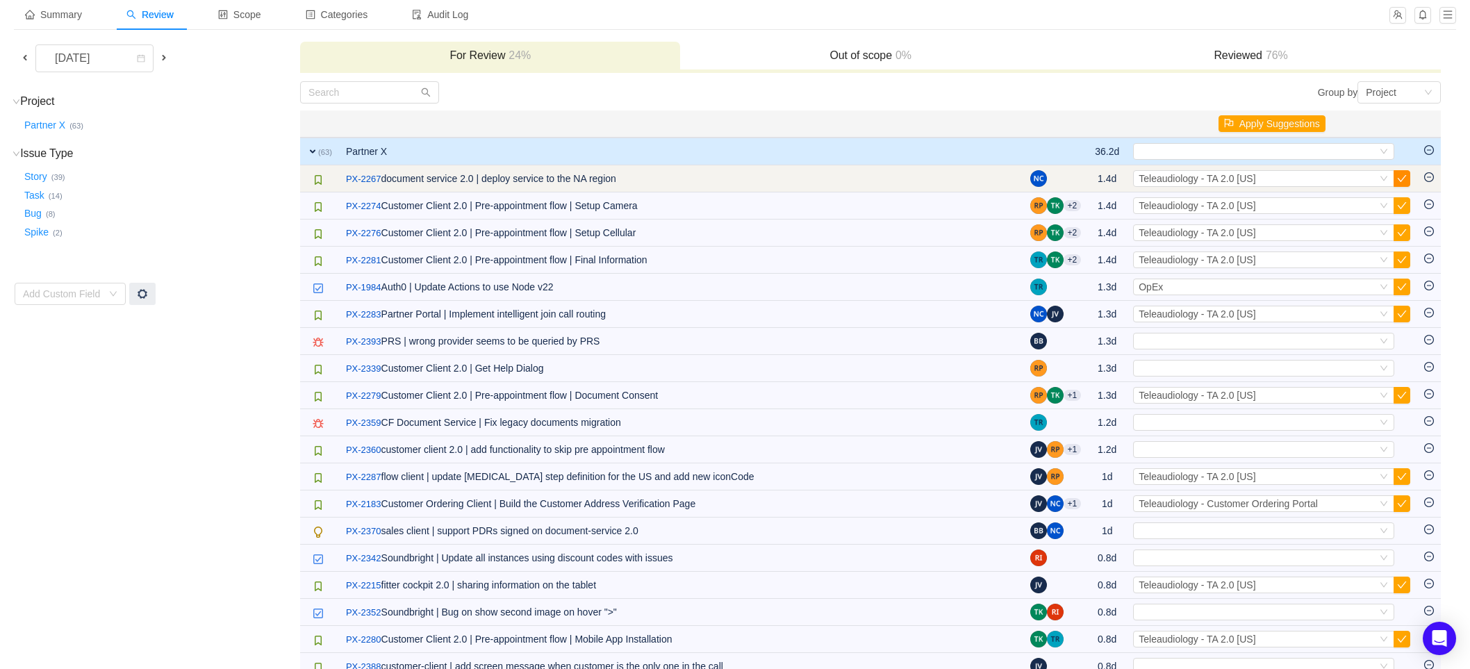
click at [1397, 175] on button "button" at bounding box center [1401, 178] width 17 height 17
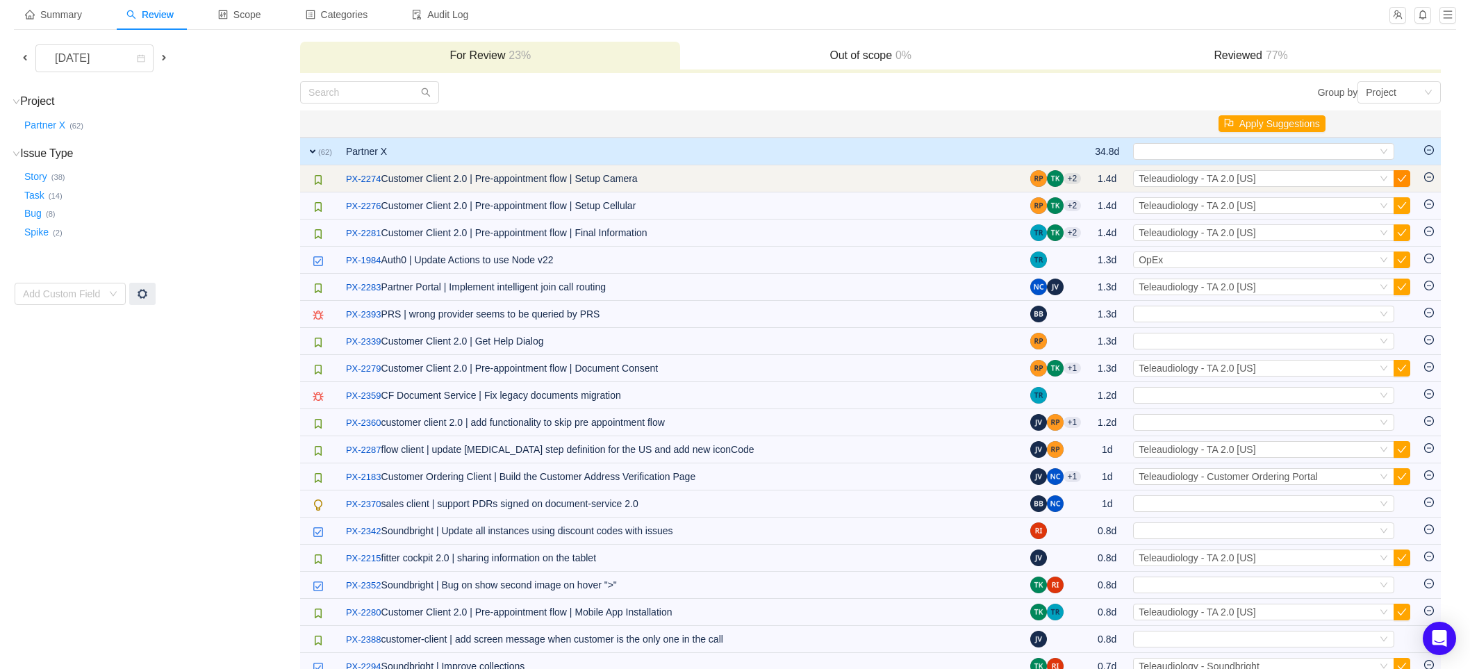
click at [1400, 179] on button "button" at bounding box center [1401, 178] width 17 height 17
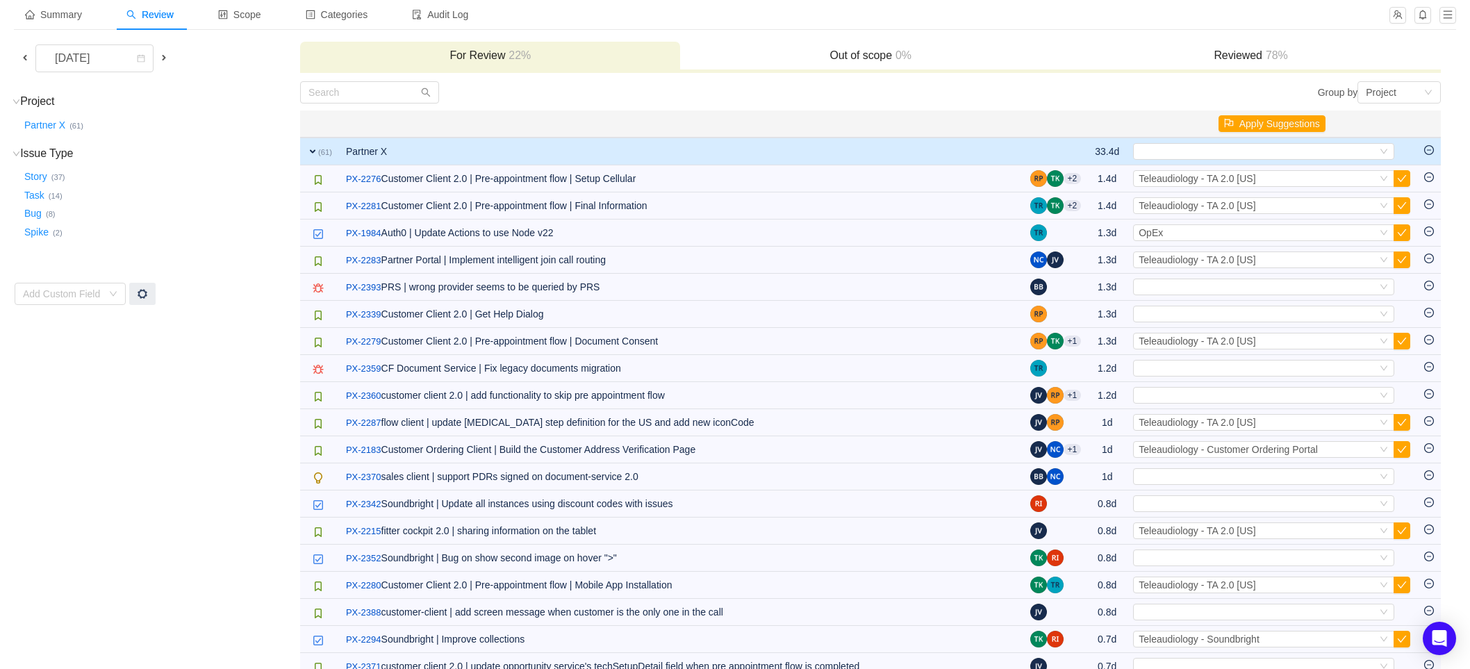
click at [1400, 179] on button "button" at bounding box center [1401, 178] width 17 height 17
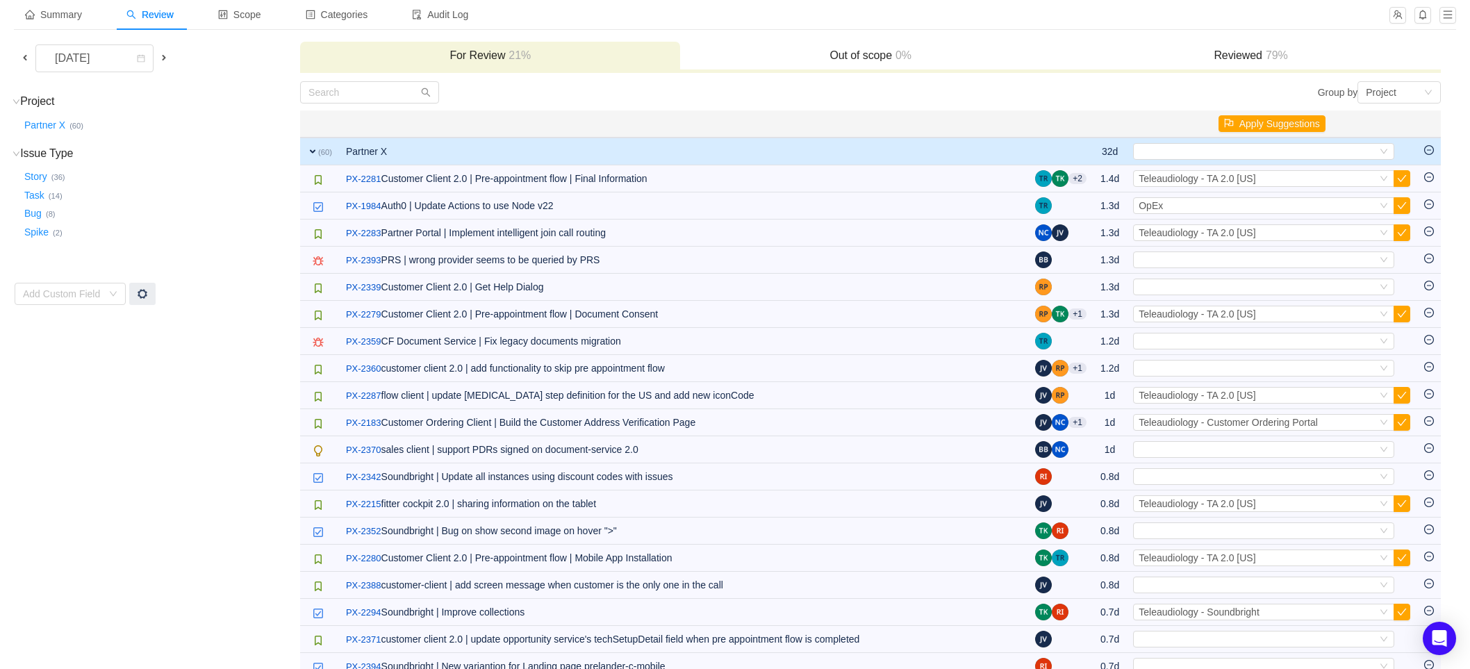
click at [1400, 179] on button "button" at bounding box center [1401, 178] width 17 height 17
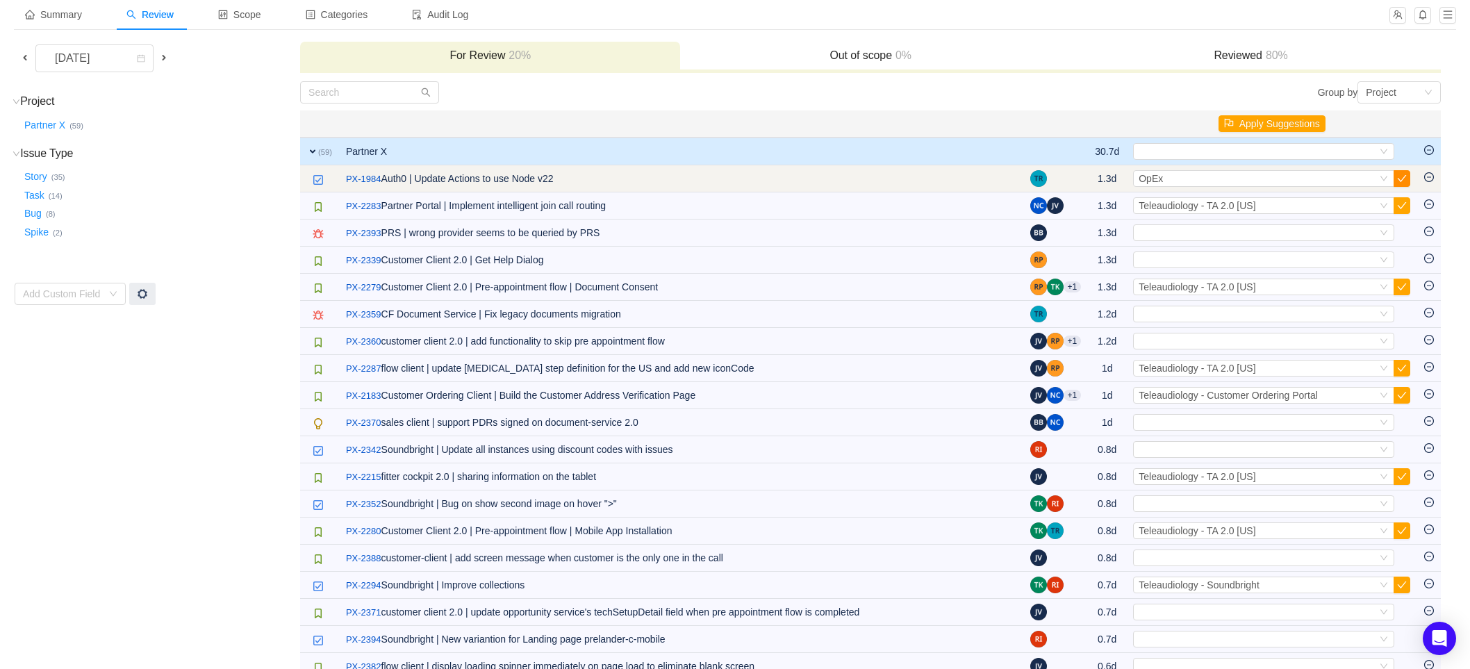
click at [1400, 179] on button "button" at bounding box center [1401, 178] width 17 height 17
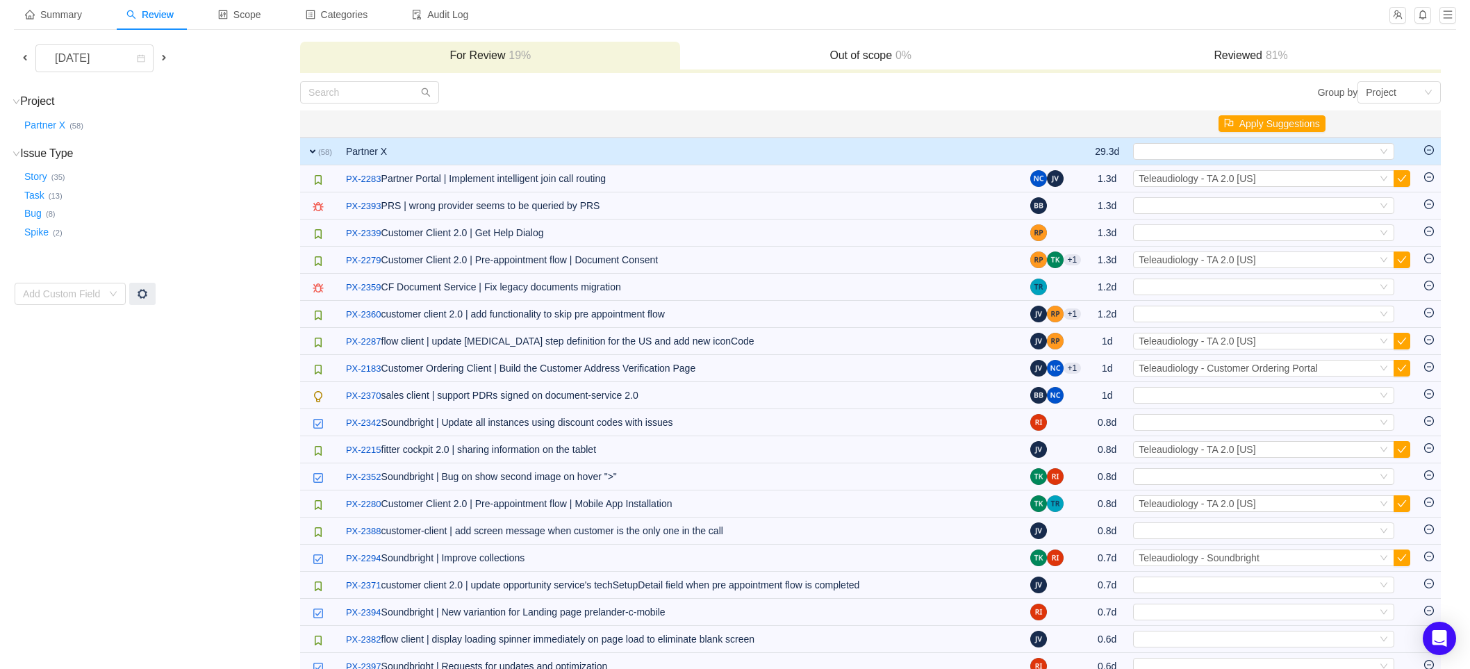
click at [1400, 179] on button "button" at bounding box center [1401, 178] width 17 height 17
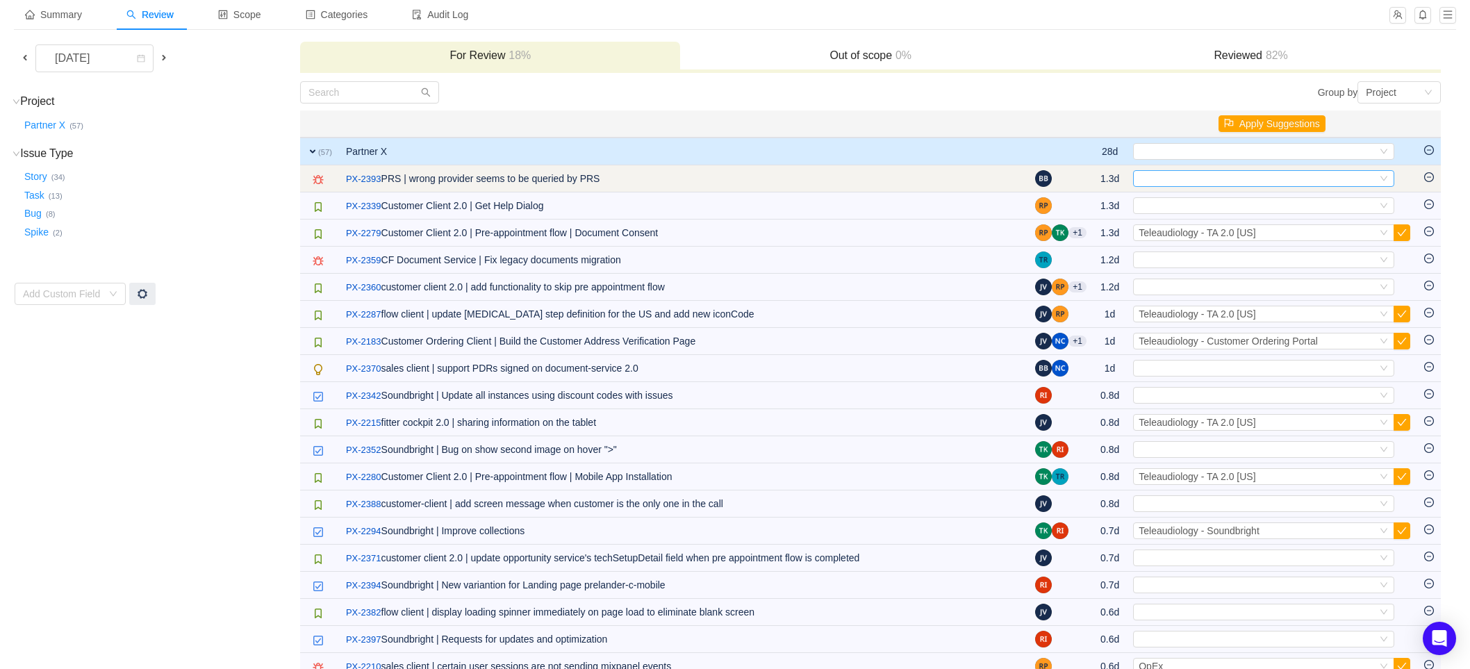
click at [1324, 177] on div "Select" at bounding box center [1257, 178] width 238 height 15
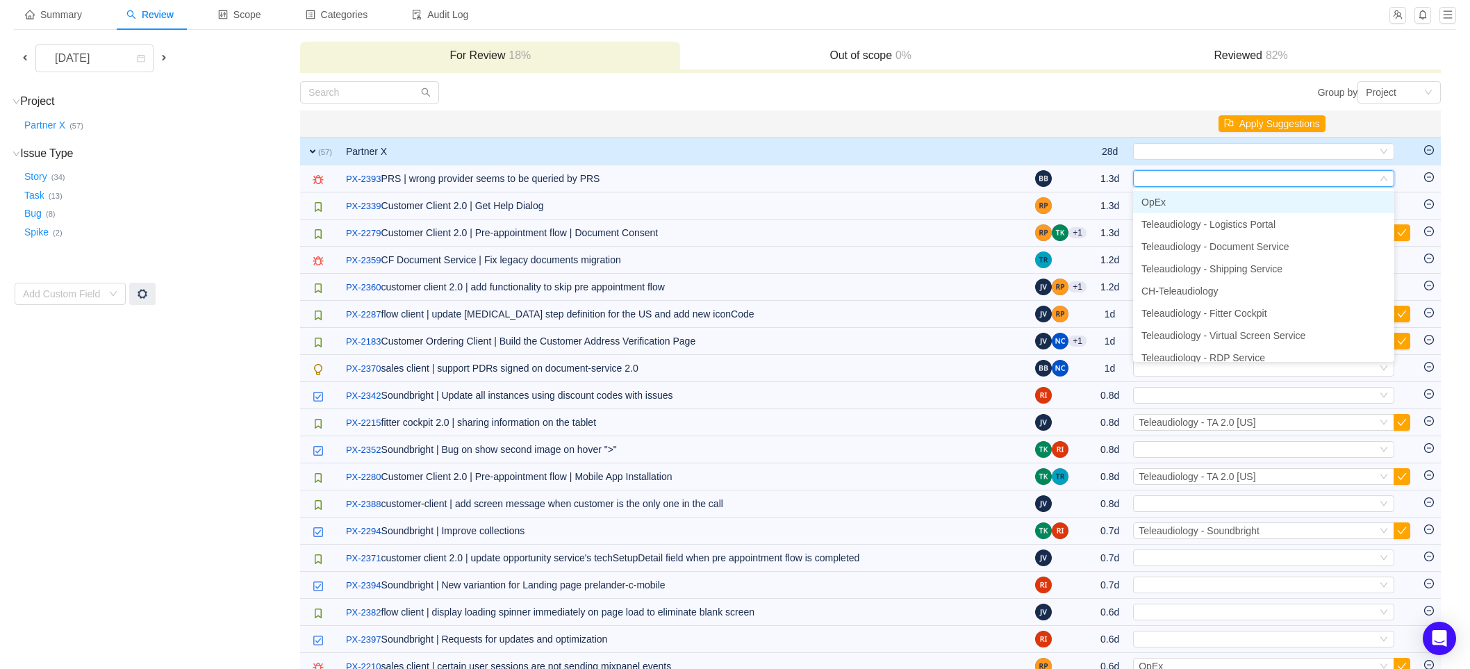
click at [1198, 206] on li "OpEx" at bounding box center [1263, 202] width 261 height 22
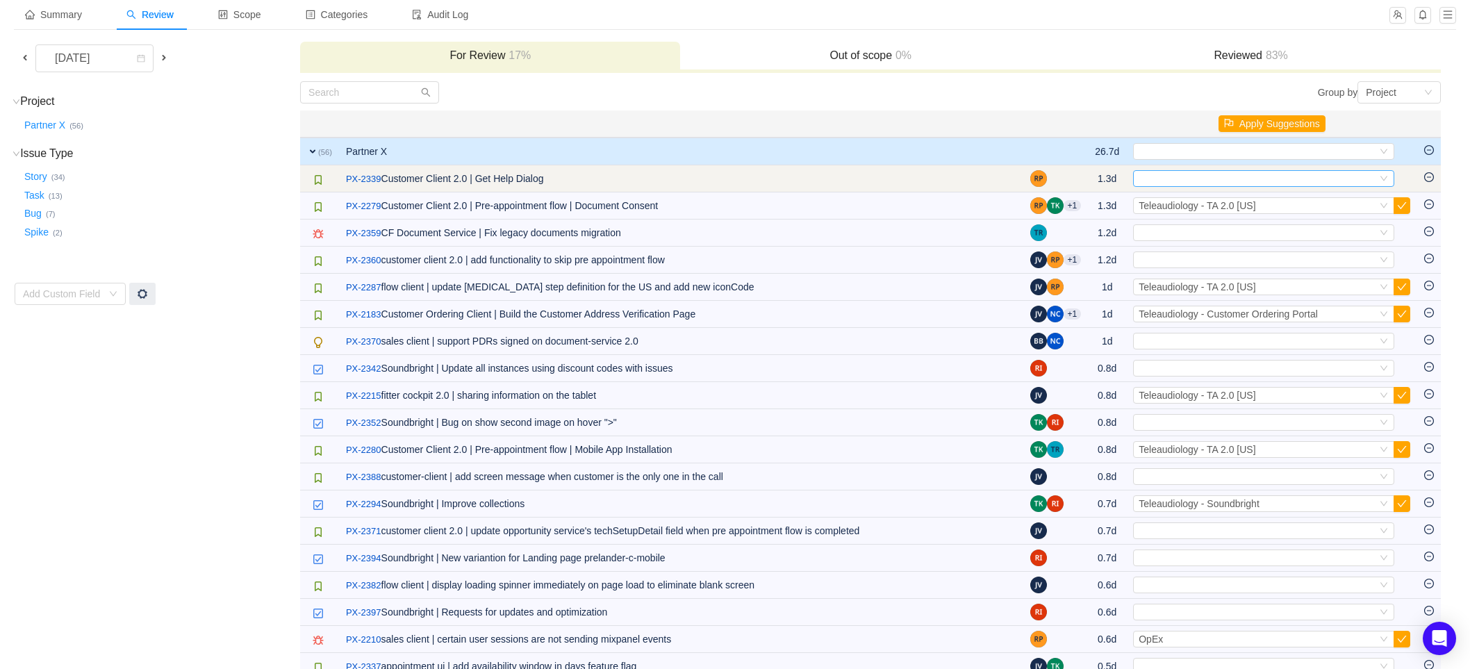
click at [1382, 174] on icon "icon: down" at bounding box center [1384, 178] width 8 height 8
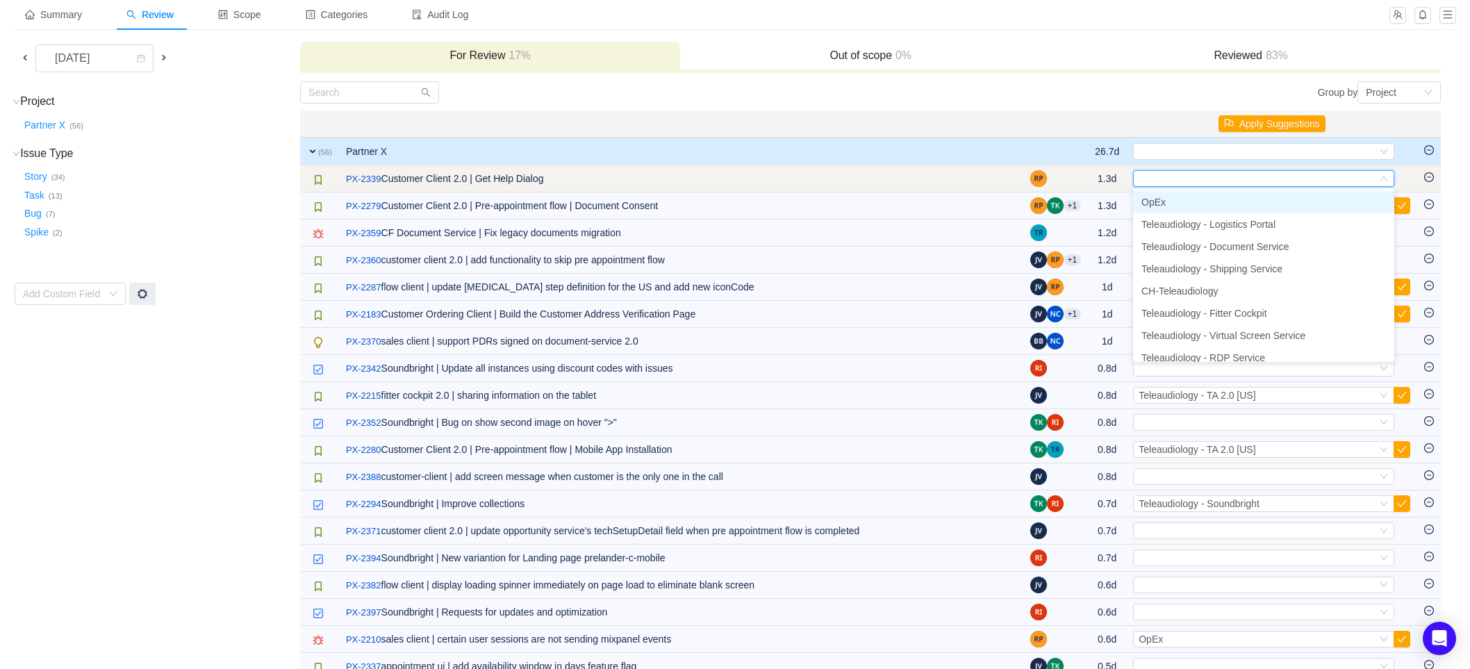
type input "2"
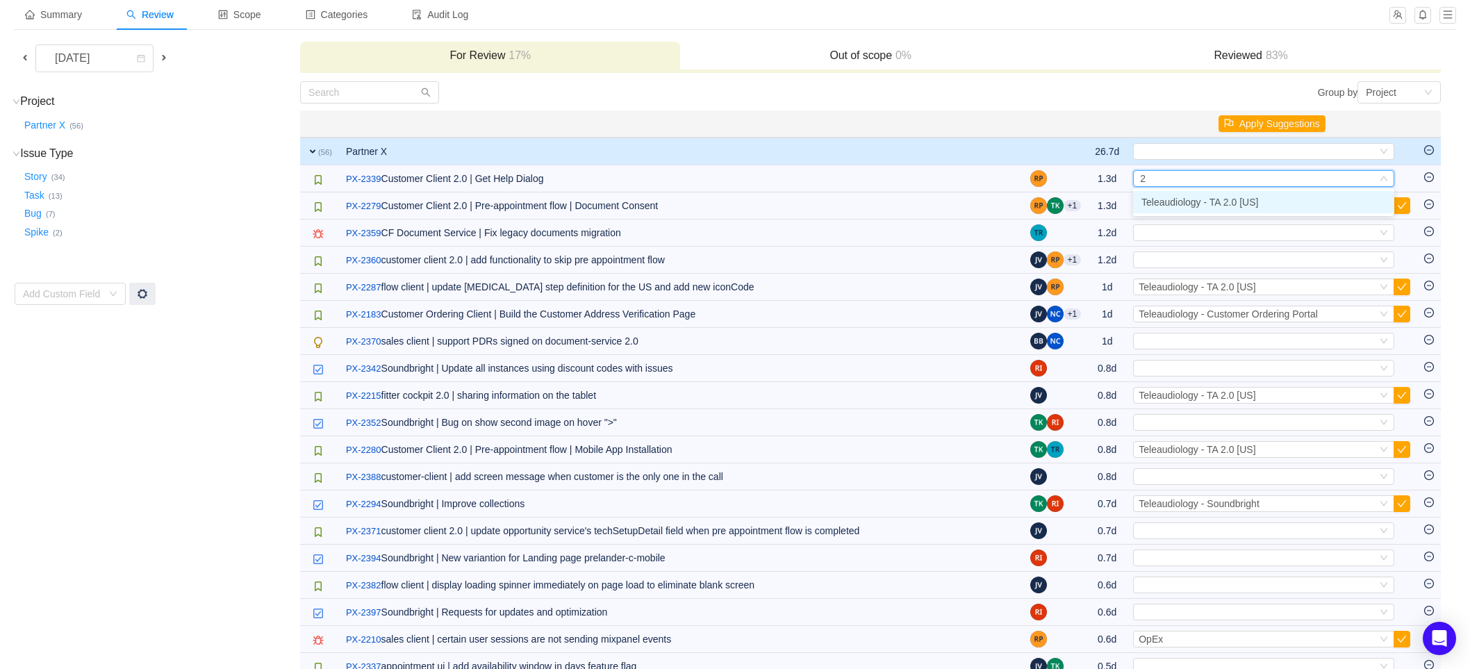
click at [1304, 199] on li "Teleaudiology - TA 2.0 [US]" at bounding box center [1263, 202] width 261 height 22
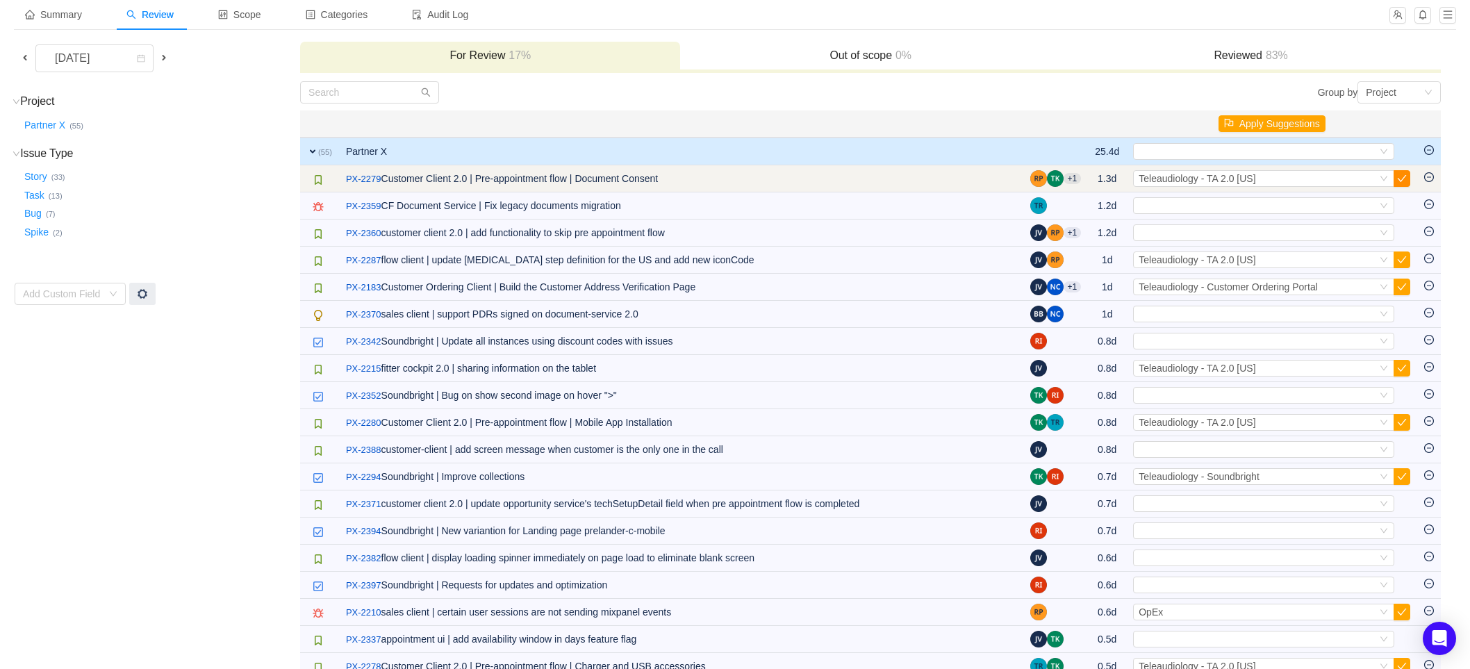
click at [1401, 179] on button "button" at bounding box center [1401, 178] width 17 height 17
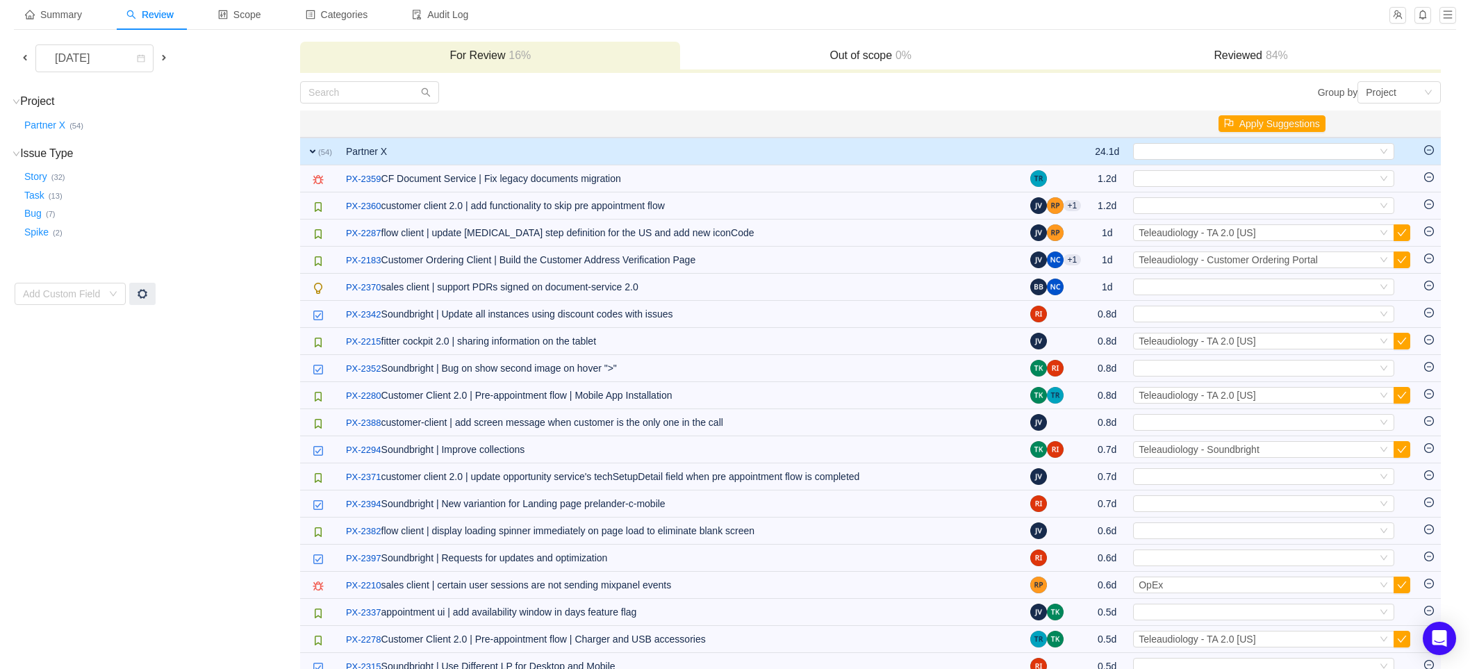
click at [1120, 9] on div "Summary Review Scope Categories Audit Log" at bounding box center [697, 14] width 1367 height 31
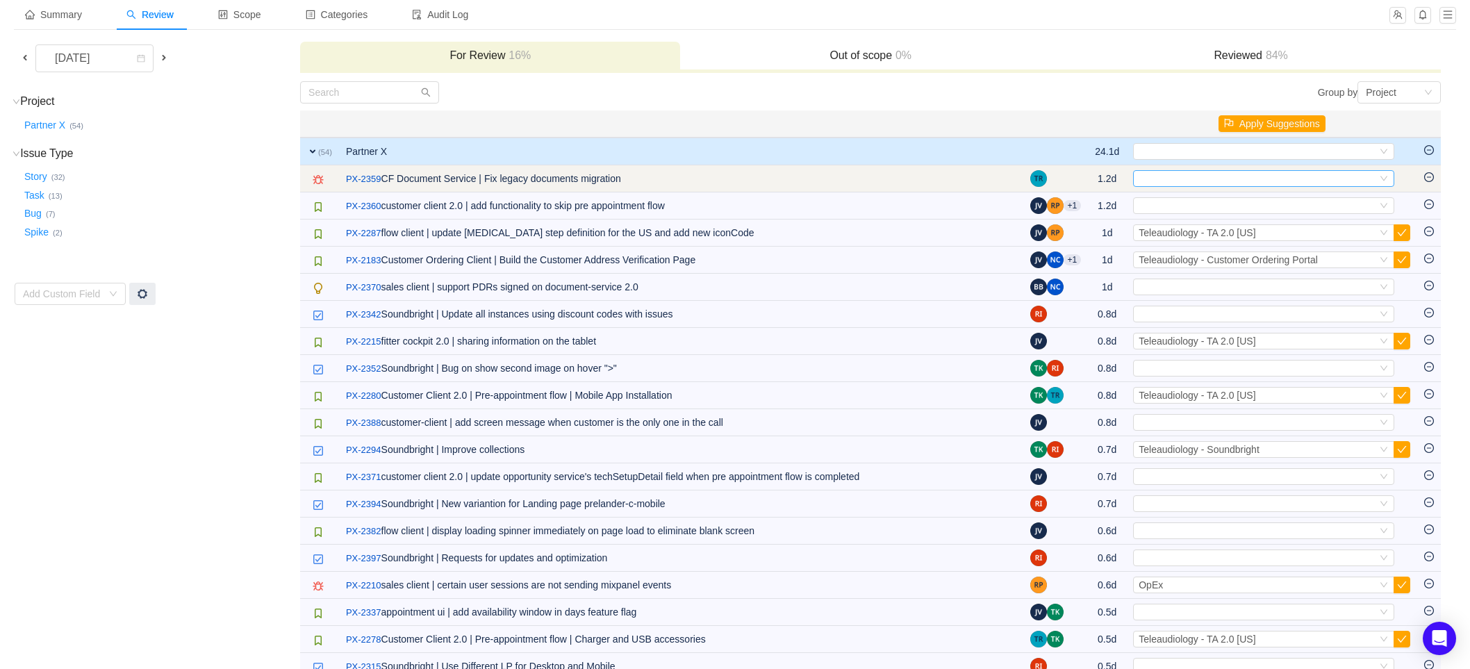
click at [1242, 179] on div "Select" at bounding box center [1257, 178] width 238 height 15
type input "2"
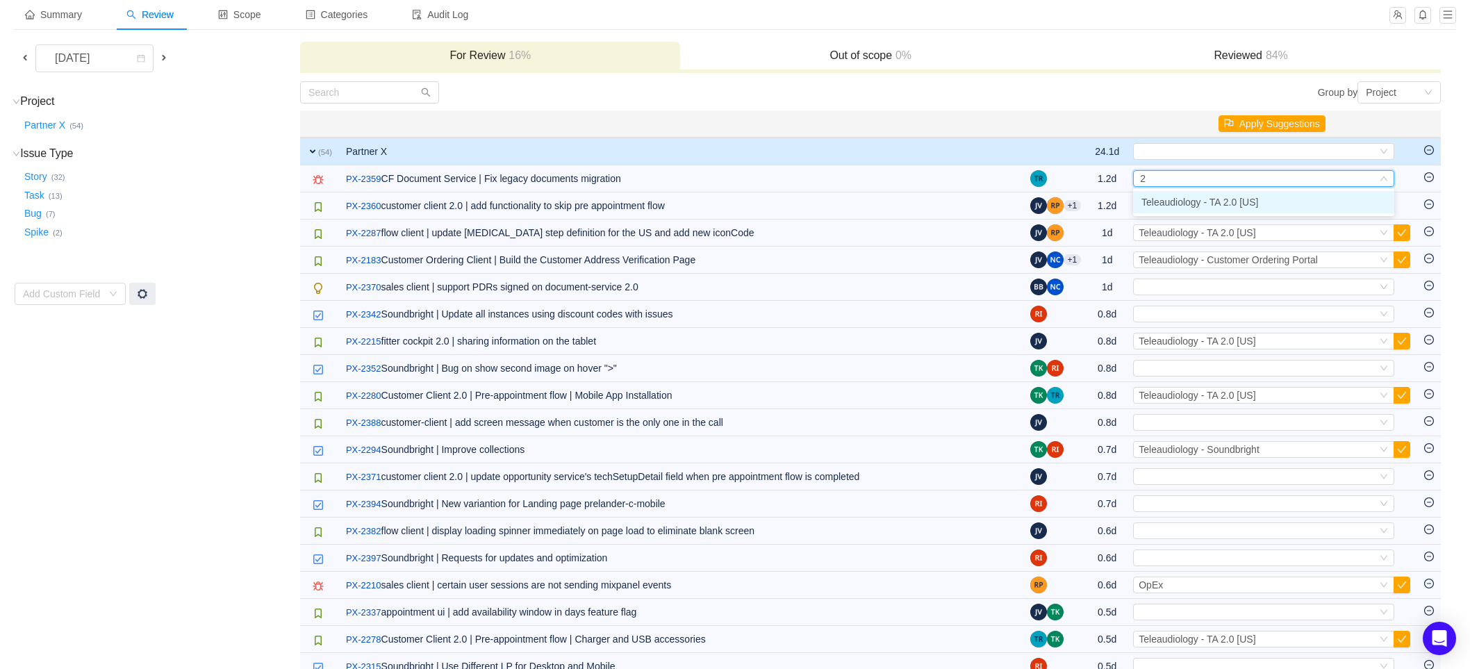
click at [1195, 197] on span "Teleaudiology - TA 2.0 [US]" at bounding box center [1199, 202] width 117 height 11
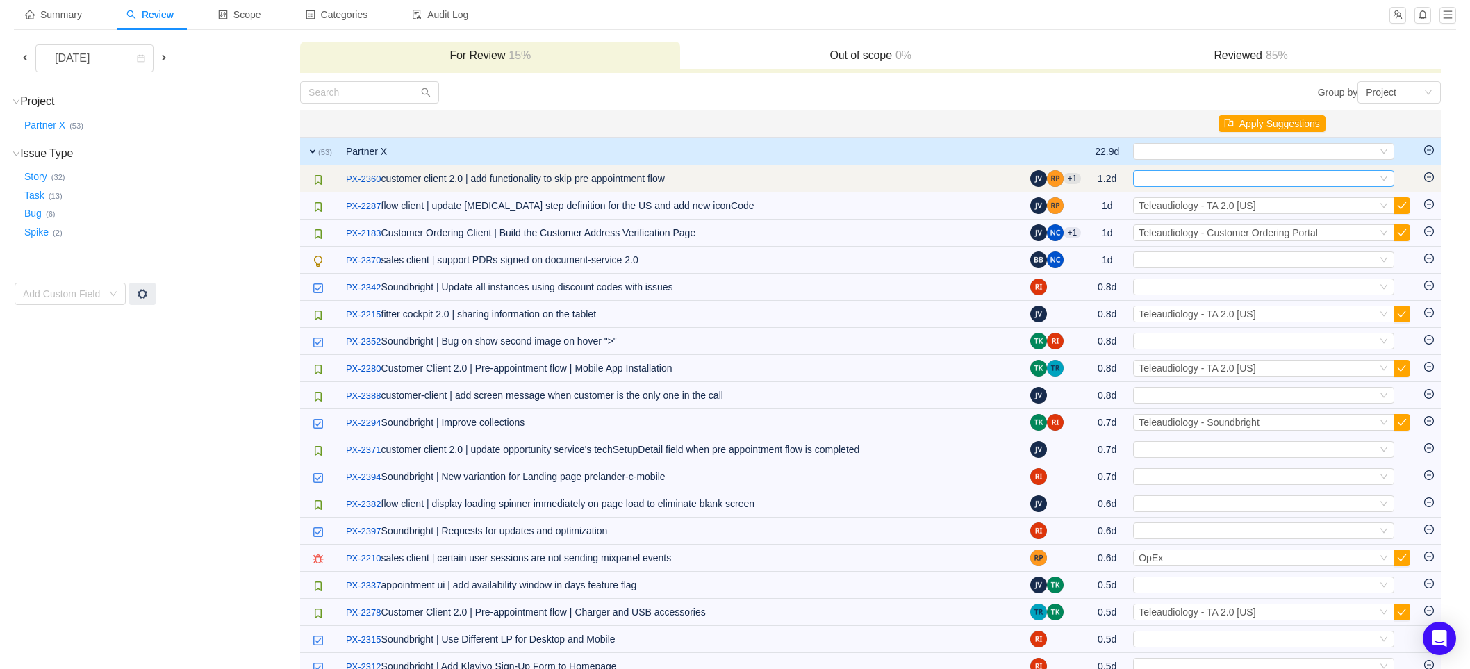
click at [1192, 177] on div "Select" at bounding box center [1257, 178] width 238 height 15
type input "2"
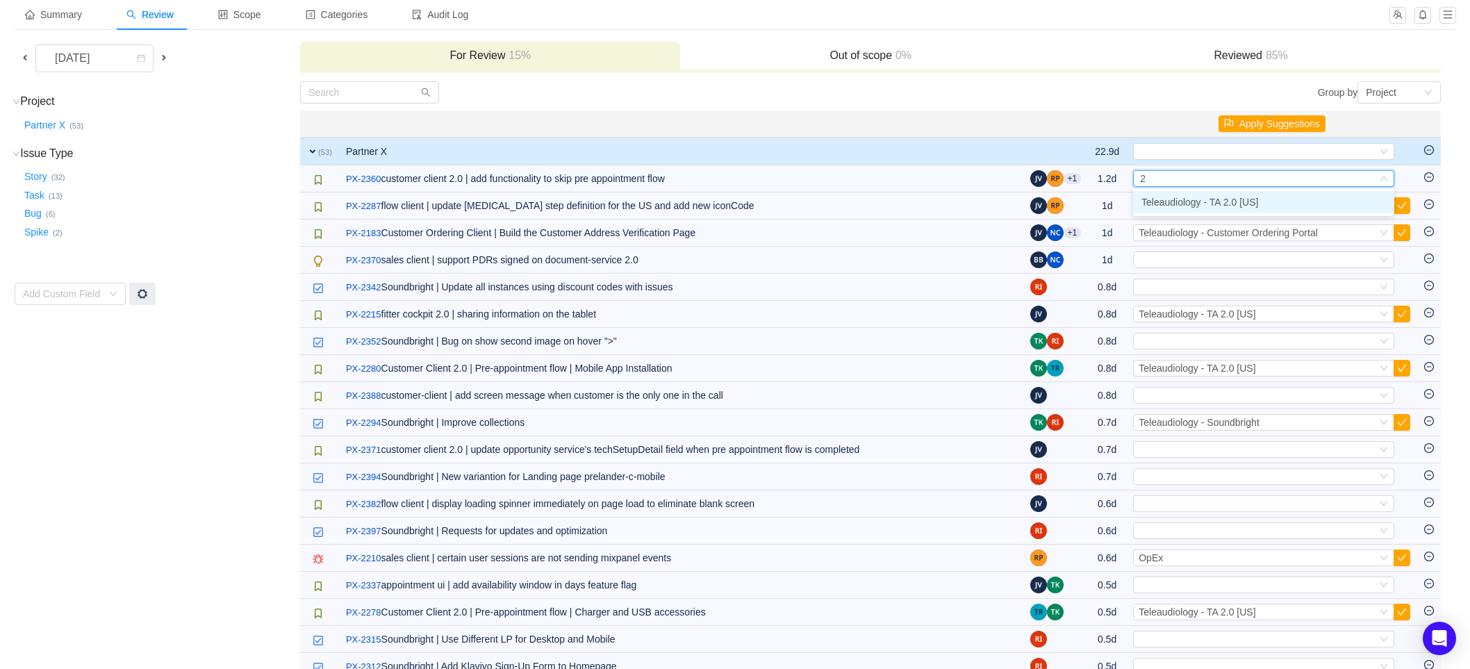
click at [1183, 199] on span "Teleaudiology - TA 2.0 [US]" at bounding box center [1199, 202] width 117 height 11
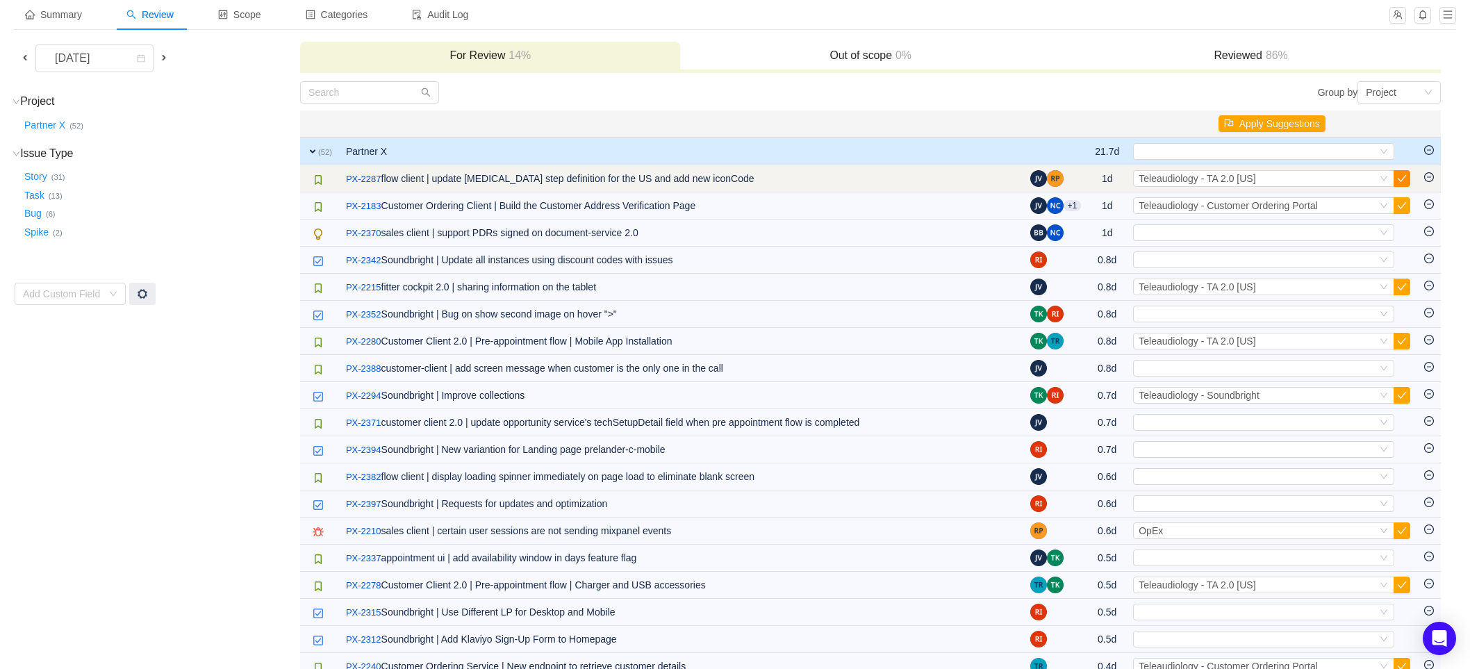
click at [1406, 176] on button "button" at bounding box center [1401, 178] width 17 height 17
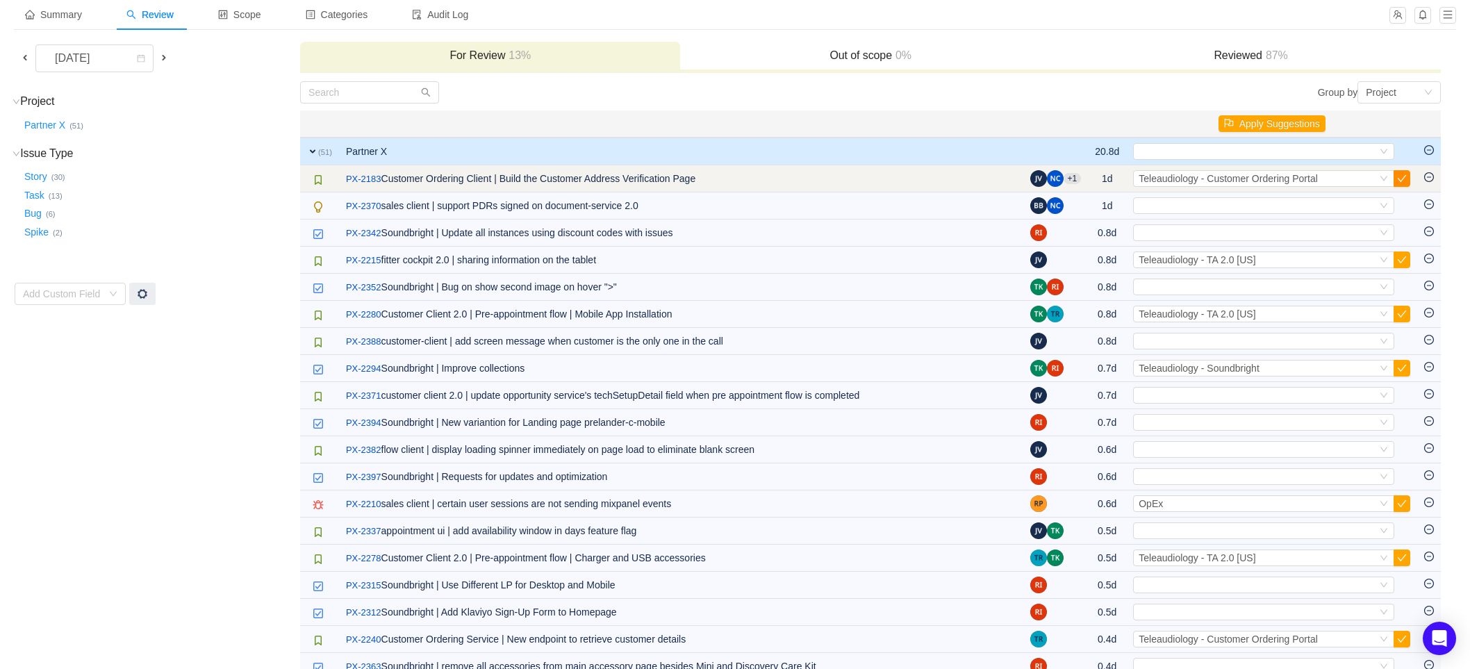
click at [1403, 177] on button "button" at bounding box center [1401, 178] width 17 height 17
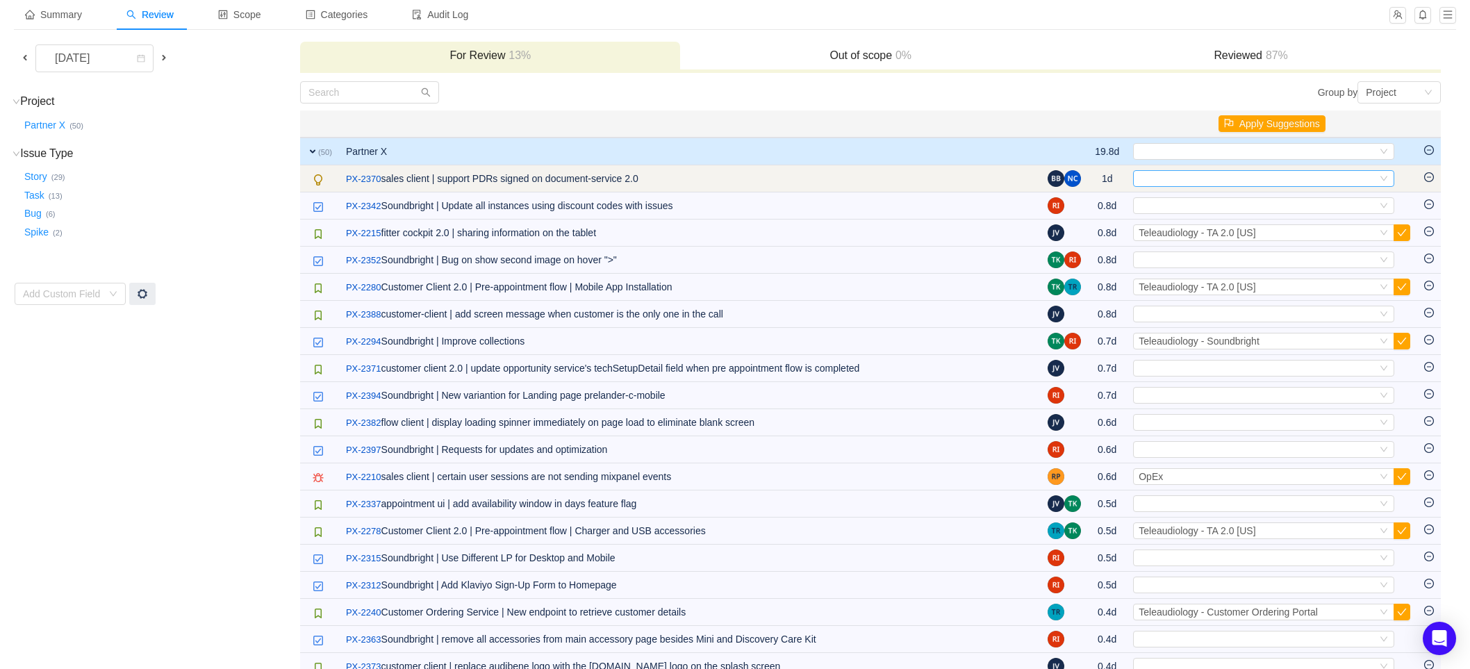
click at [1241, 181] on div "Select" at bounding box center [1257, 178] width 238 height 15
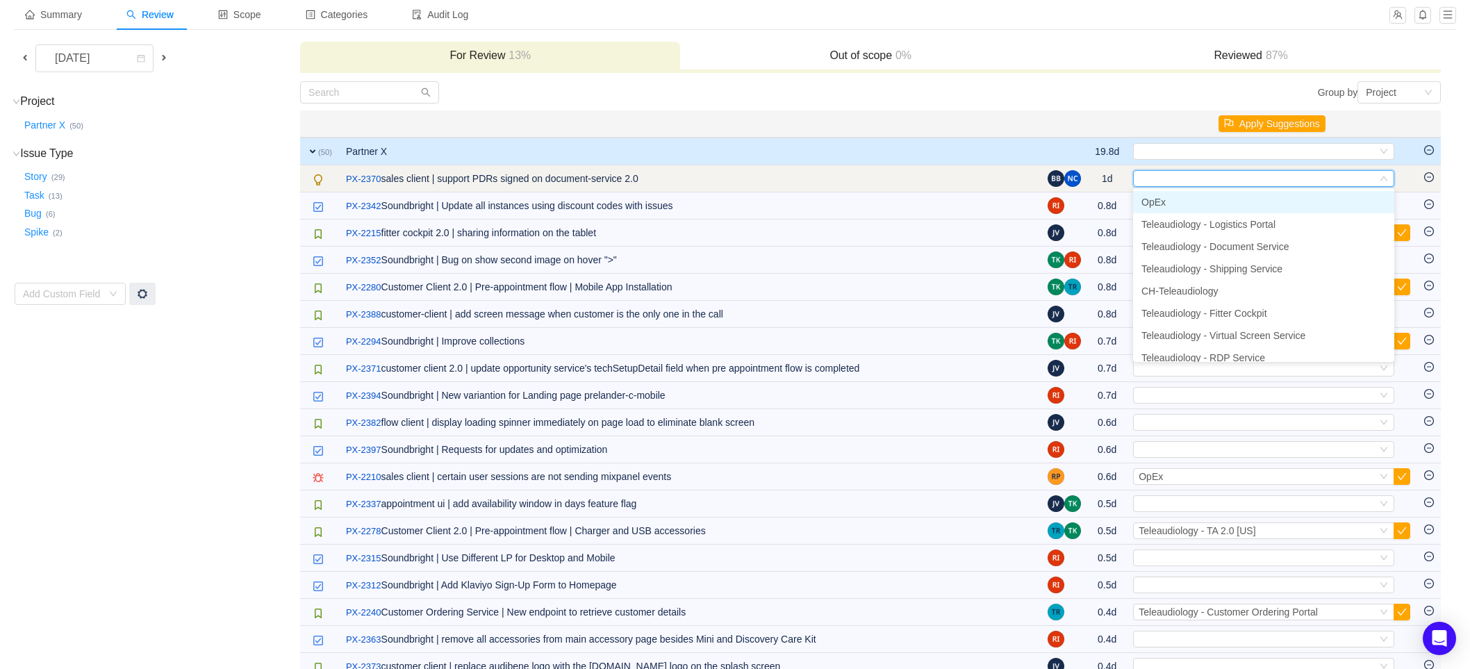
type input "2"
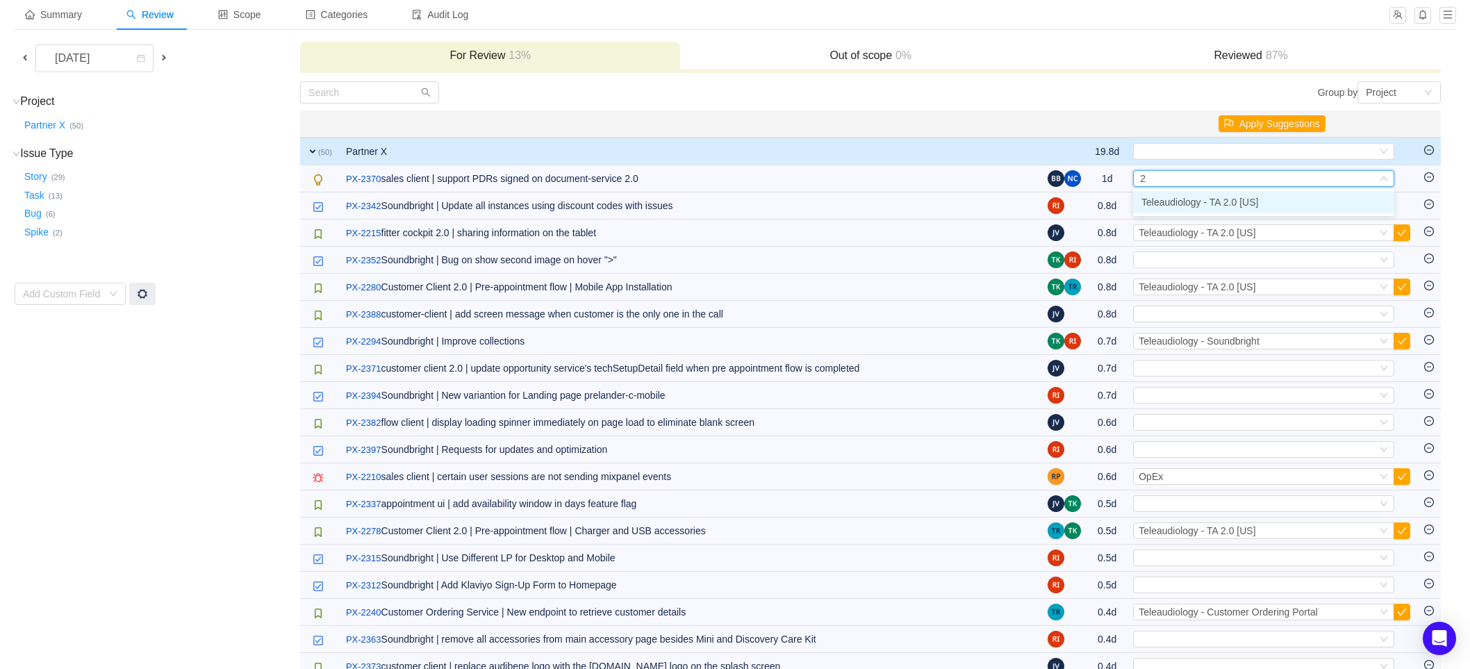
click at [1229, 204] on span "Teleaudiology - TA 2.0 [US]" at bounding box center [1199, 202] width 117 height 11
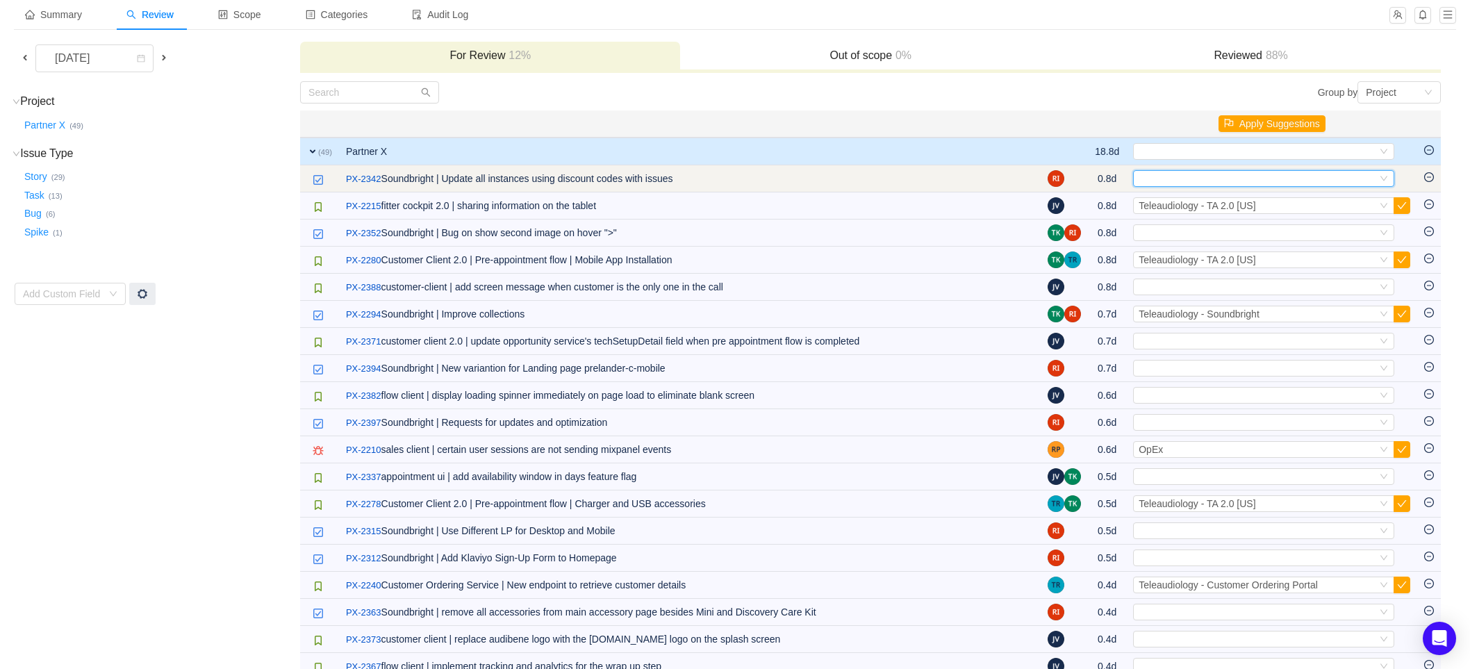
click at [1357, 176] on div "Select" at bounding box center [1257, 178] width 238 height 15
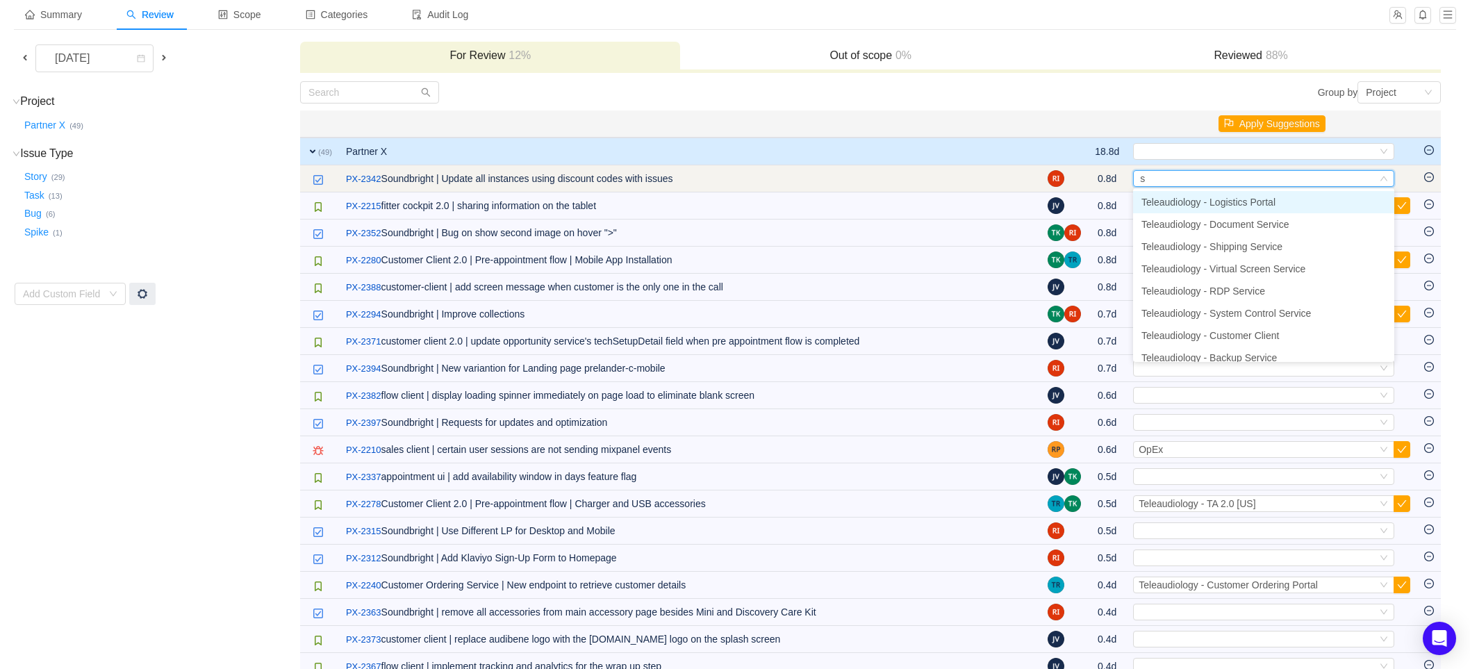
type input "so"
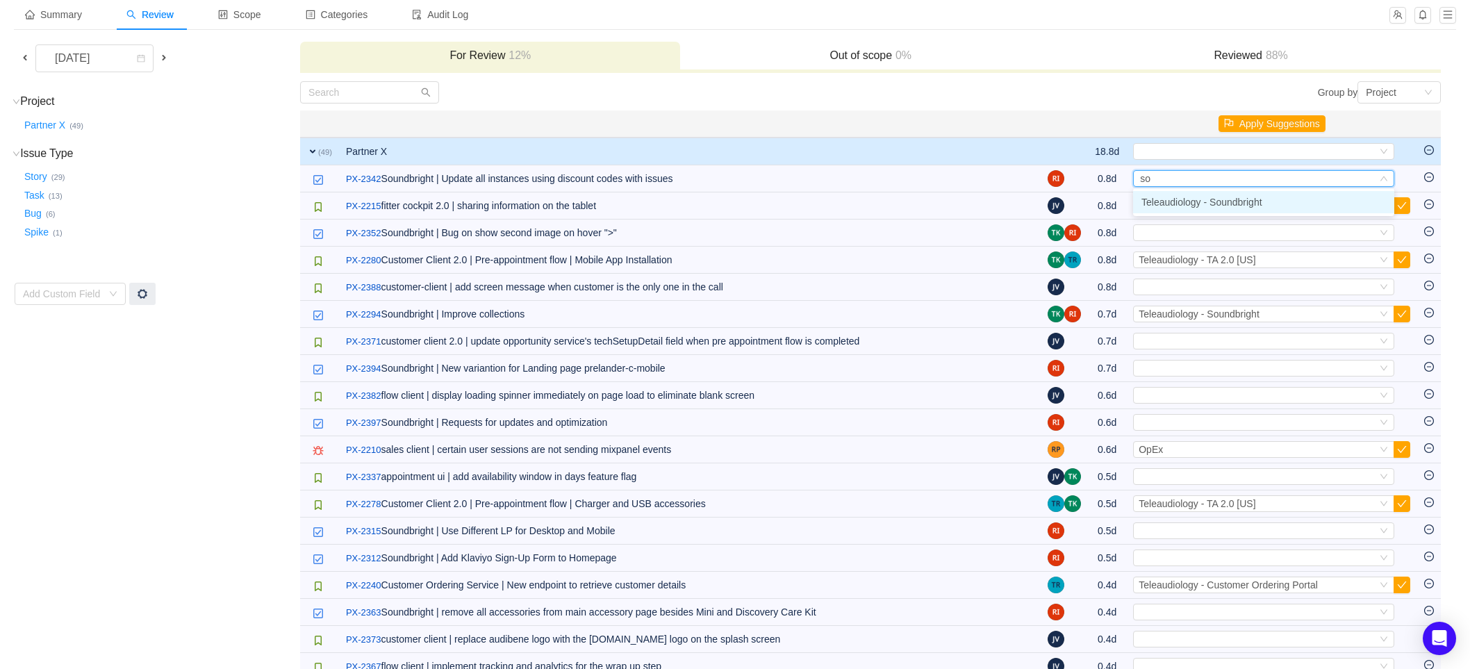
click at [1266, 198] on li "Teleaudiology - Soundbright" at bounding box center [1263, 202] width 261 height 22
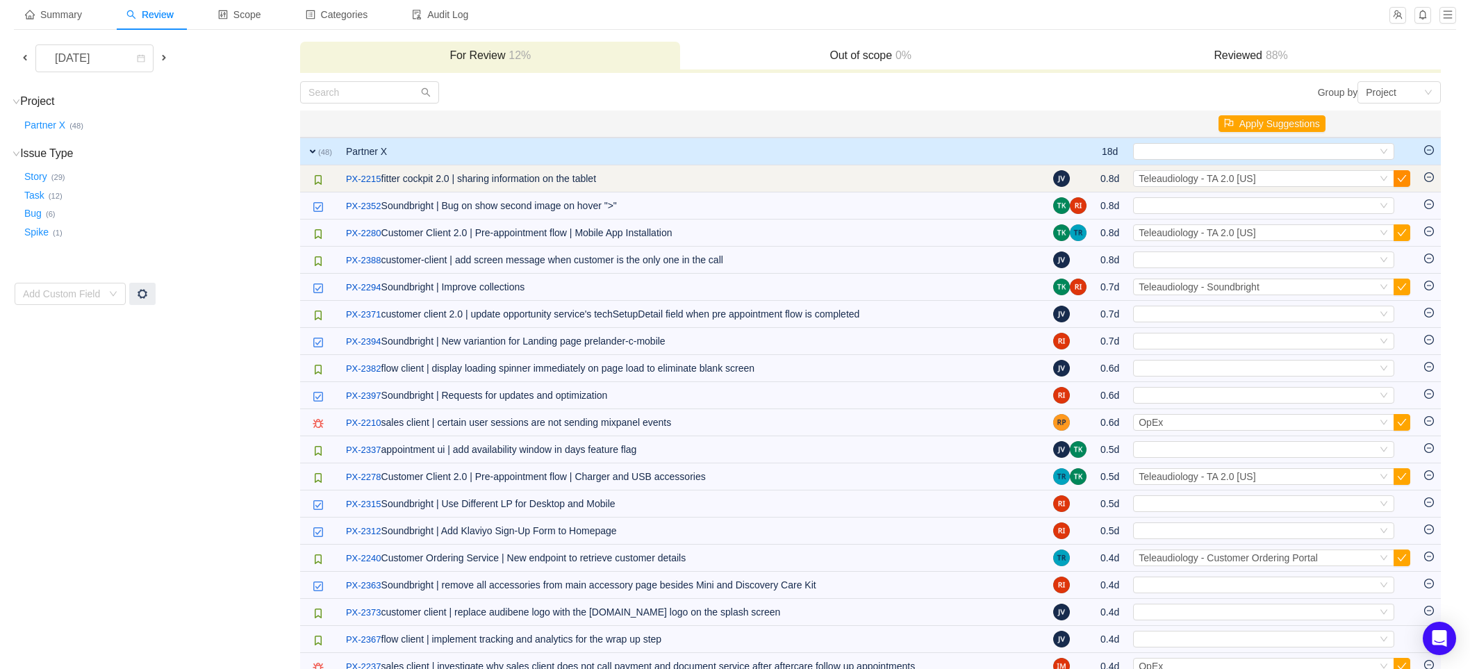
click at [1398, 174] on button "button" at bounding box center [1401, 178] width 17 height 17
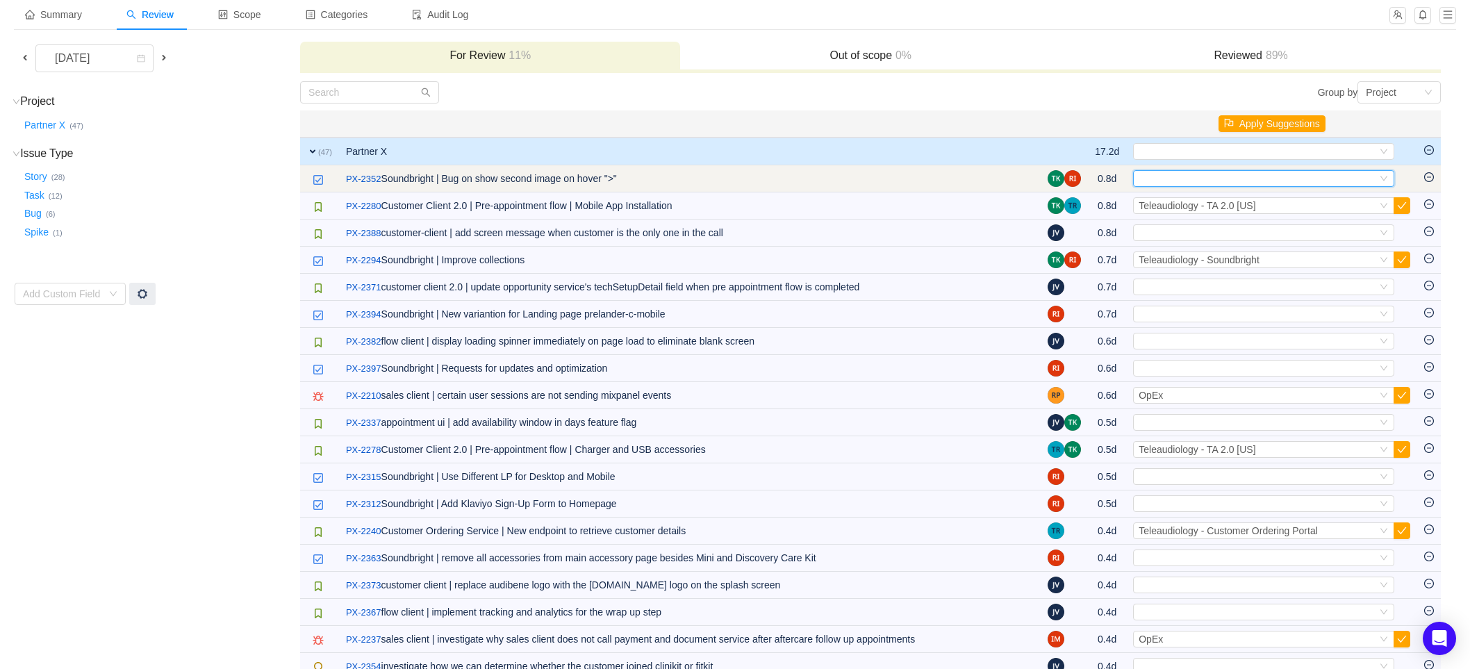
click at [1370, 178] on div "Select" at bounding box center [1257, 178] width 238 height 15
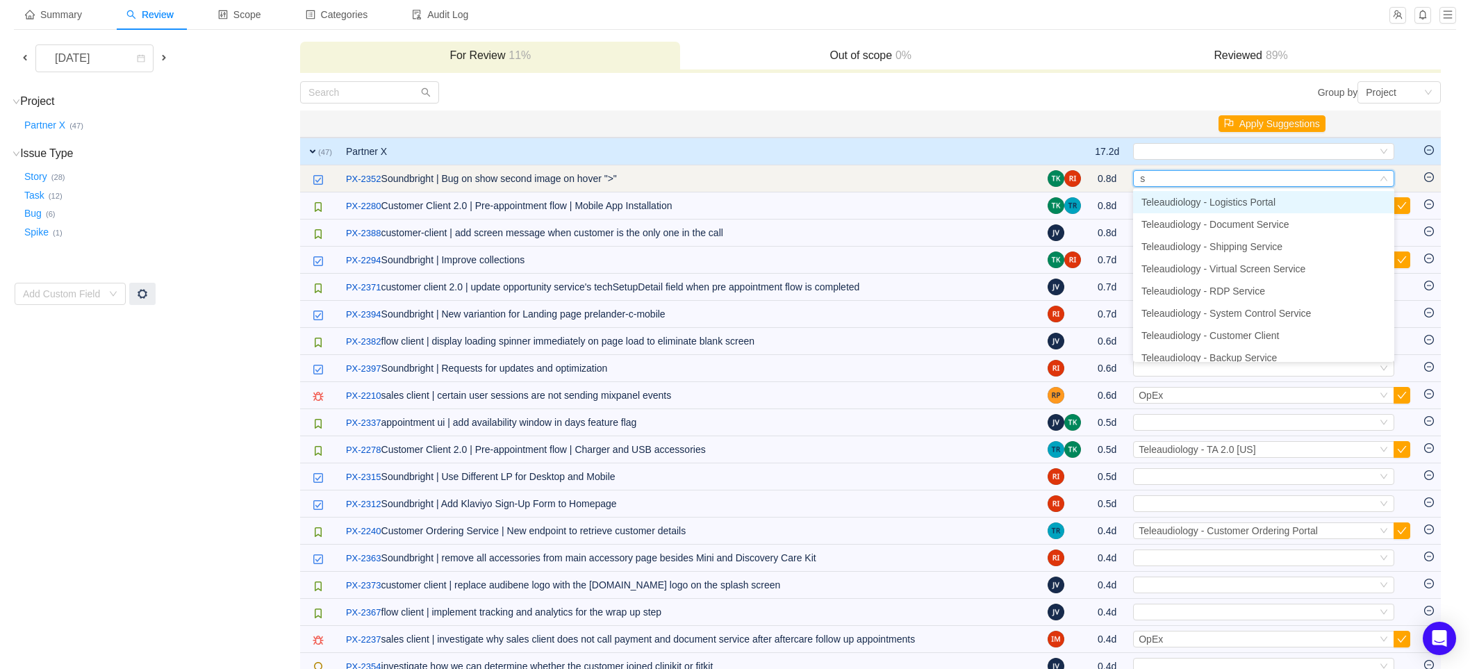
type input "so"
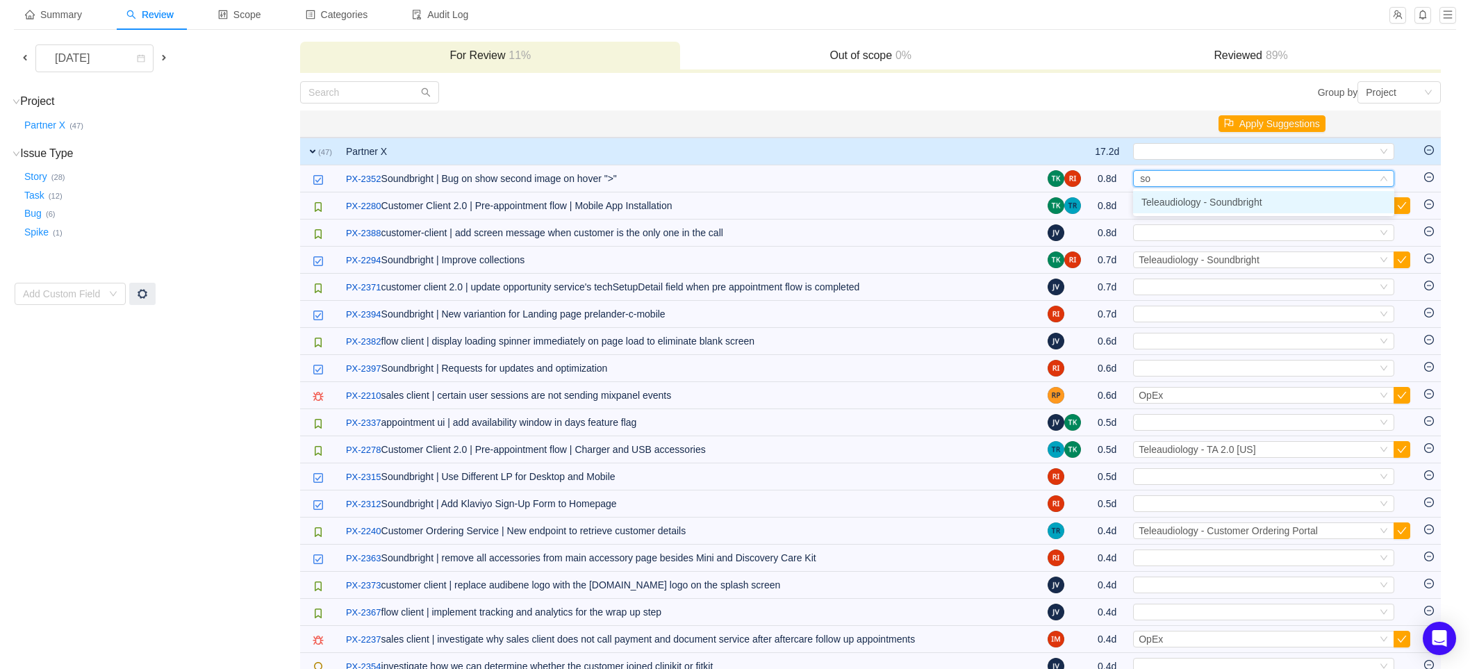
click at [1289, 201] on li "Teleaudiology - Soundbright" at bounding box center [1263, 202] width 261 height 22
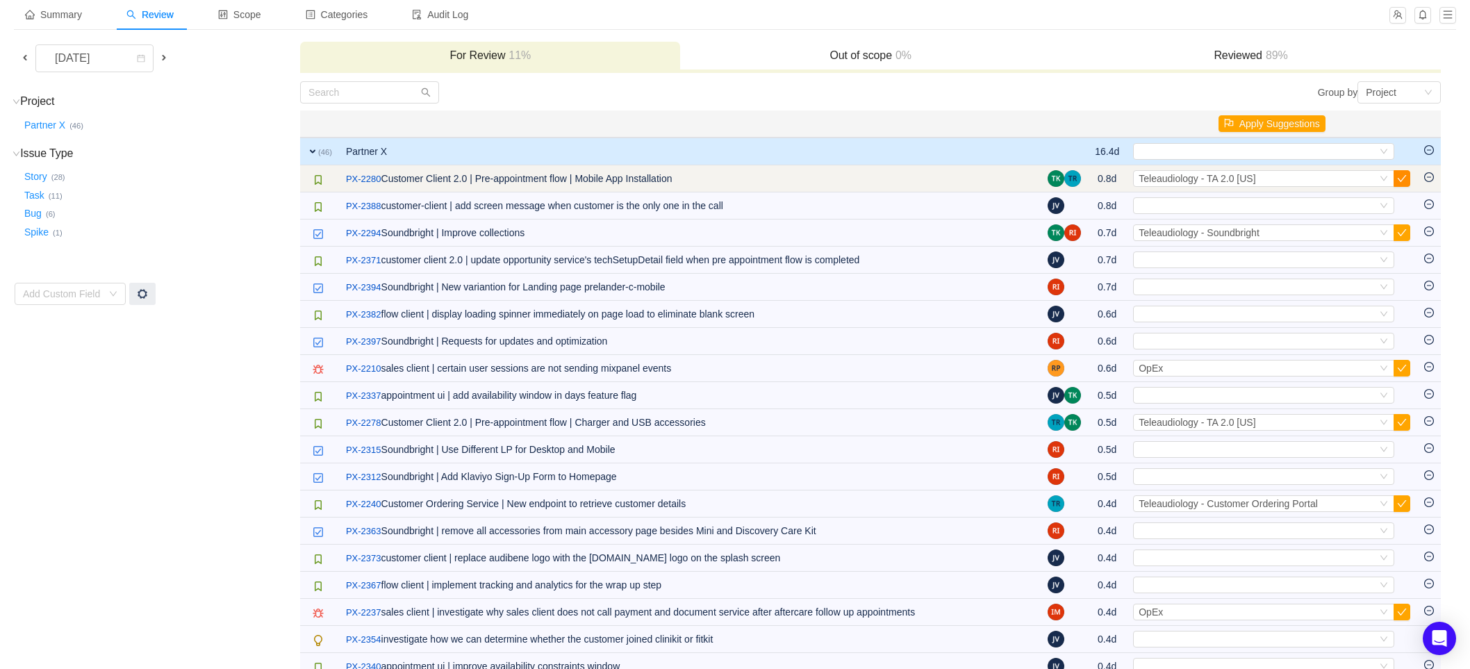
click at [1400, 175] on button "button" at bounding box center [1401, 178] width 17 height 17
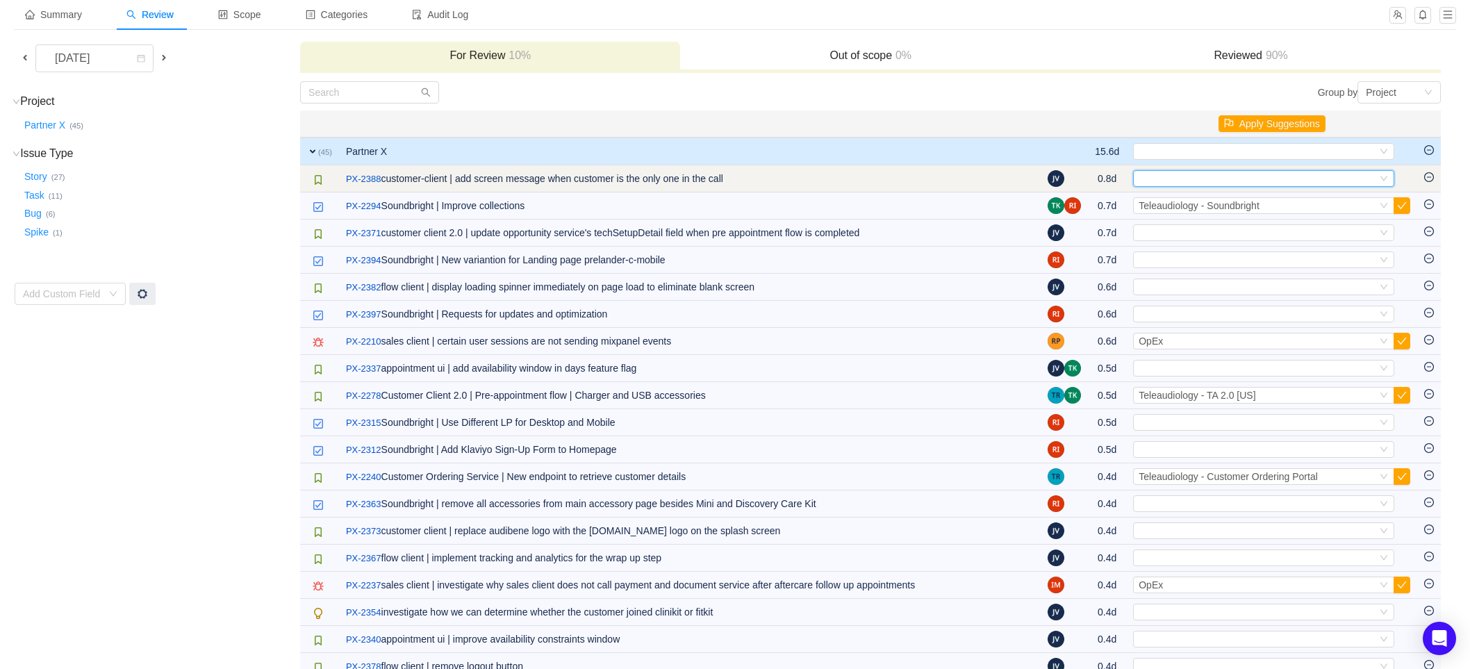
click at [1190, 183] on div "Select" at bounding box center [1257, 178] width 238 height 15
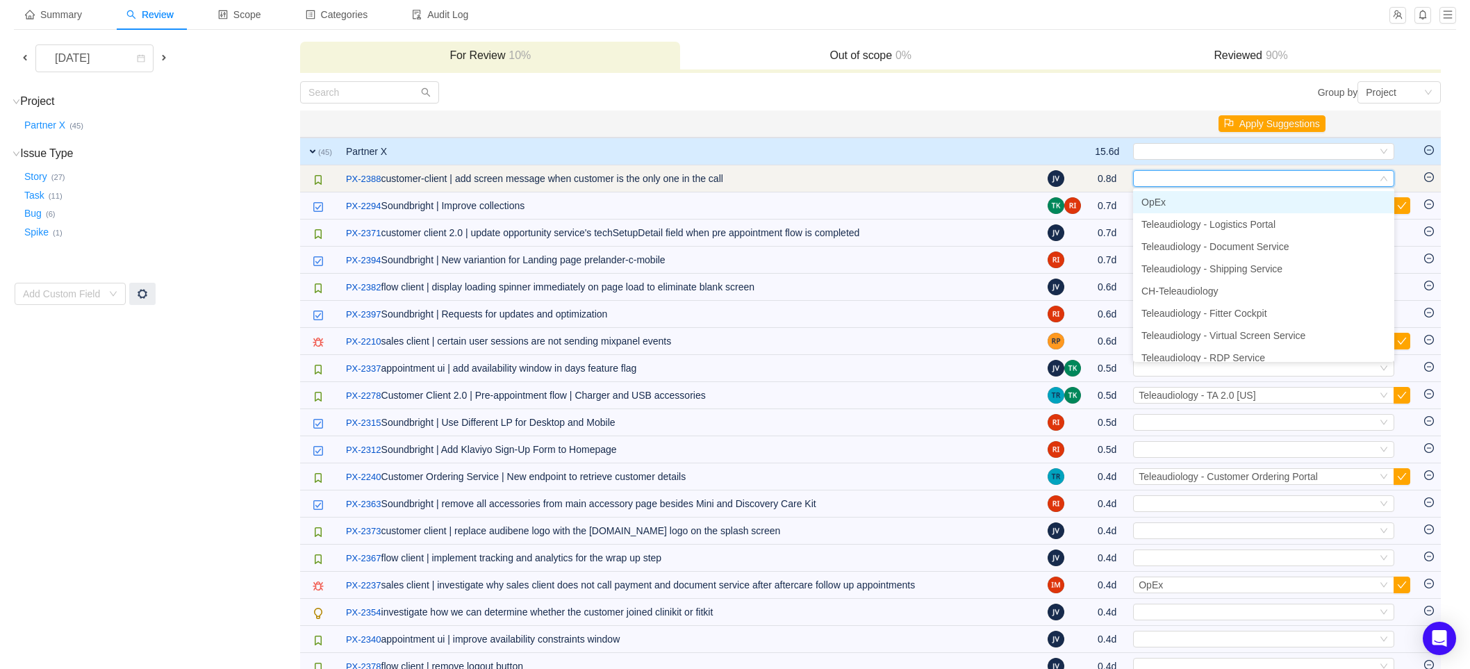
type input "2"
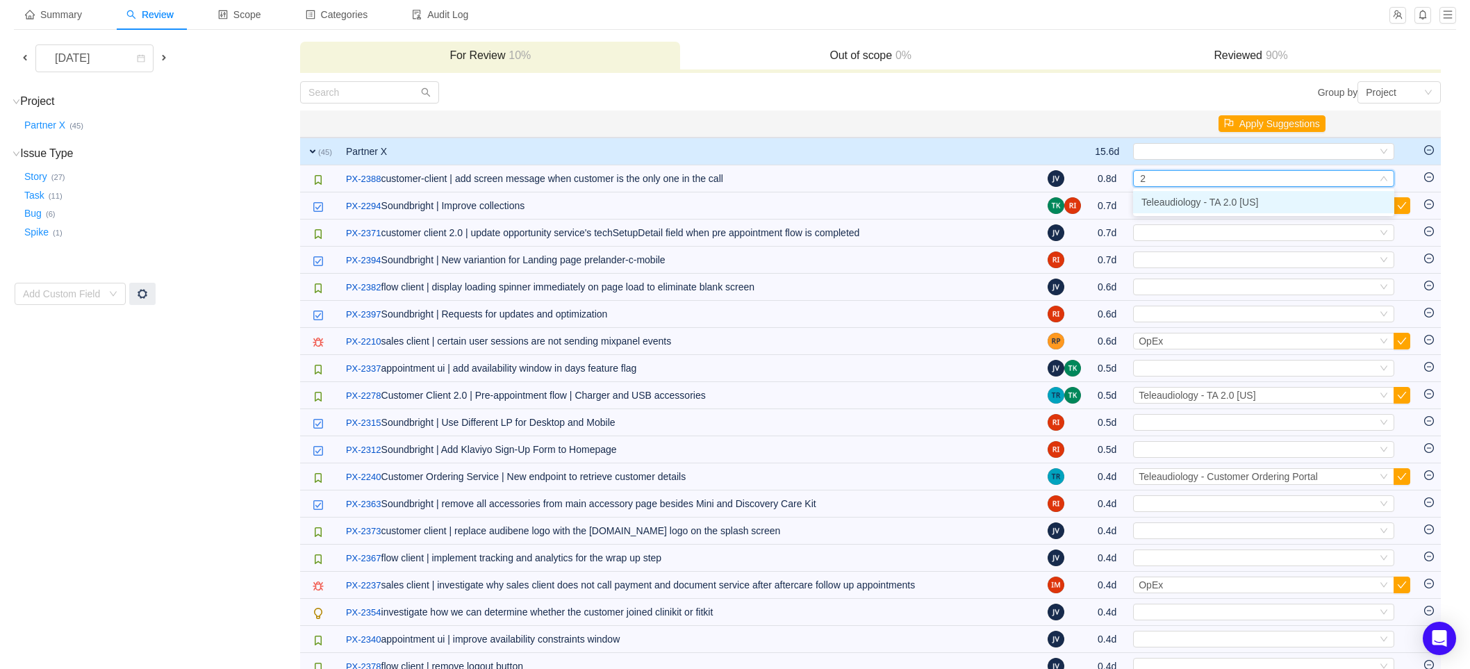
click at [1206, 204] on span "Teleaudiology - TA 2.0 [US]" at bounding box center [1199, 202] width 117 height 11
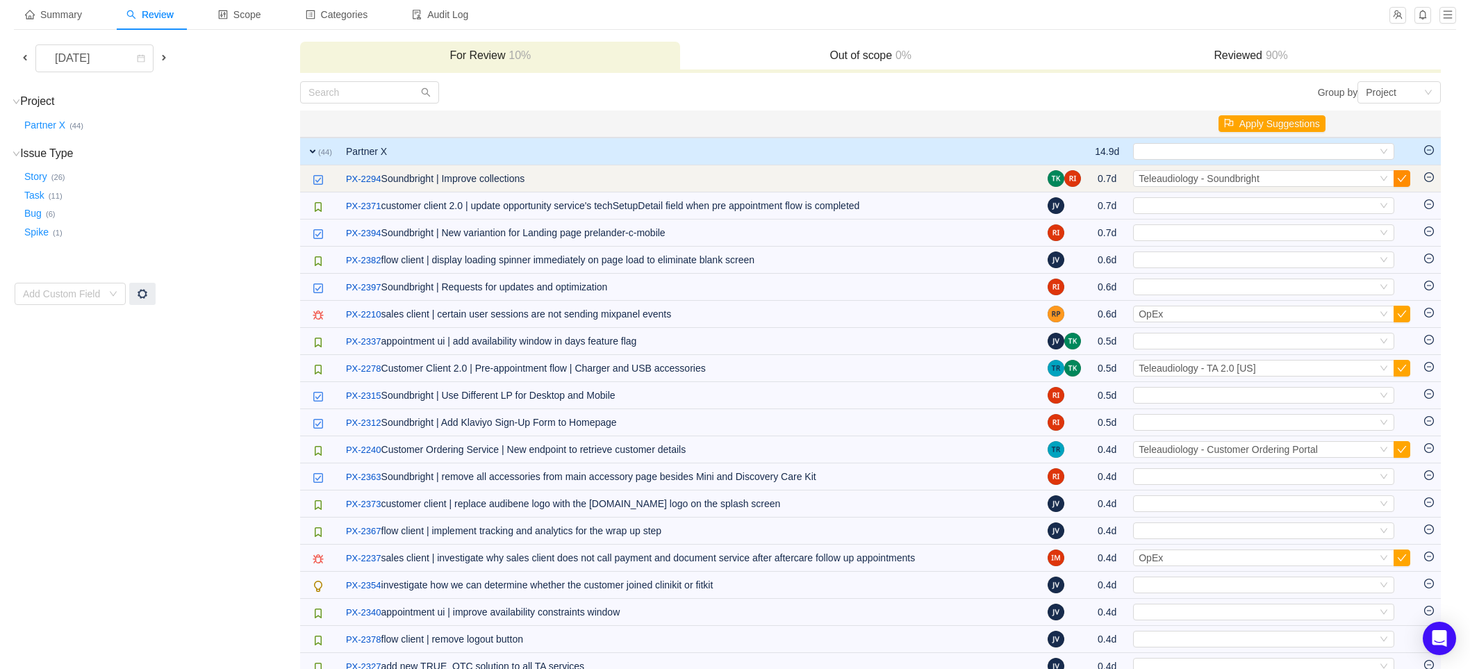
click at [1408, 179] on button "button" at bounding box center [1401, 178] width 17 height 17
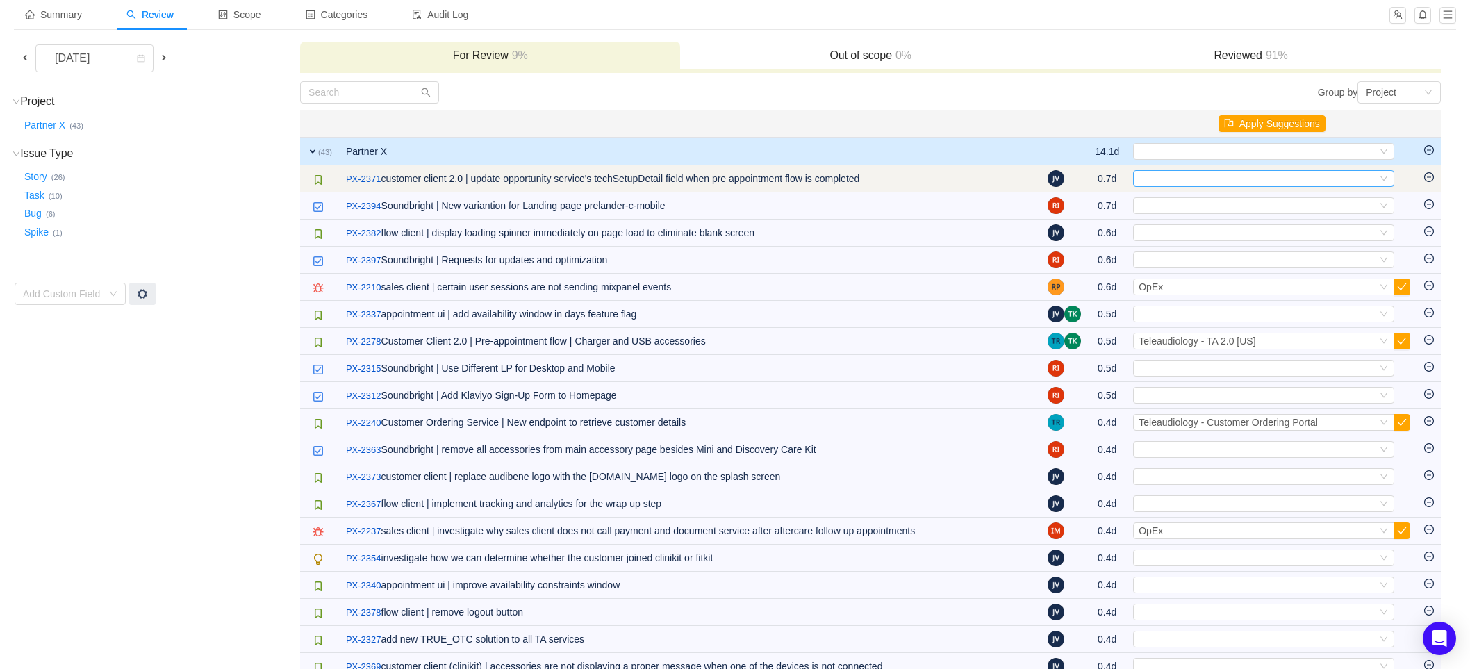
click at [1164, 178] on div "Select" at bounding box center [1257, 178] width 238 height 15
type input "2"
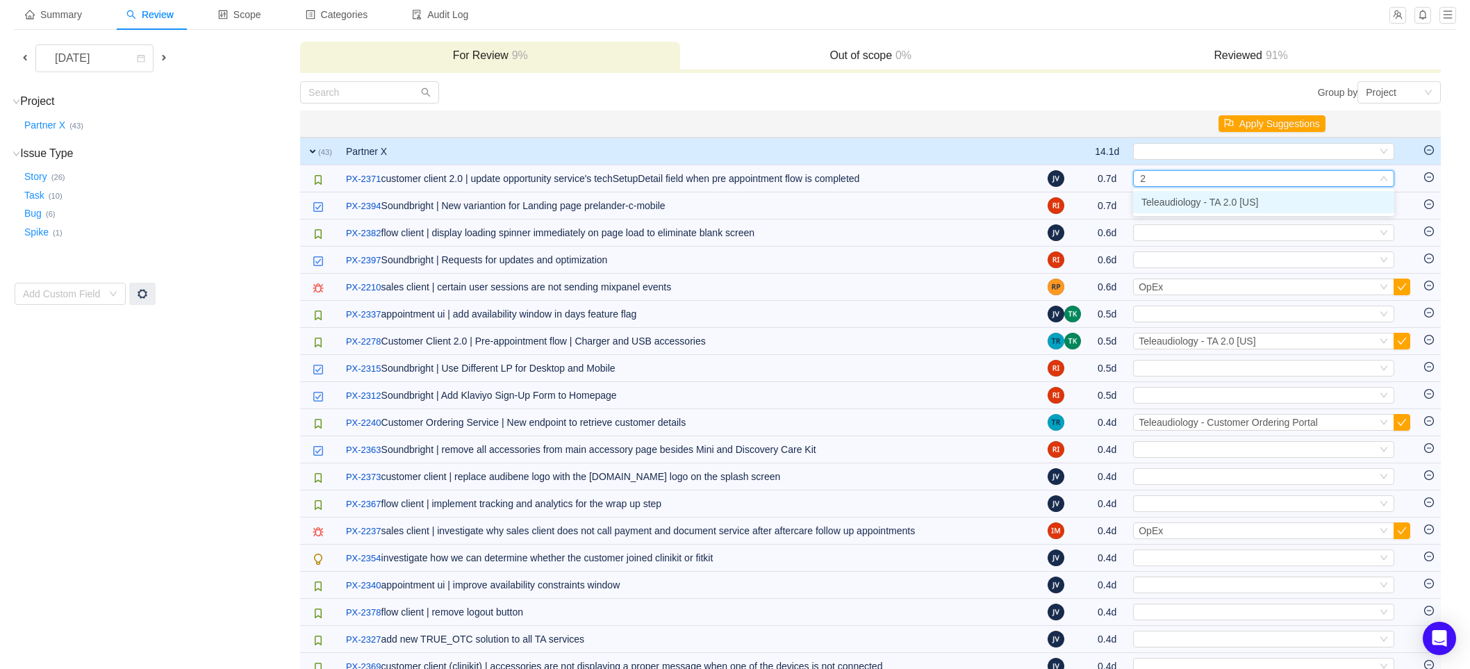
click at [1178, 197] on span "Teleaudiology - TA 2.0 [US]" at bounding box center [1199, 202] width 117 height 11
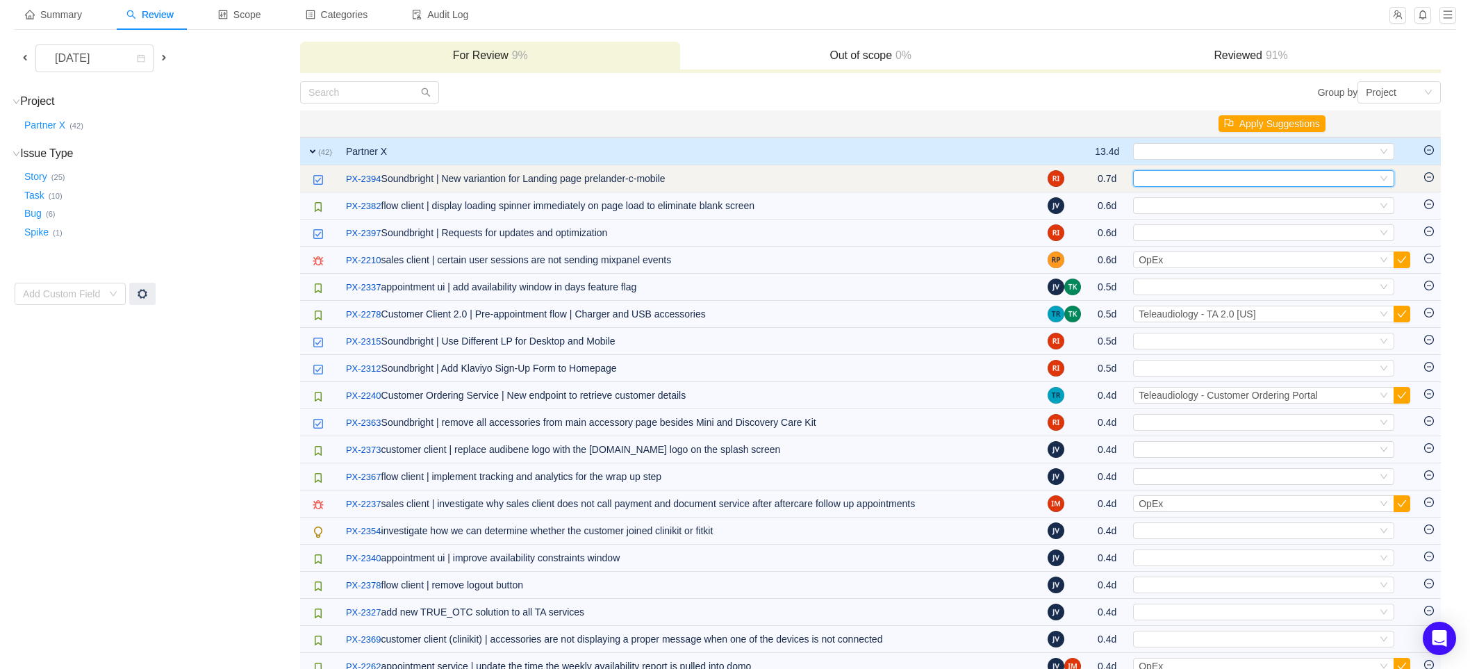
click at [1202, 175] on div "Select" at bounding box center [1257, 178] width 238 height 15
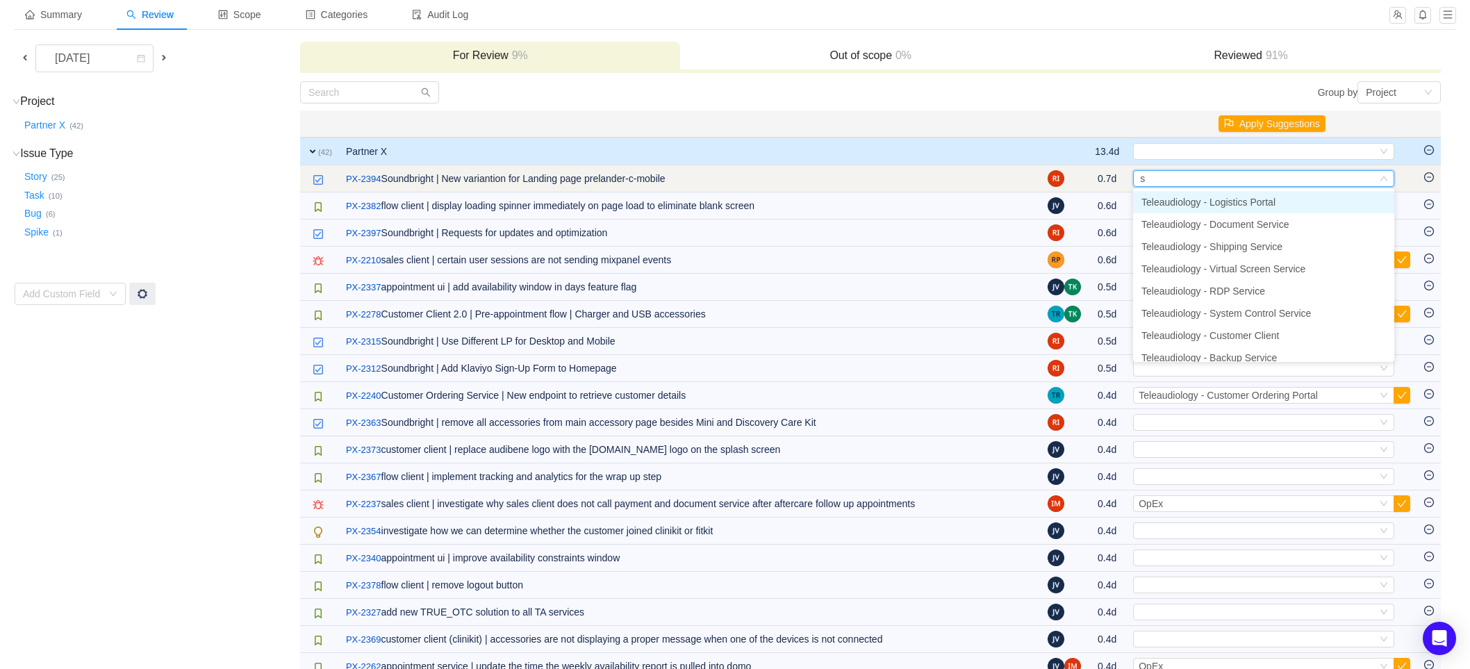
type input "so"
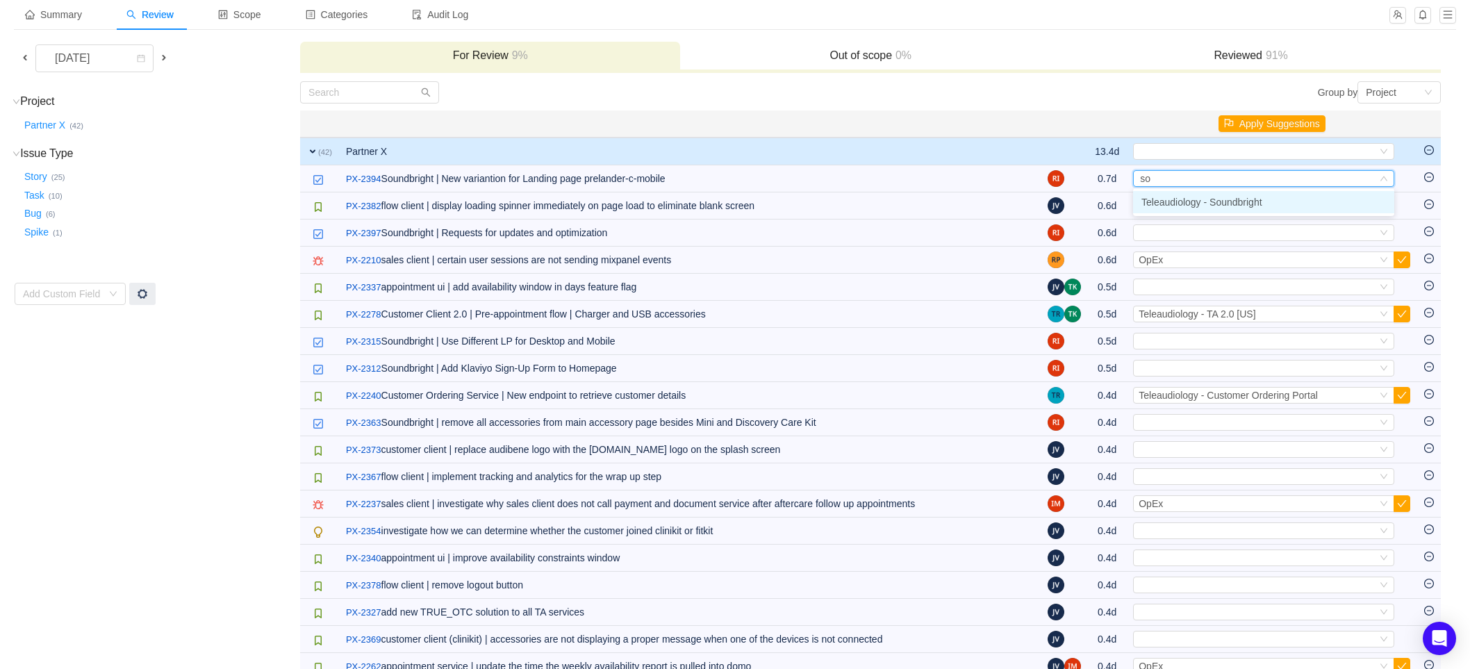
click at [1192, 201] on span "Teleaudiology - Soundbright" at bounding box center [1201, 202] width 121 height 11
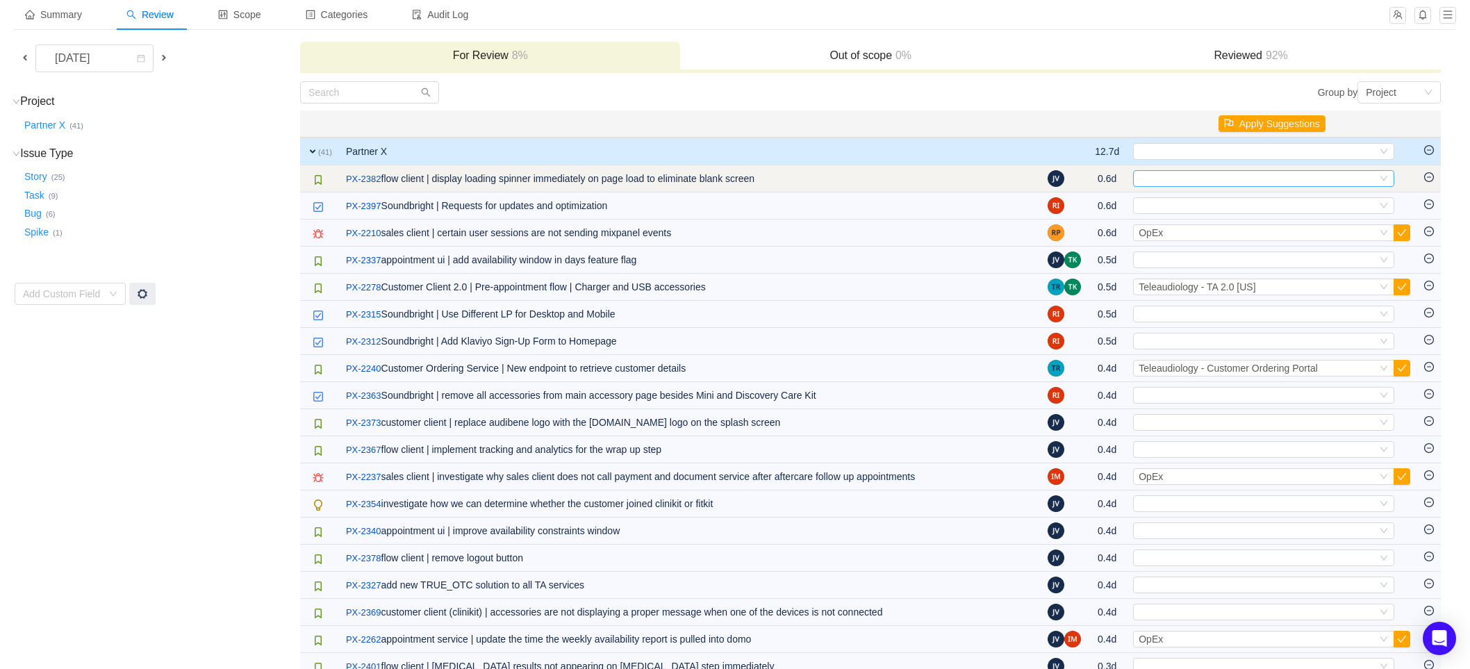
click at [1203, 178] on div "Select" at bounding box center [1257, 178] width 238 height 15
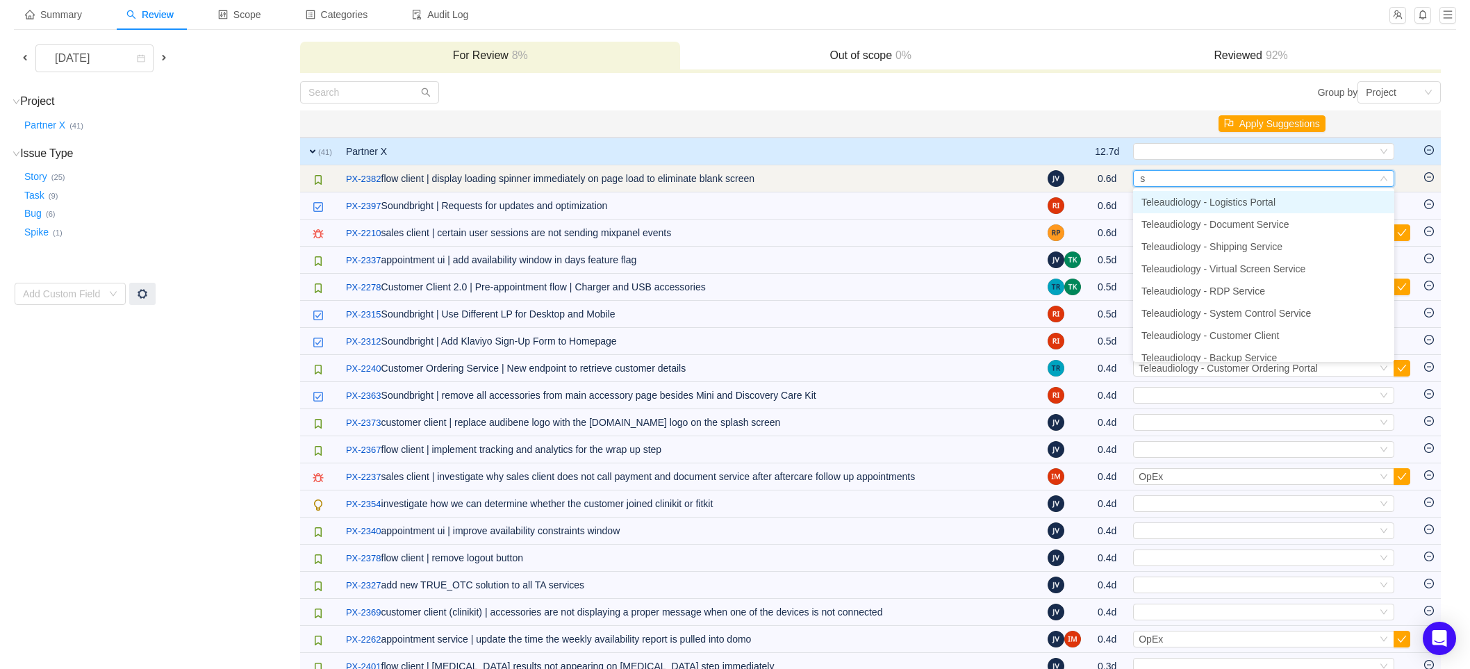
type input "so"
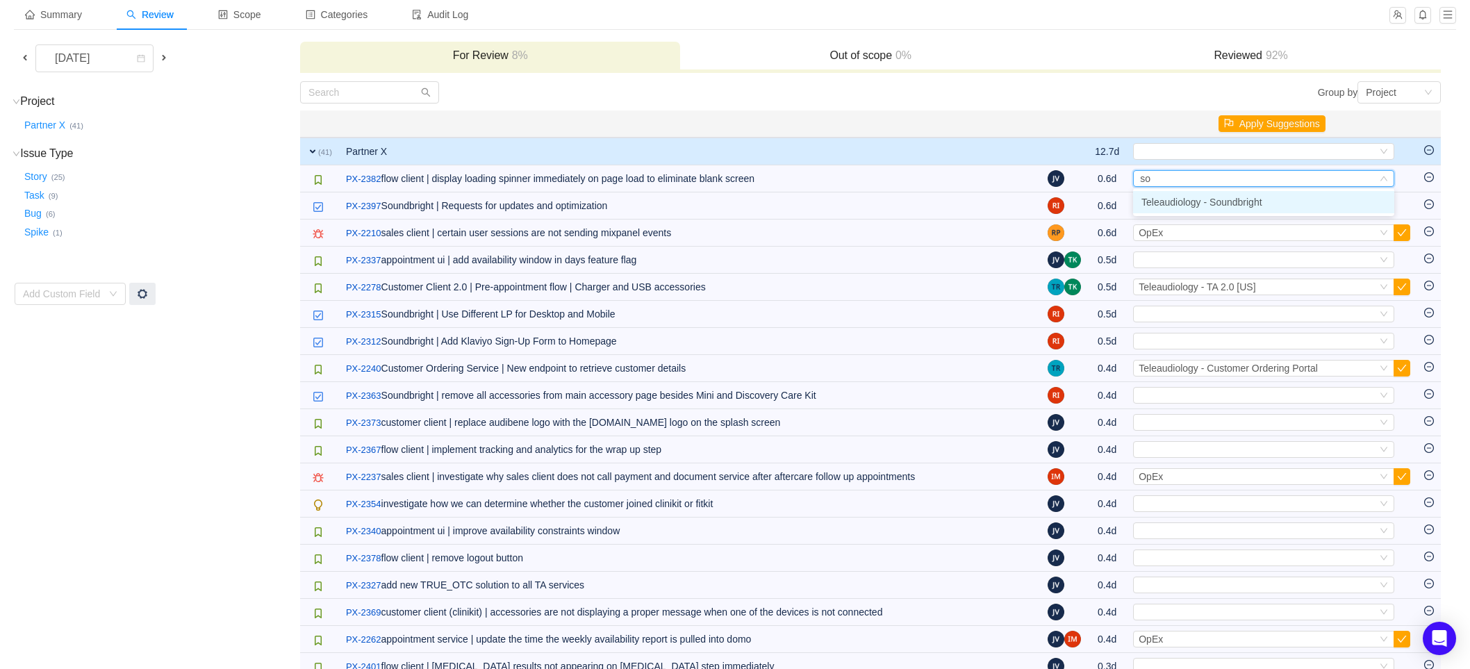
click at [1211, 206] on span "Teleaudiology - Soundbright" at bounding box center [1201, 202] width 121 height 11
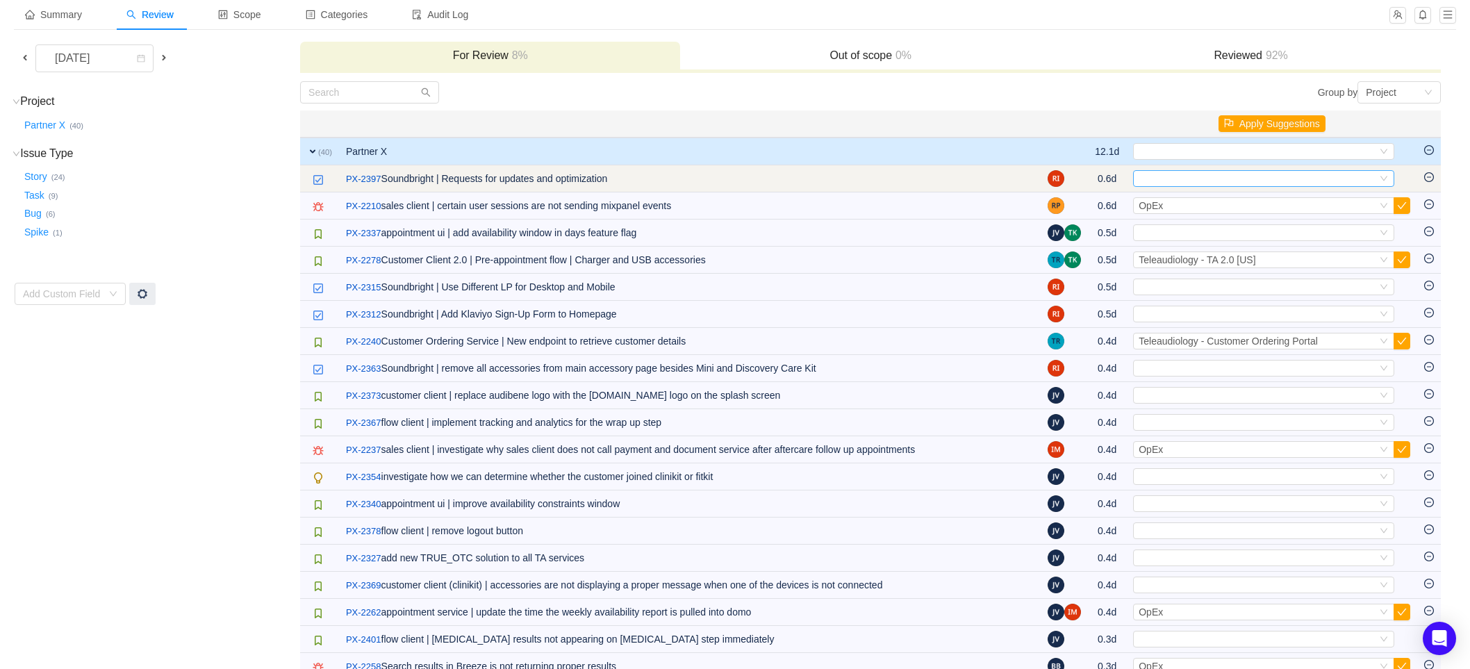
click at [1168, 173] on div "Select" at bounding box center [1257, 178] width 238 height 15
type input "sou"
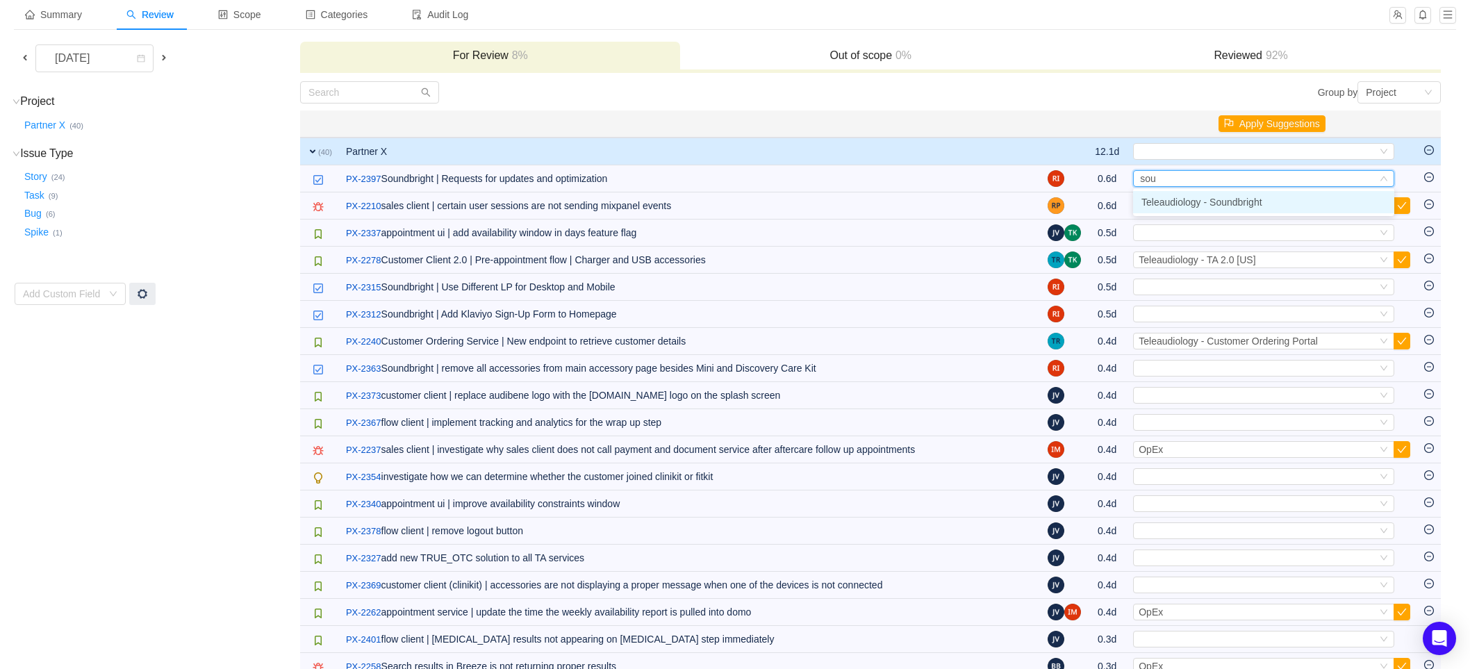
click at [1245, 199] on span "Teleaudiology - Soundbright" at bounding box center [1201, 202] width 121 height 11
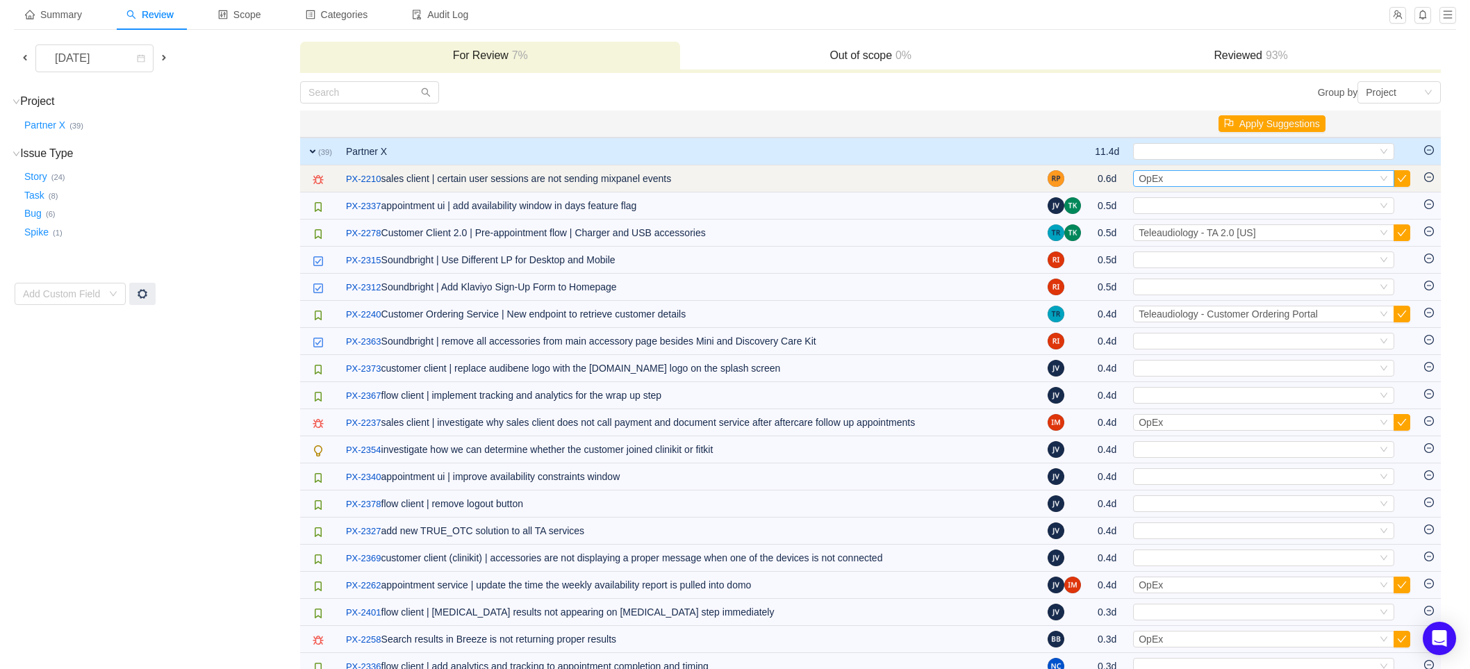
click at [1202, 180] on div "Select OpEx" at bounding box center [1257, 178] width 238 height 15
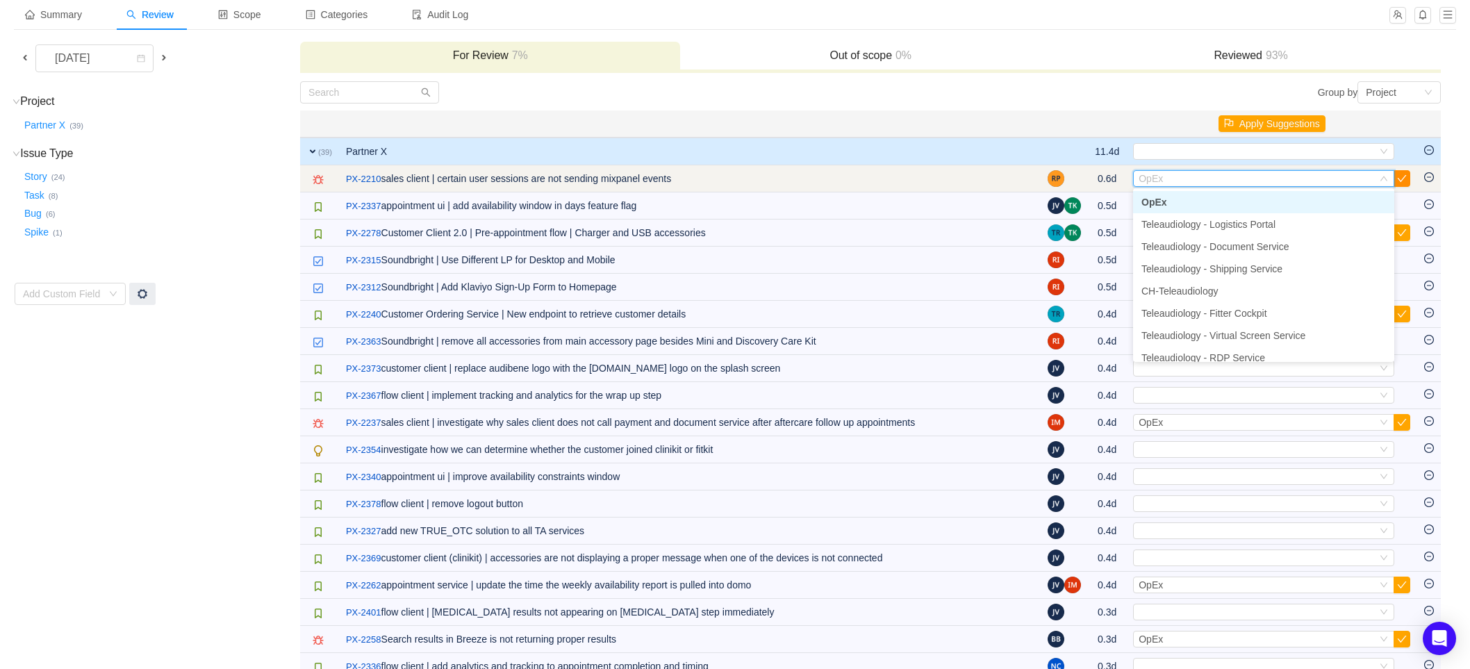
click at [1409, 177] on button "button" at bounding box center [1401, 178] width 17 height 17
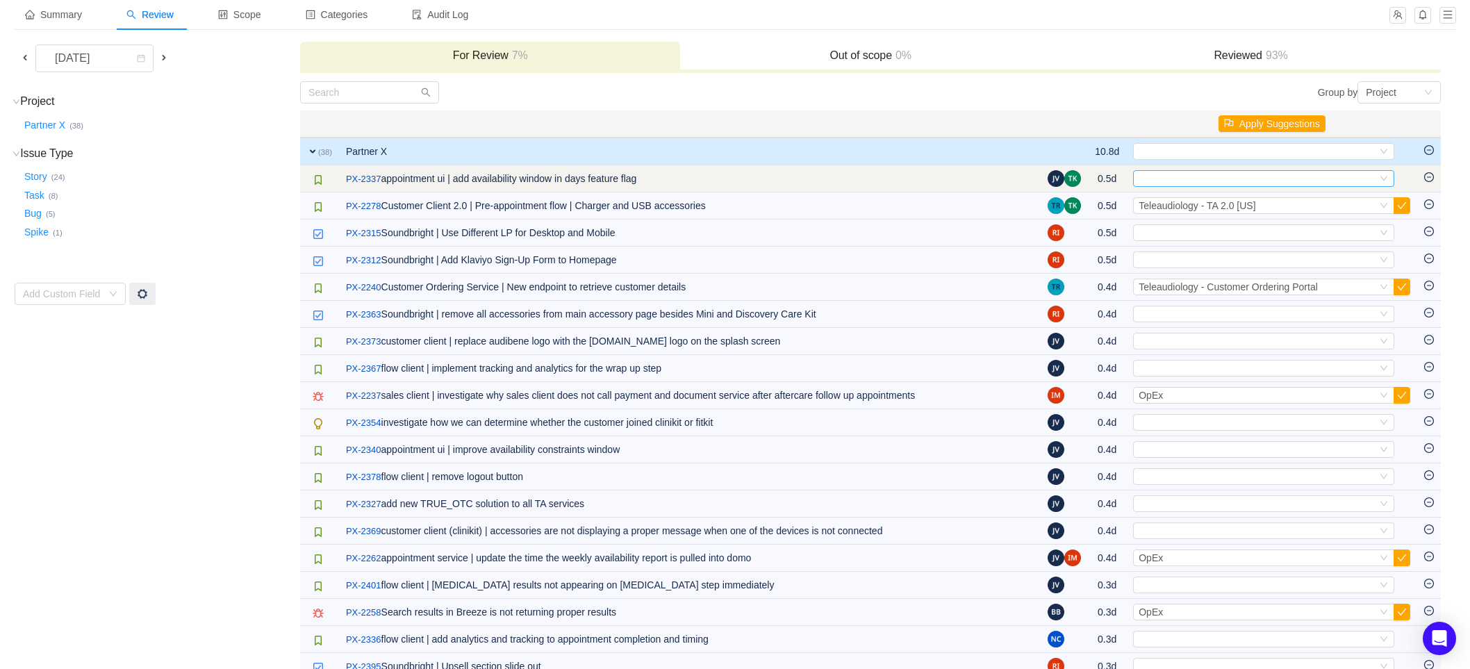
click at [1234, 176] on div "Select" at bounding box center [1257, 178] width 238 height 15
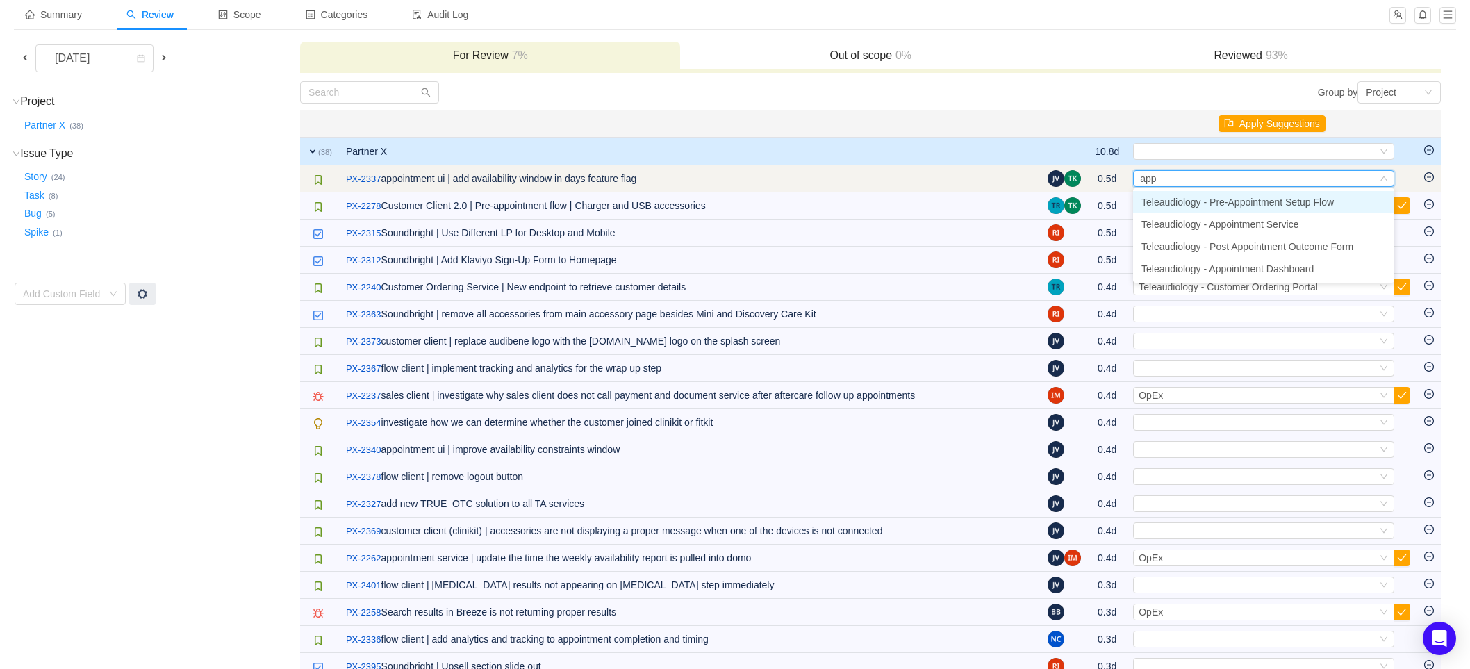
type input "appo"
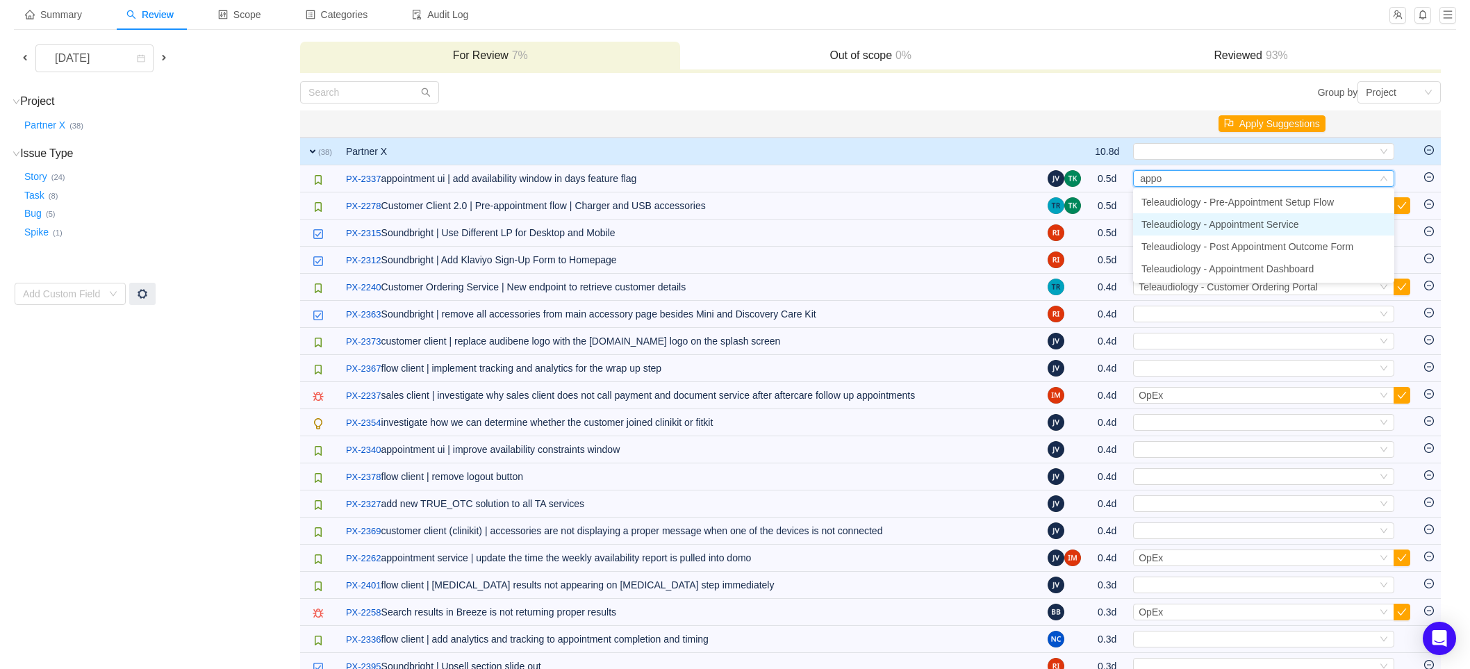
click at [1282, 224] on span "Teleaudiology - Appointment Service" at bounding box center [1219, 224] width 157 height 11
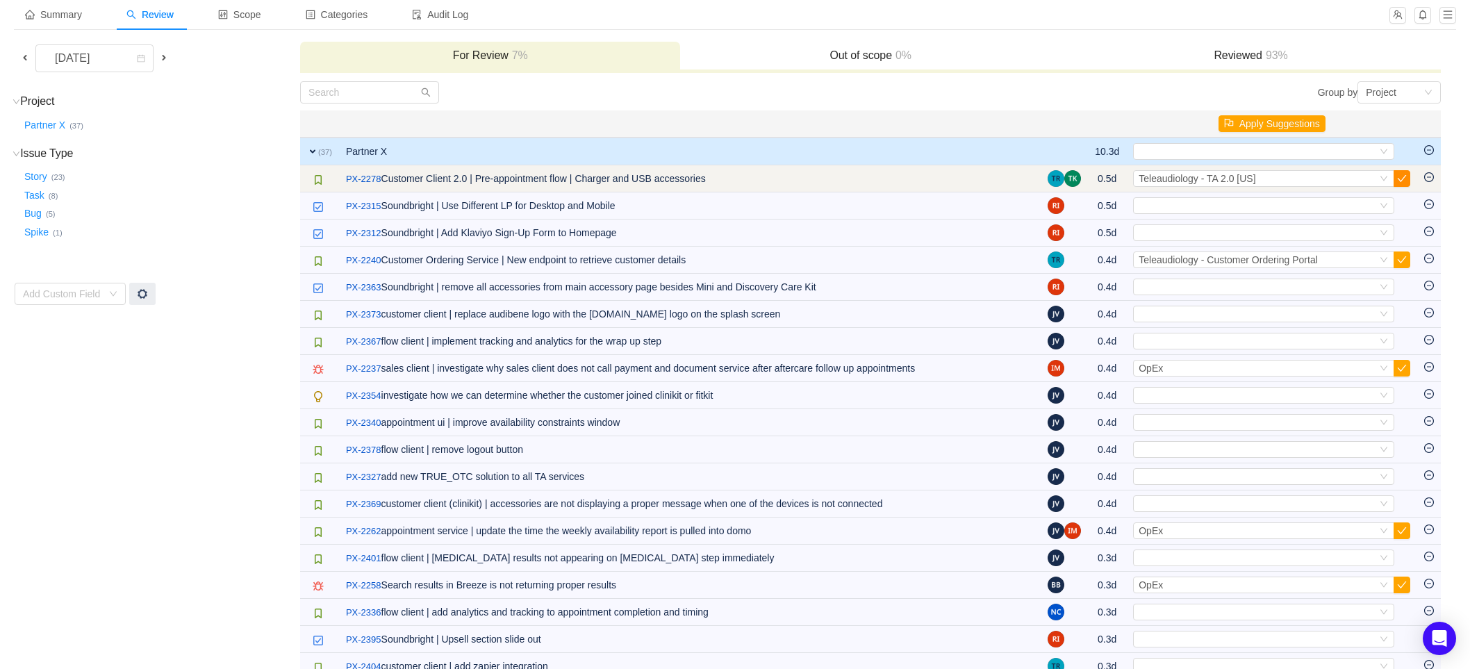
click at [1407, 176] on button "button" at bounding box center [1401, 178] width 17 height 17
